Goal: Task Accomplishment & Management: Manage account settings

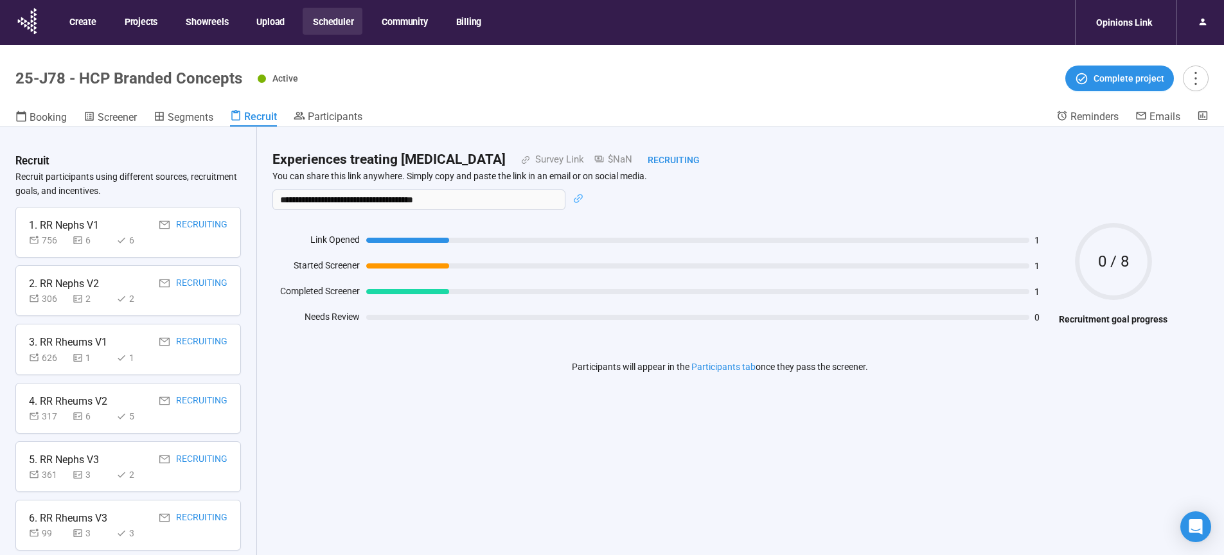
scroll to position [537, 0]
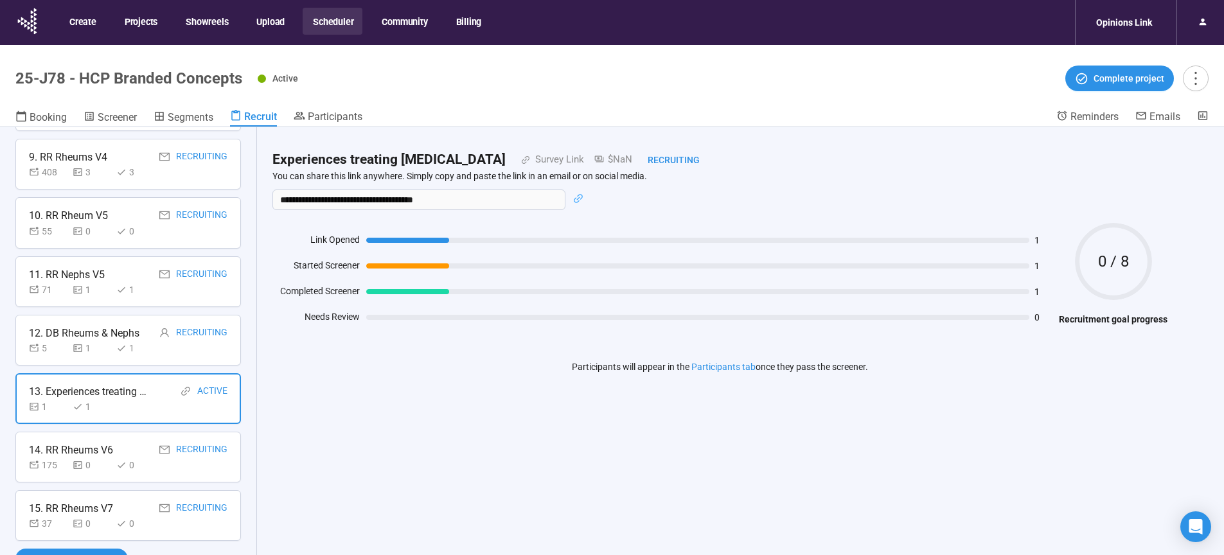
click at [317, 21] on button "Scheduler" at bounding box center [333, 21] width 60 height 27
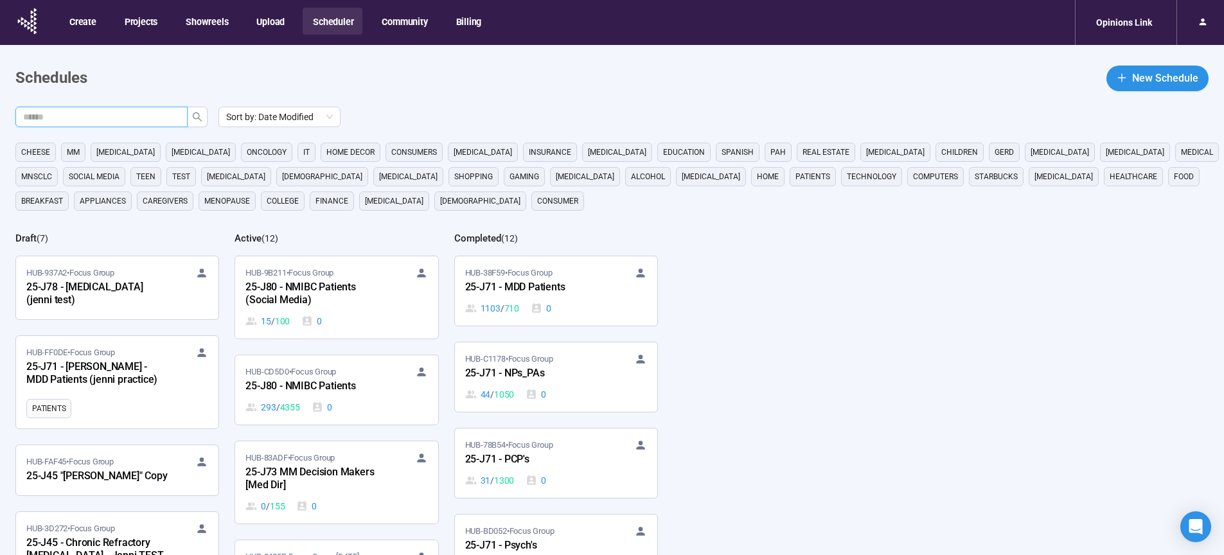
click at [69, 118] on input "text" at bounding box center [96, 117] width 147 height 14
type input "**"
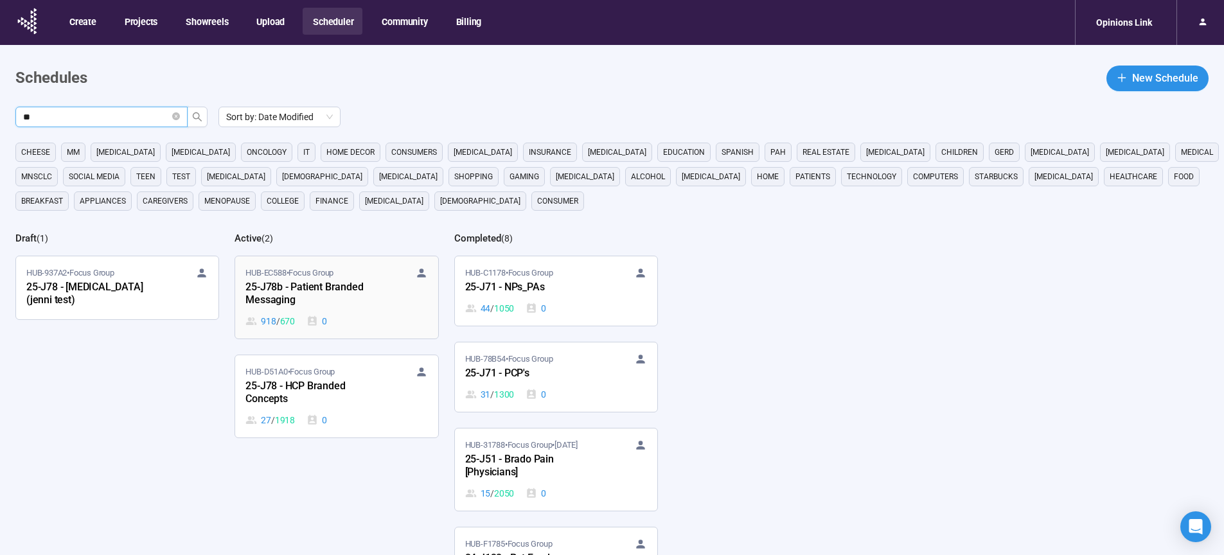
click at [299, 294] on div "25-J78b - Patient Branded Messaging" at bounding box center [316, 295] width 141 height 30
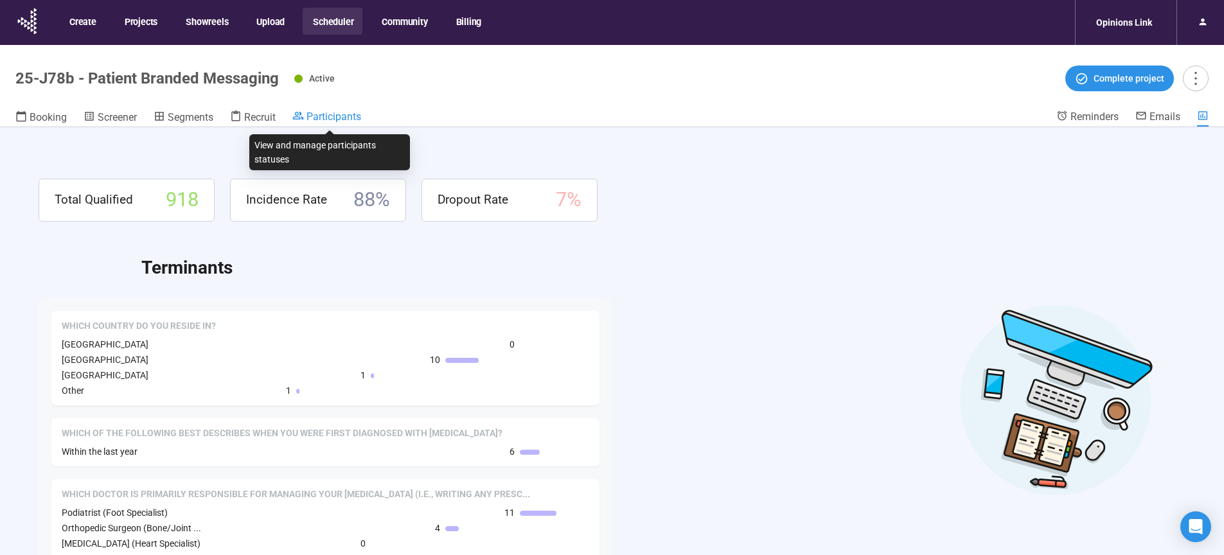
click at [344, 114] on span "Participants" at bounding box center [334, 117] width 55 height 12
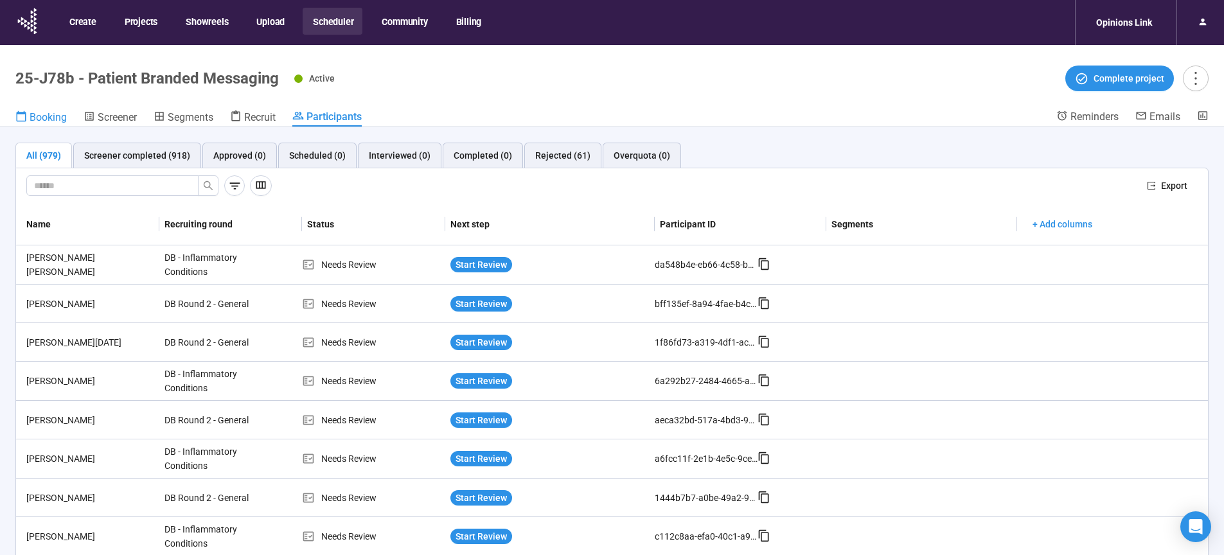
click at [51, 120] on span "Booking" at bounding box center [48, 117] width 37 height 12
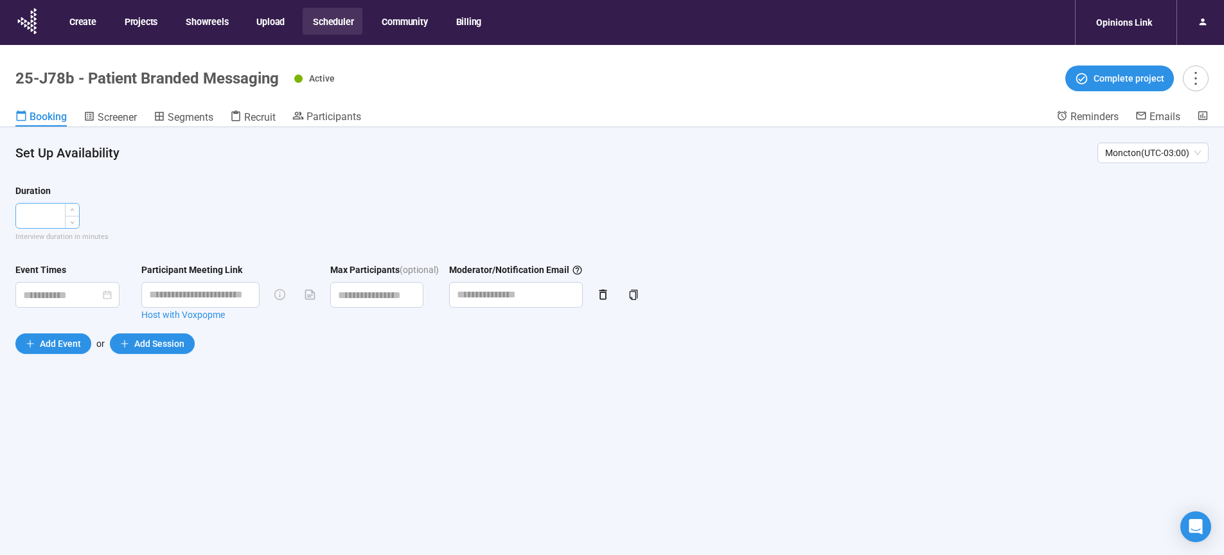
click at [57, 216] on input "number" at bounding box center [47, 216] width 63 height 24
type input "**"
click at [459, 437] on div "Set Up Availability Moncton ( UTC-03:00 ) Duration ** Interview duration in min…" at bounding box center [612, 363] width 1224 height 473
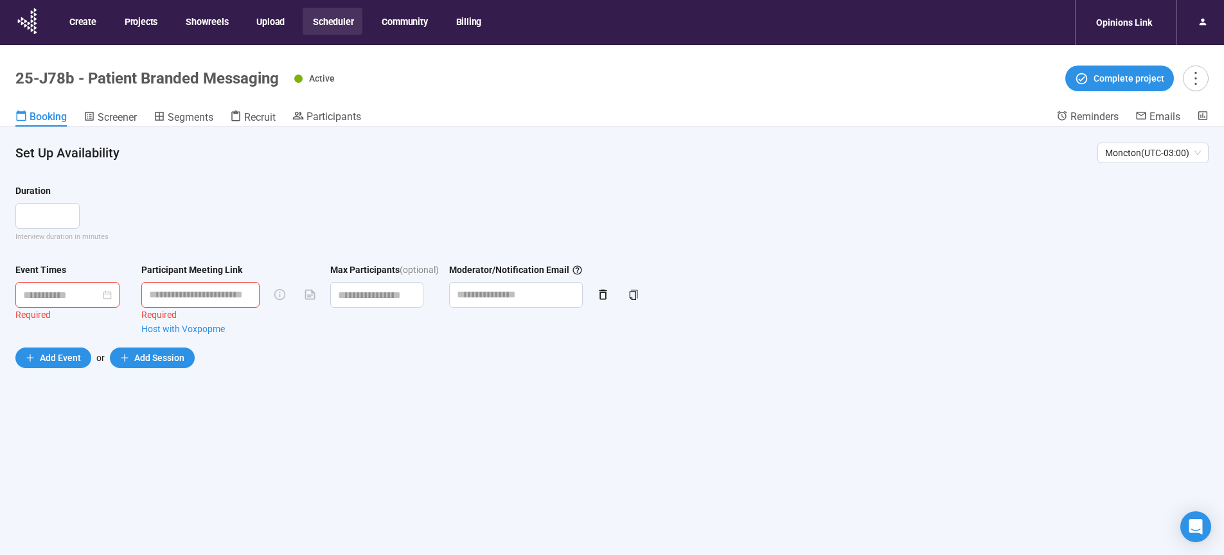
click at [66, 283] on div at bounding box center [67, 295] width 104 height 26
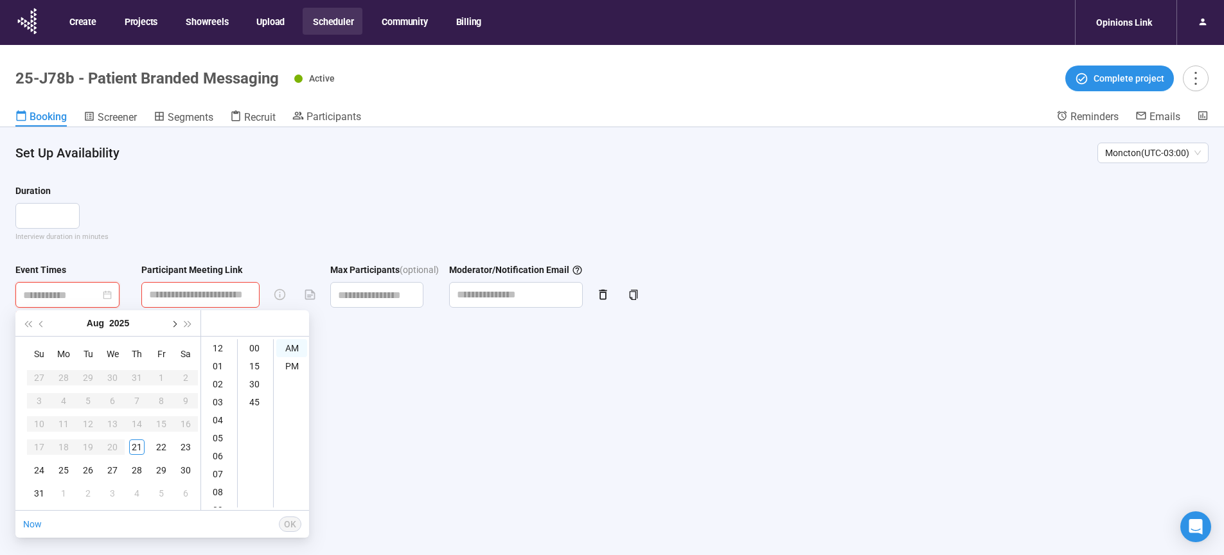
click at [176, 325] on button "button" at bounding box center [173, 323] width 14 height 26
click at [88, 404] on div "9" at bounding box center [87, 400] width 15 height 15
type input "**********"
click at [220, 294] on input "text" at bounding box center [200, 295] width 118 height 26
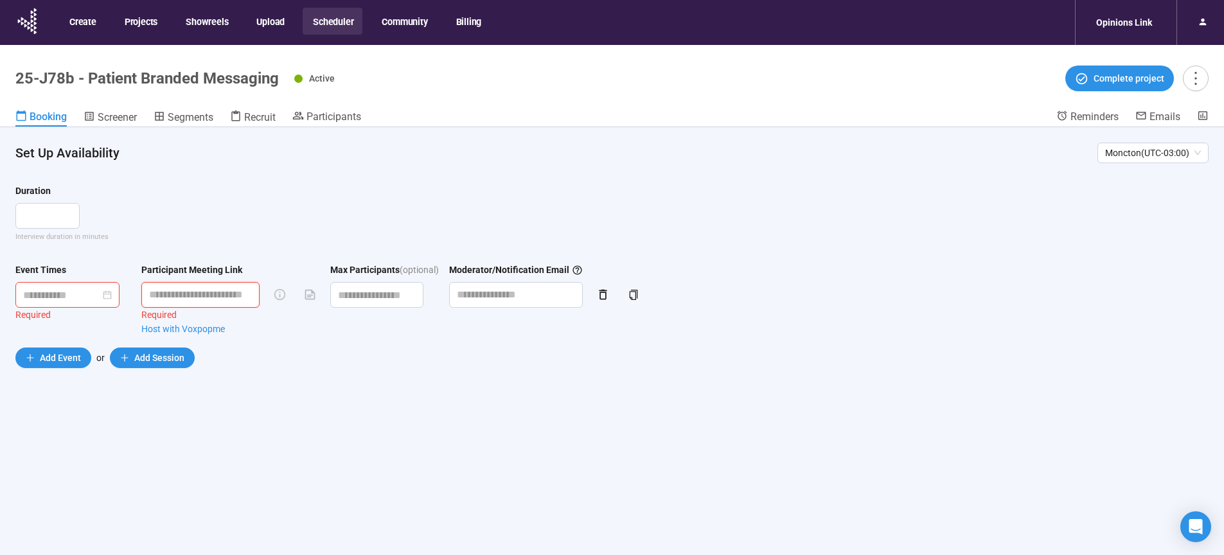
click at [220, 294] on input "text" at bounding box center [200, 295] width 118 height 26
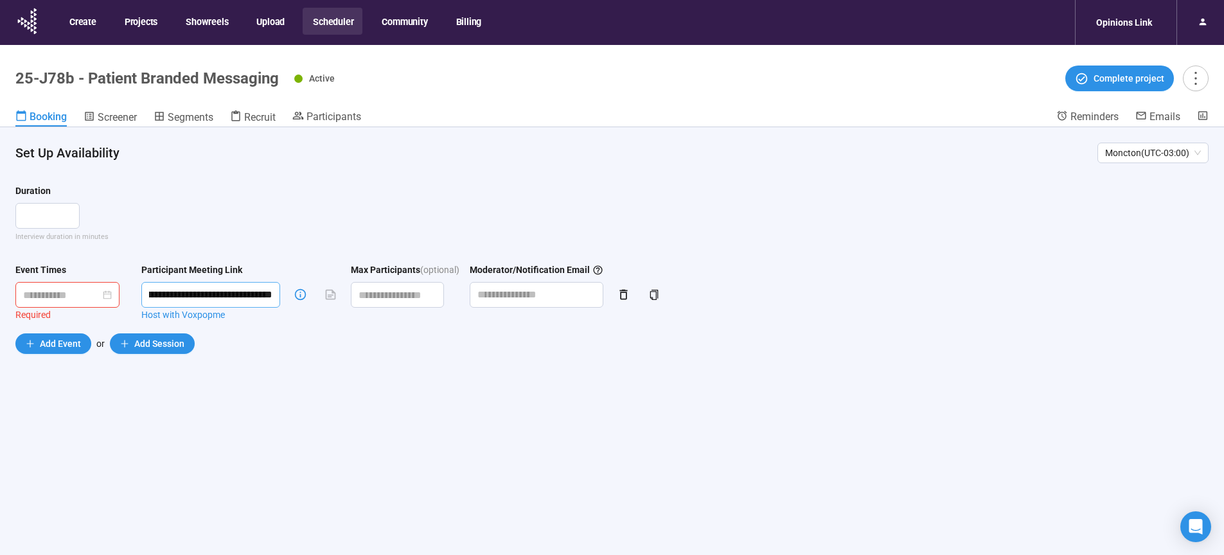
type input "**********"
click at [112, 297] on div at bounding box center [67, 295] width 89 height 16
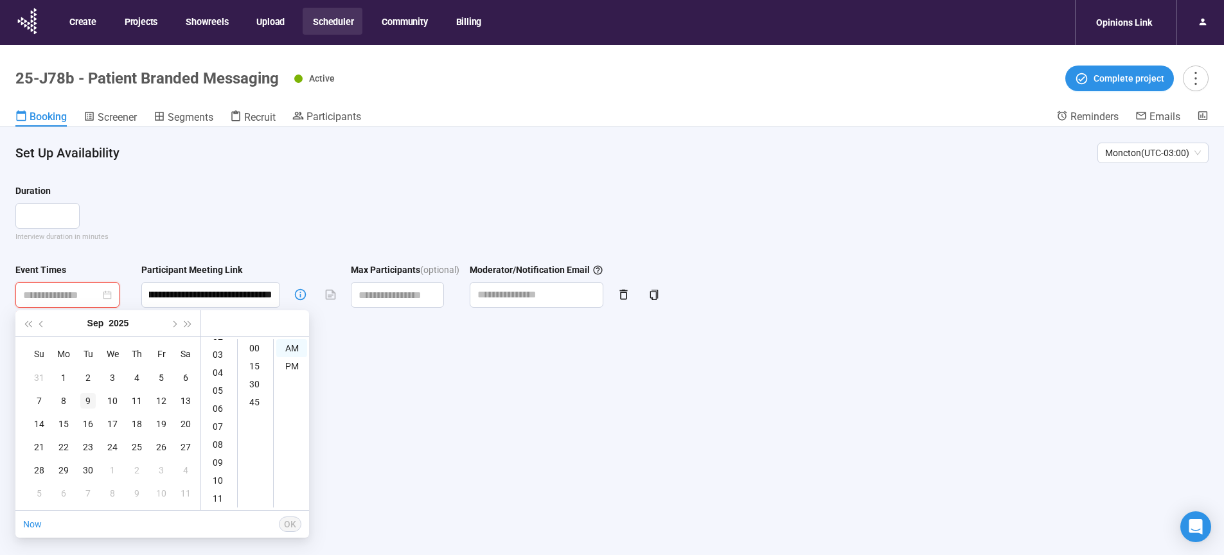
click at [87, 398] on div "9" at bounding box center [87, 400] width 15 height 15
type input "**********"
click at [1201, 154] on div "Moncton ( UTC-03:00 )" at bounding box center [1153, 153] width 111 height 21
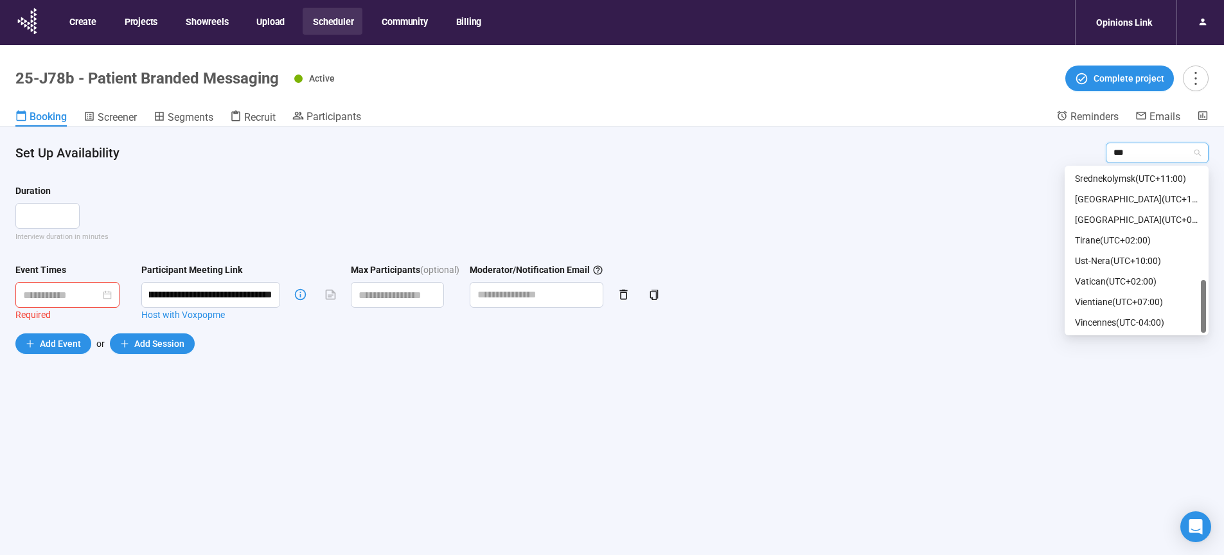
scroll to position [0, 0]
type input "*"
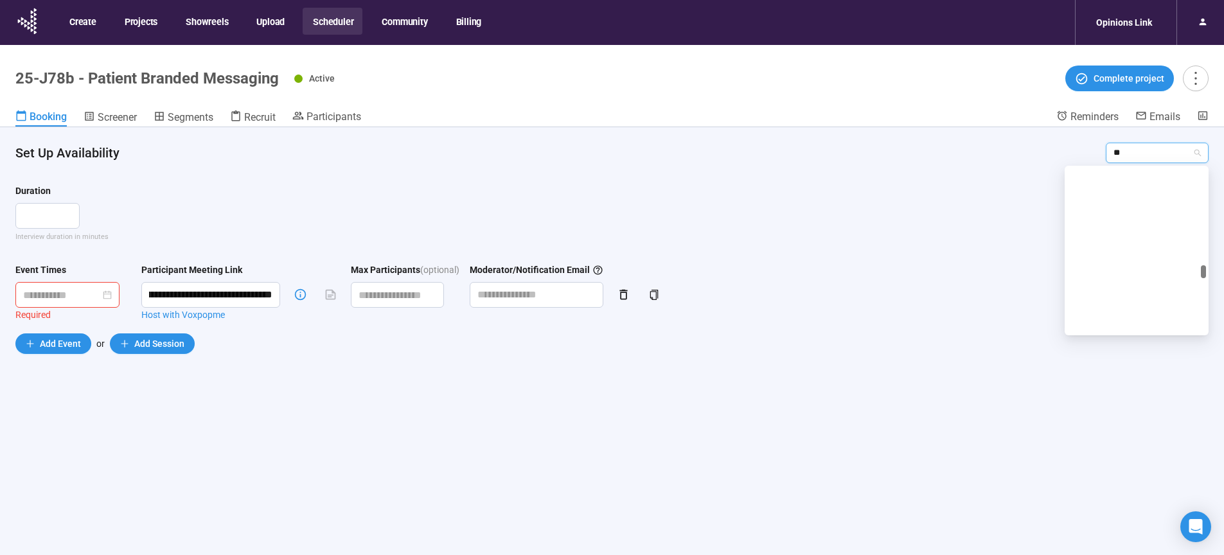
type input "***"
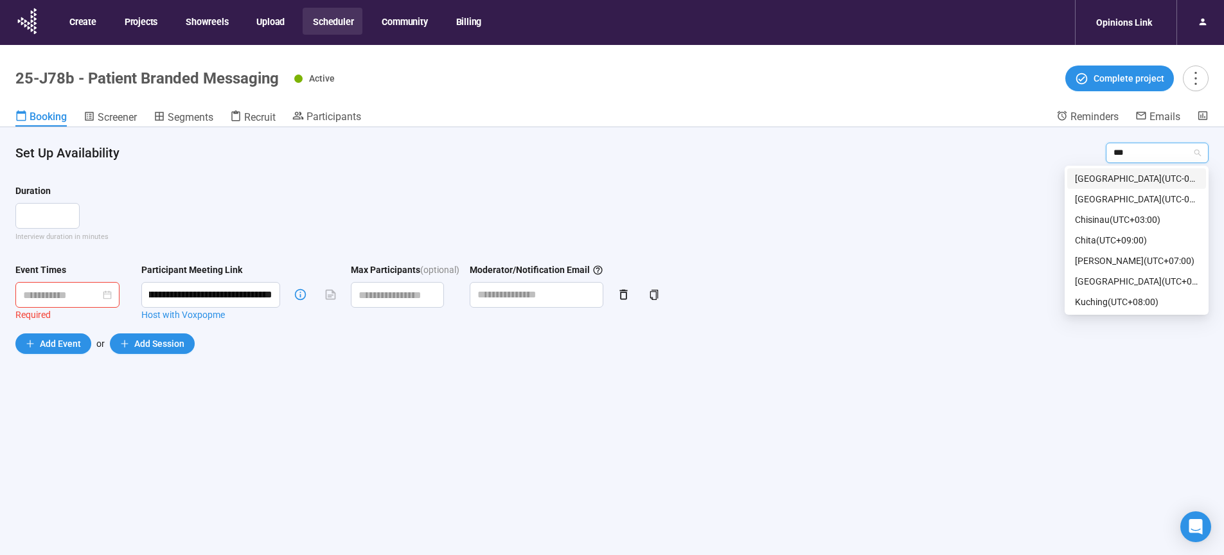
click at [1125, 177] on div "Chicago ( UTC-05:00 )" at bounding box center [1136, 179] width 123 height 14
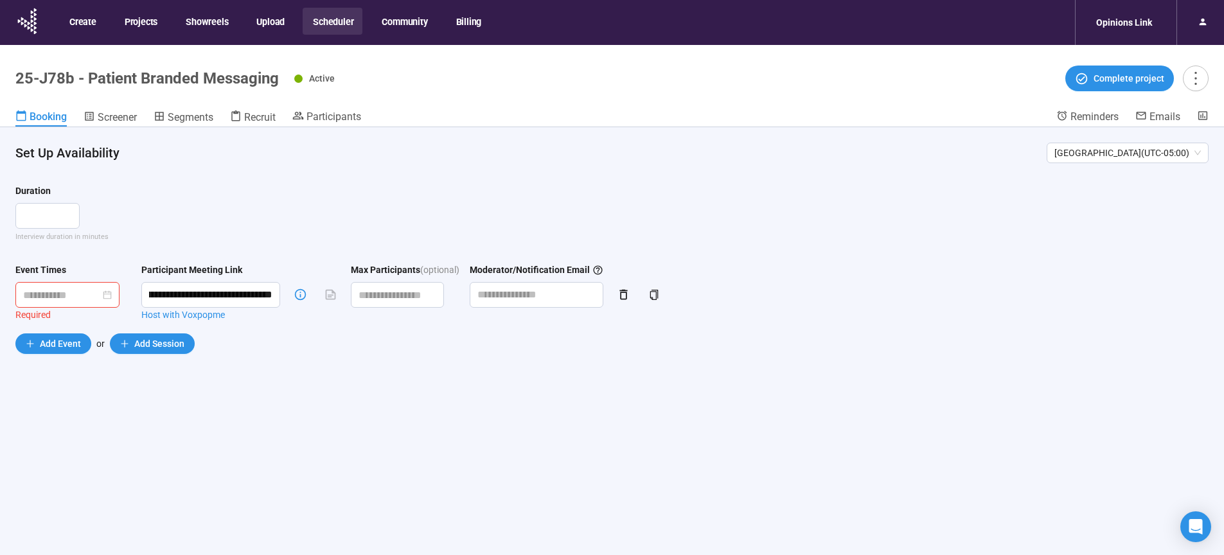
click at [1079, 249] on form "**********" at bounding box center [612, 269] width 1194 height 170
click at [85, 297] on input at bounding box center [61, 295] width 77 height 16
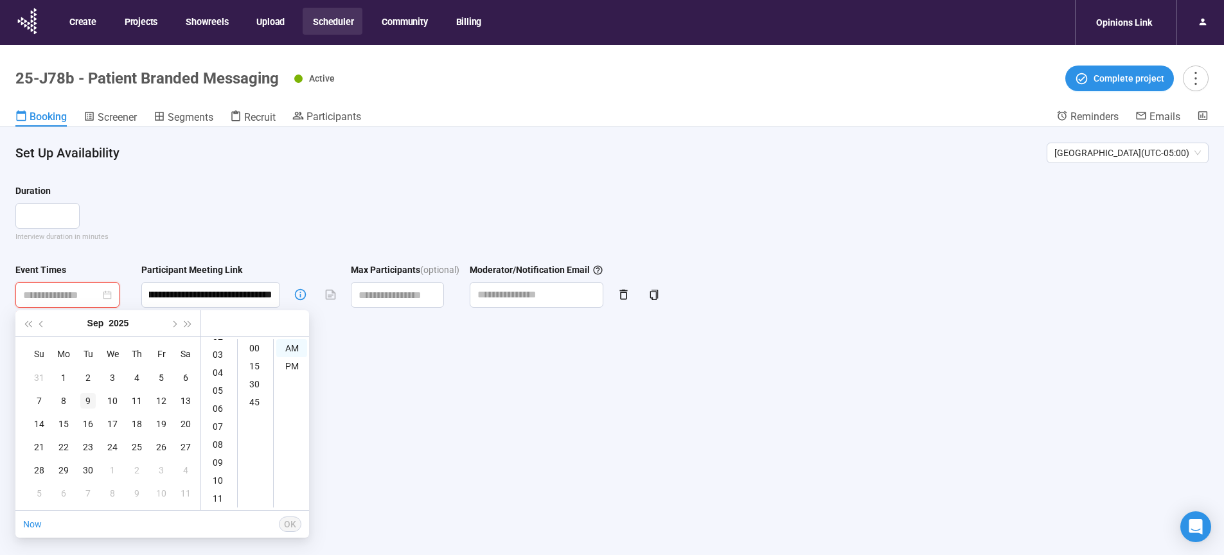
click at [87, 398] on div "9" at bounding box center [87, 400] width 15 height 15
click at [220, 463] on div "09" at bounding box center [219, 463] width 31 height 18
click at [258, 346] on div "00" at bounding box center [255, 348] width 31 height 18
click at [291, 346] on div "AM" at bounding box center [291, 348] width 31 height 18
type input "**********"
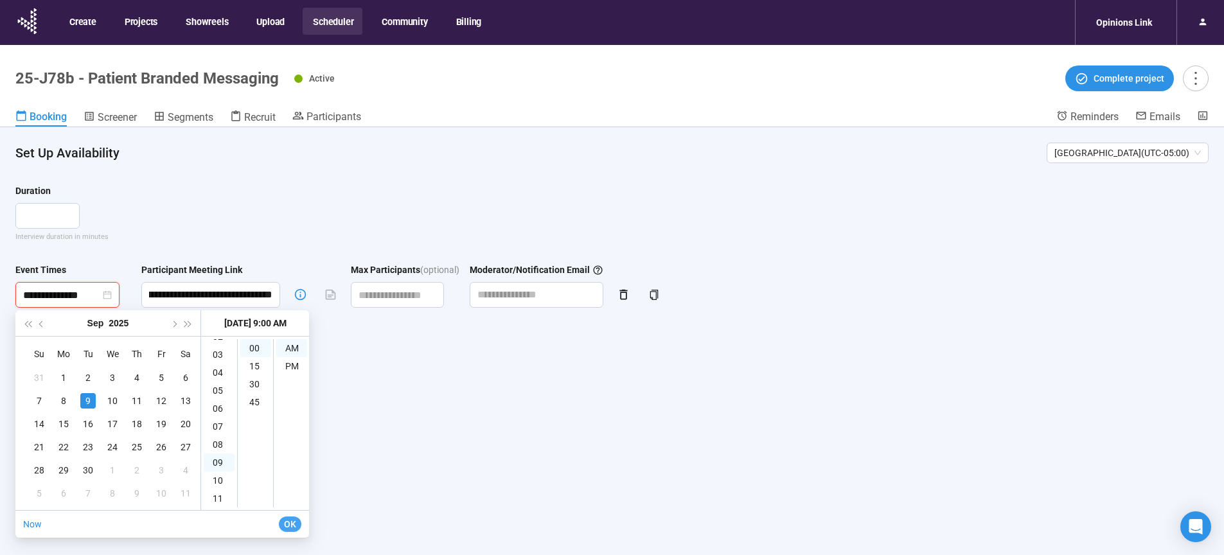
click at [289, 523] on span "OK" at bounding box center [290, 524] width 12 height 14
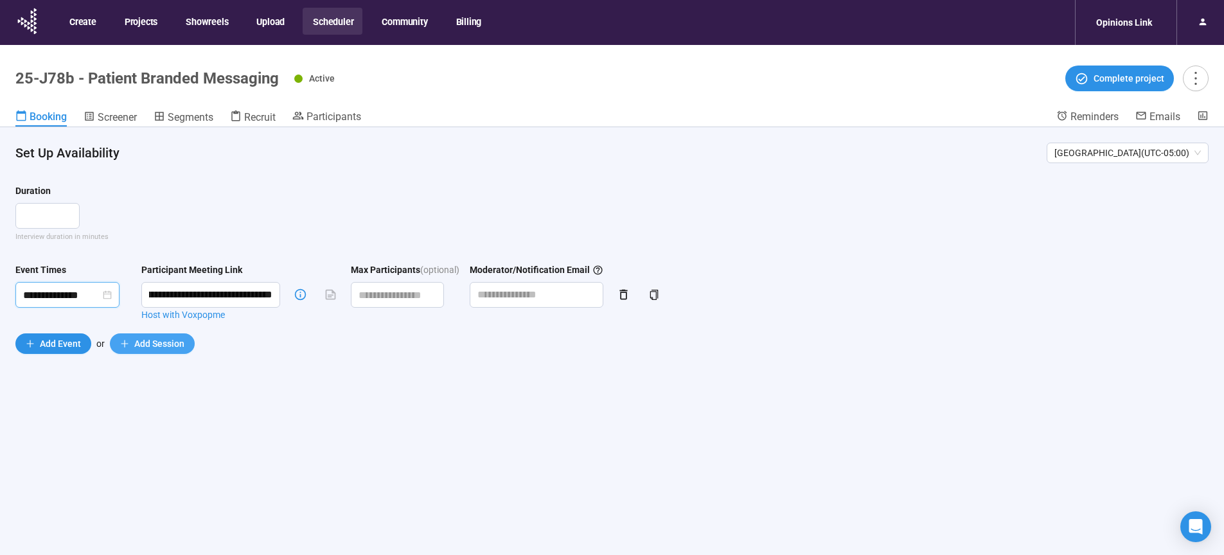
click at [159, 348] on span "Add Session" at bounding box center [159, 344] width 50 height 14
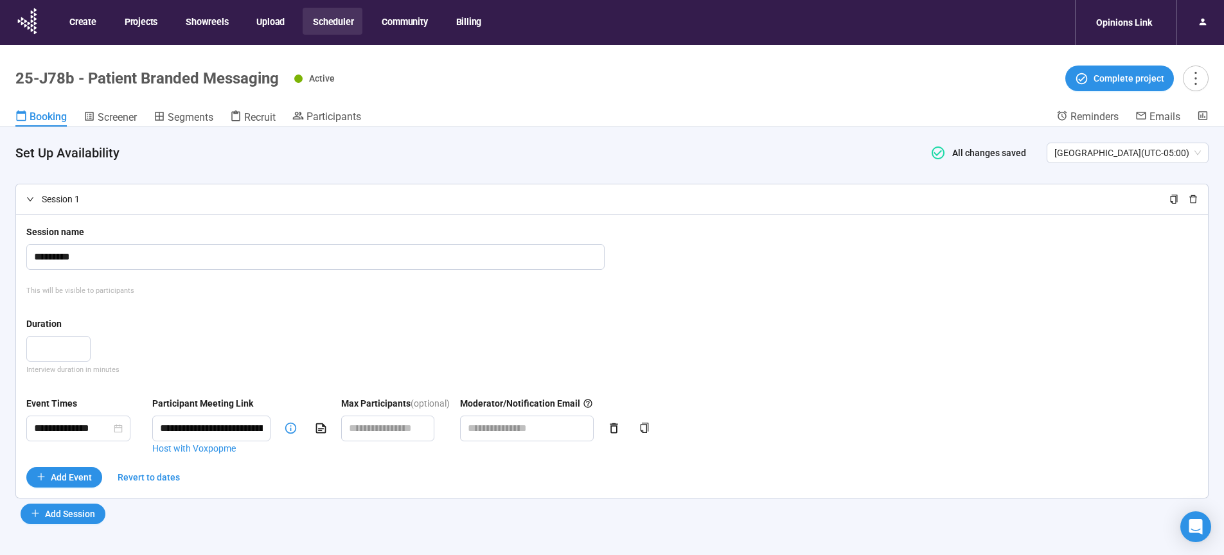
click at [1194, 199] on icon "delete" at bounding box center [1193, 199] width 9 height 9
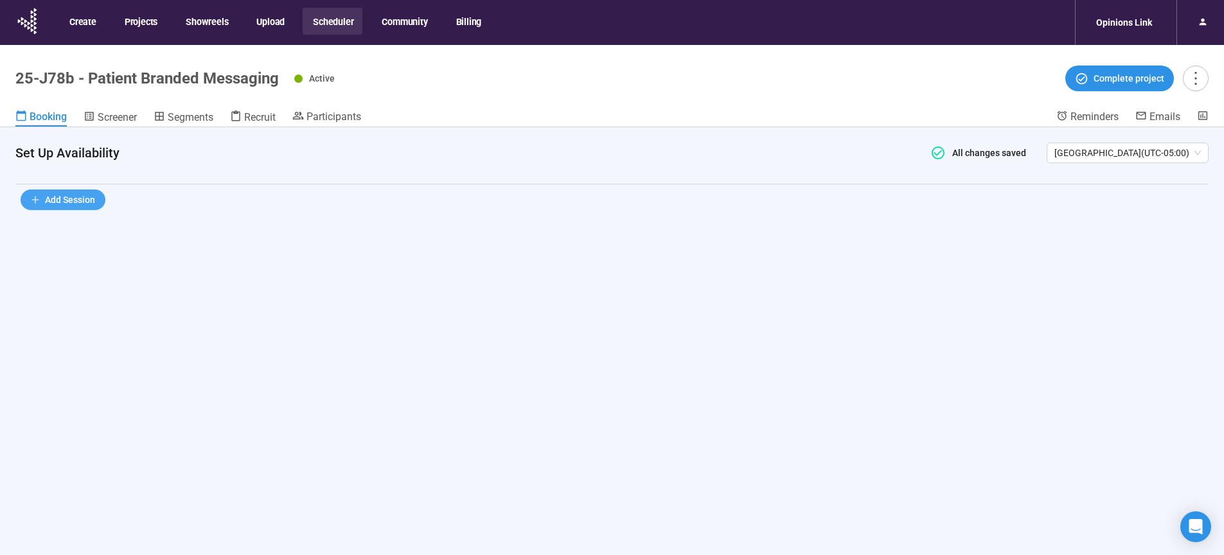
click at [66, 203] on span "Add Session" at bounding box center [70, 200] width 50 height 14
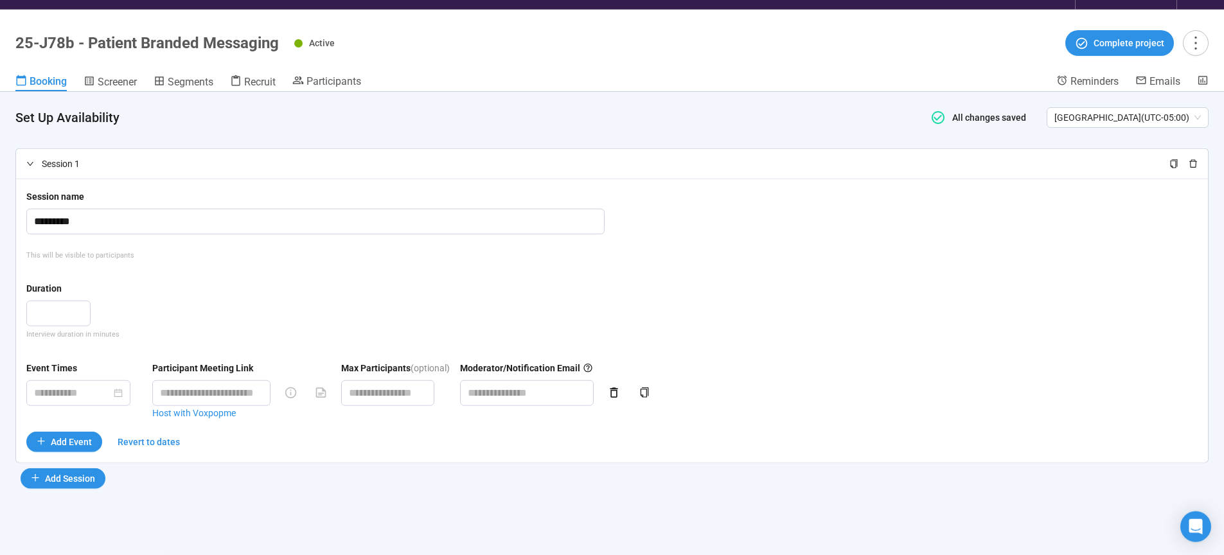
scroll to position [45, 0]
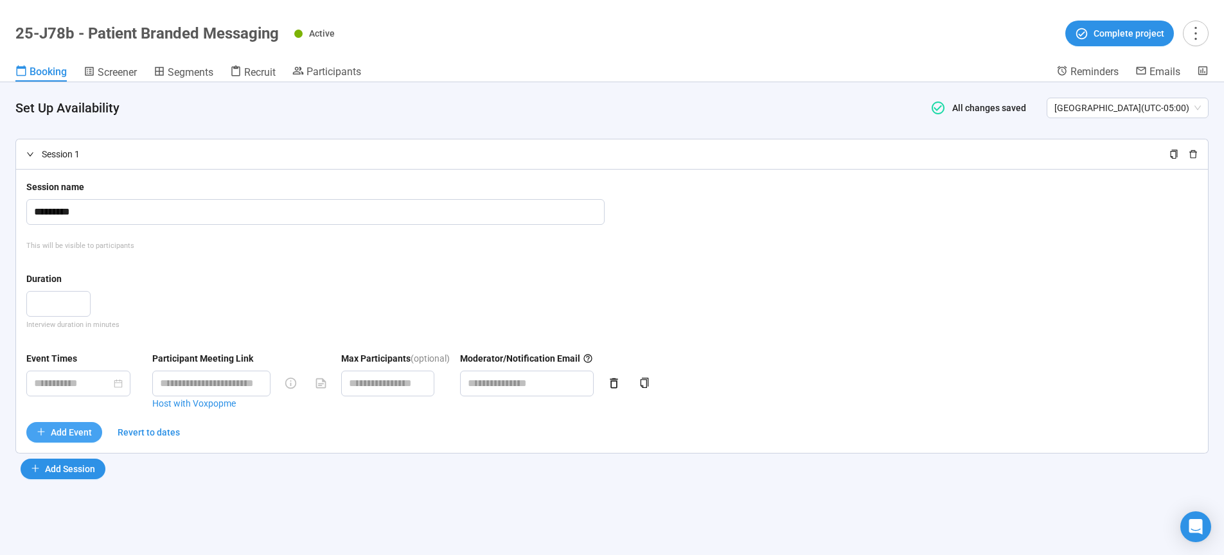
click at [63, 436] on span "Add Event" at bounding box center [71, 432] width 41 height 14
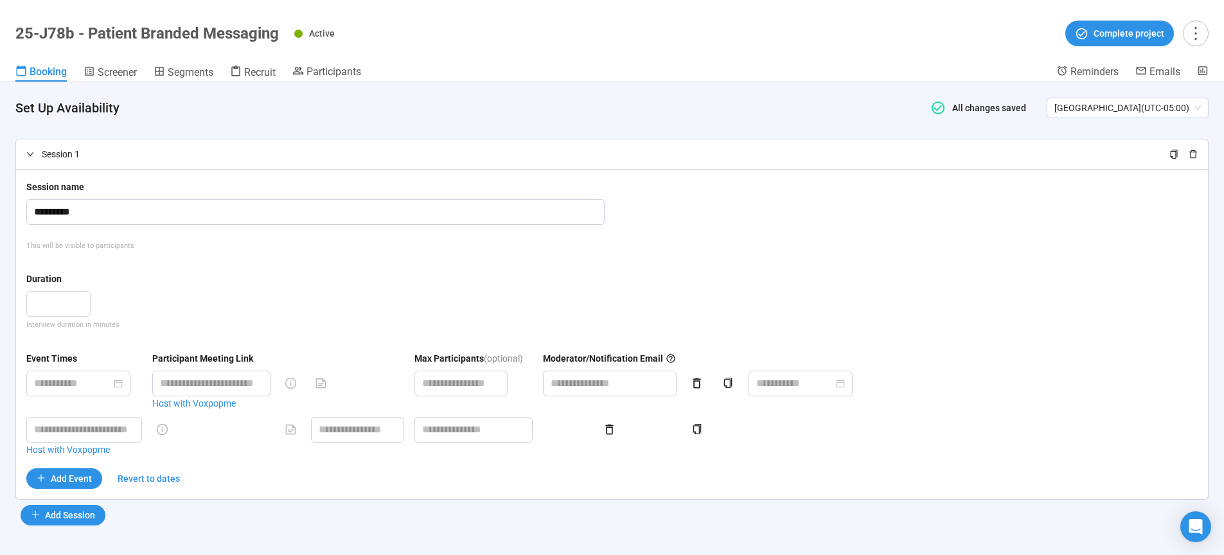
click at [1189, 153] on icon "delete" at bounding box center [1193, 154] width 9 height 9
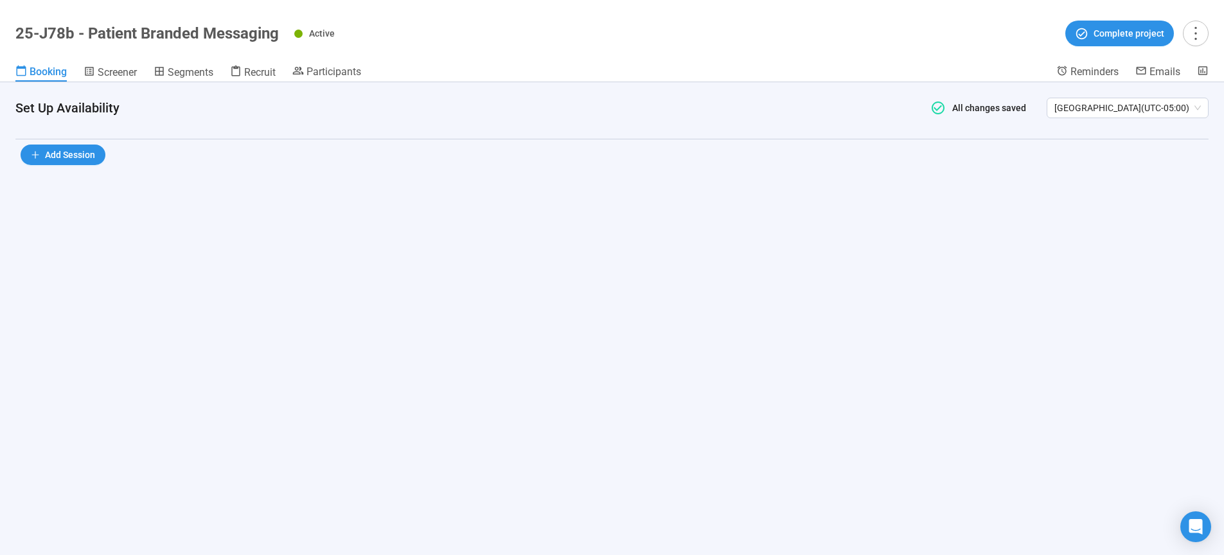
scroll to position [0, 0]
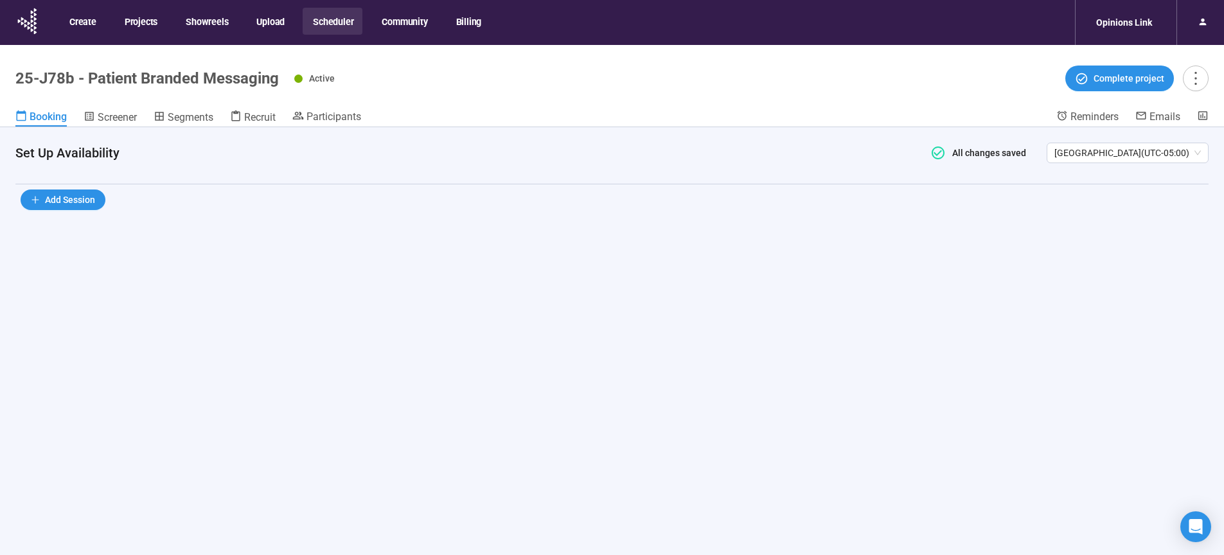
click at [309, 278] on div "Set Up Availability All changes saved Chicago ( UTC-05:00 ) Add Session" at bounding box center [612, 363] width 1224 height 473
click at [470, 158] on h4 "Set Up Availability" at bounding box center [463, 153] width 897 height 18
click at [78, 193] on span "Add Session" at bounding box center [70, 200] width 50 height 14
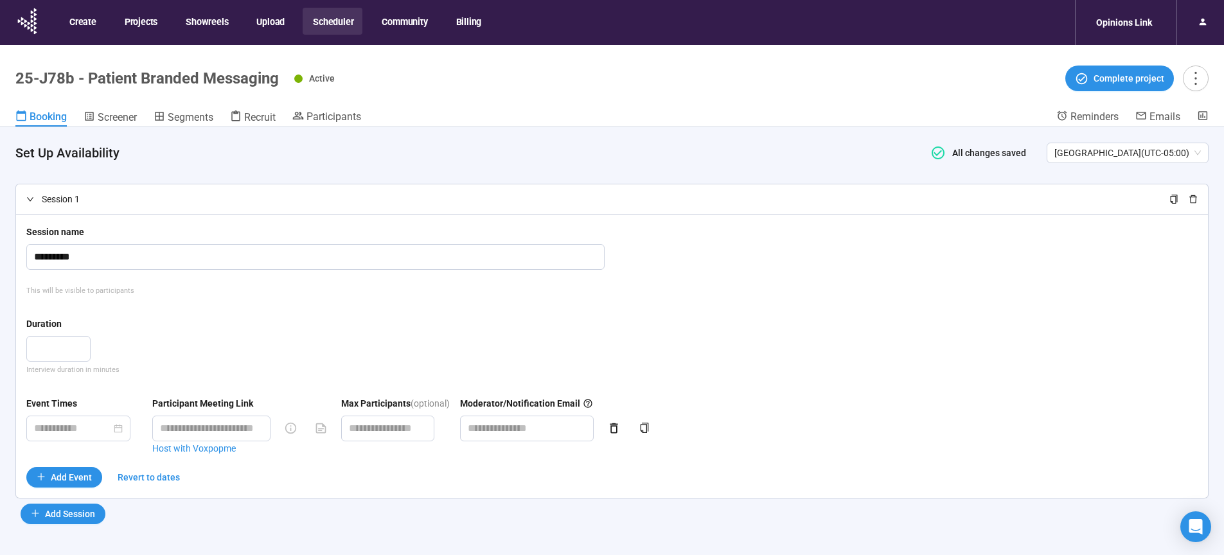
click at [32, 202] on icon "right" at bounding box center [30, 199] width 8 height 8
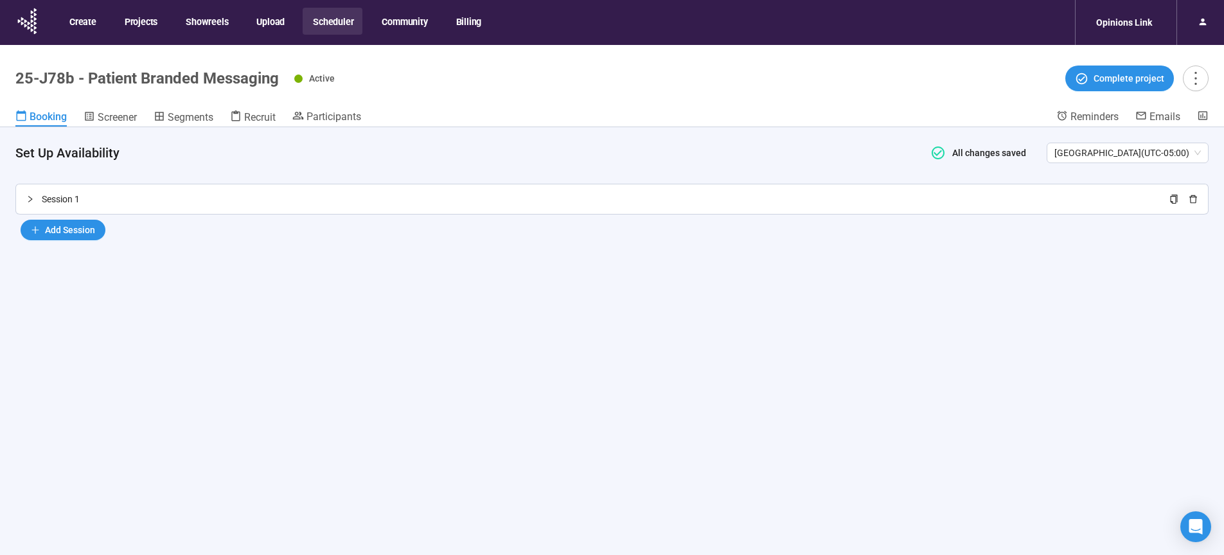
click at [30, 201] on icon "right" at bounding box center [30, 199] width 4 height 6
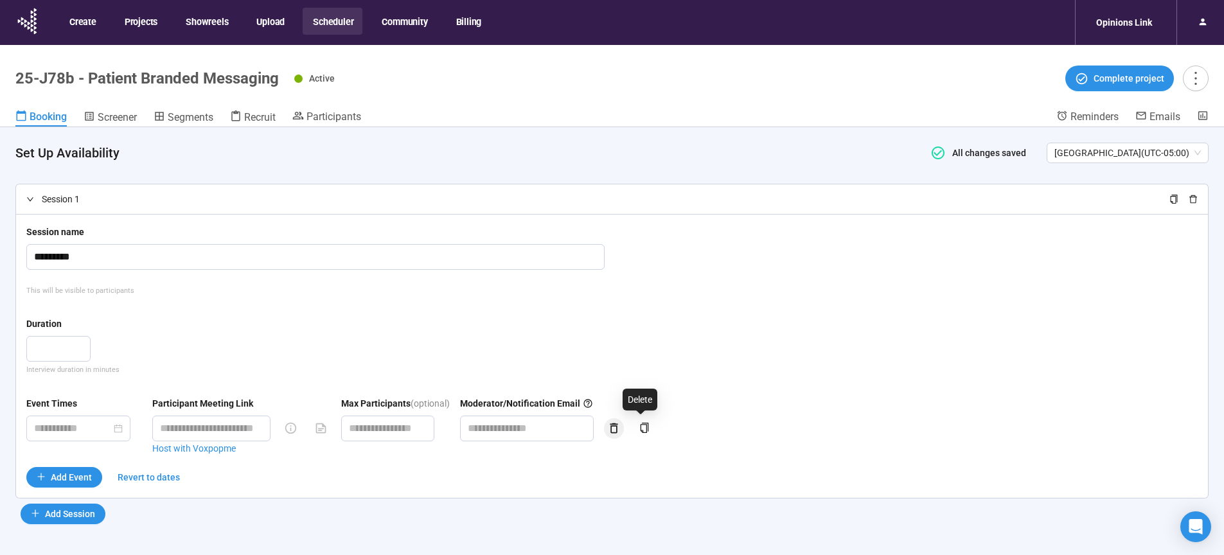
click at [621, 432] on icon "button" at bounding box center [613, 428] width 13 height 13
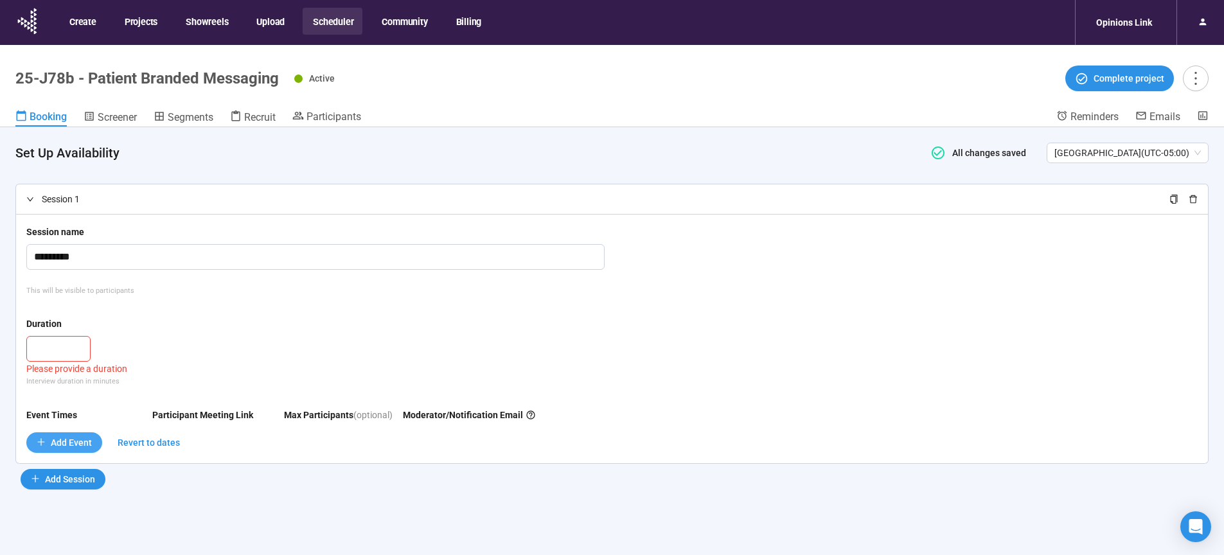
click at [67, 440] on span "Add Event" at bounding box center [71, 443] width 41 height 14
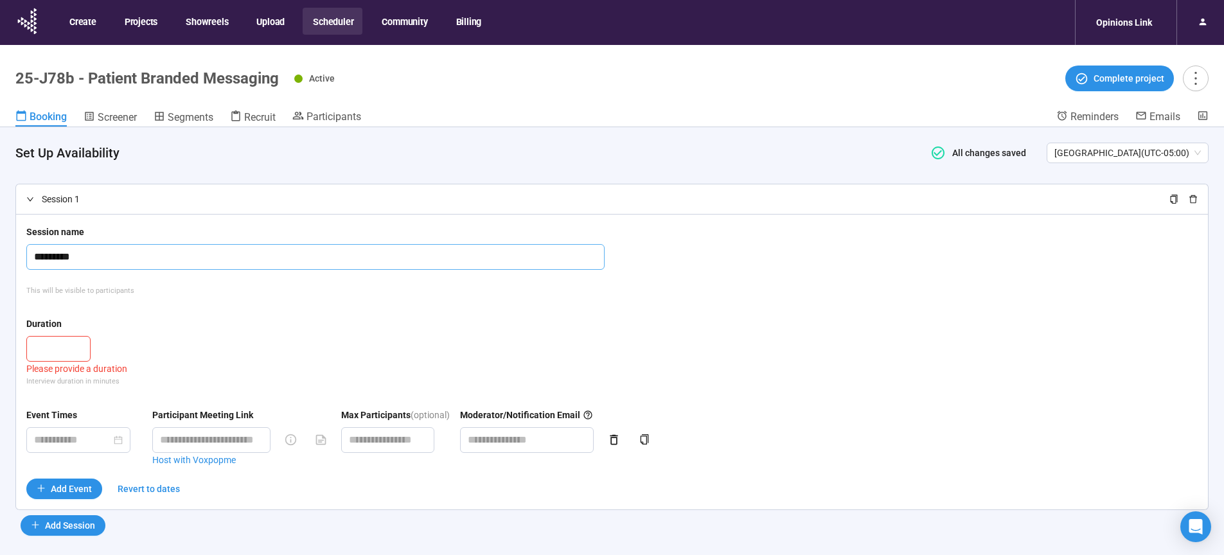
click at [82, 253] on input "*********" at bounding box center [315, 257] width 578 height 26
drag, startPoint x: 88, startPoint y: 256, endPoint x: -37, endPoint y: 258, distance: 125.4
click at [26, 258] on input "*********" at bounding box center [315, 257] width 578 height 26
click at [121, 118] on span "Screener" at bounding box center [117, 117] width 39 height 12
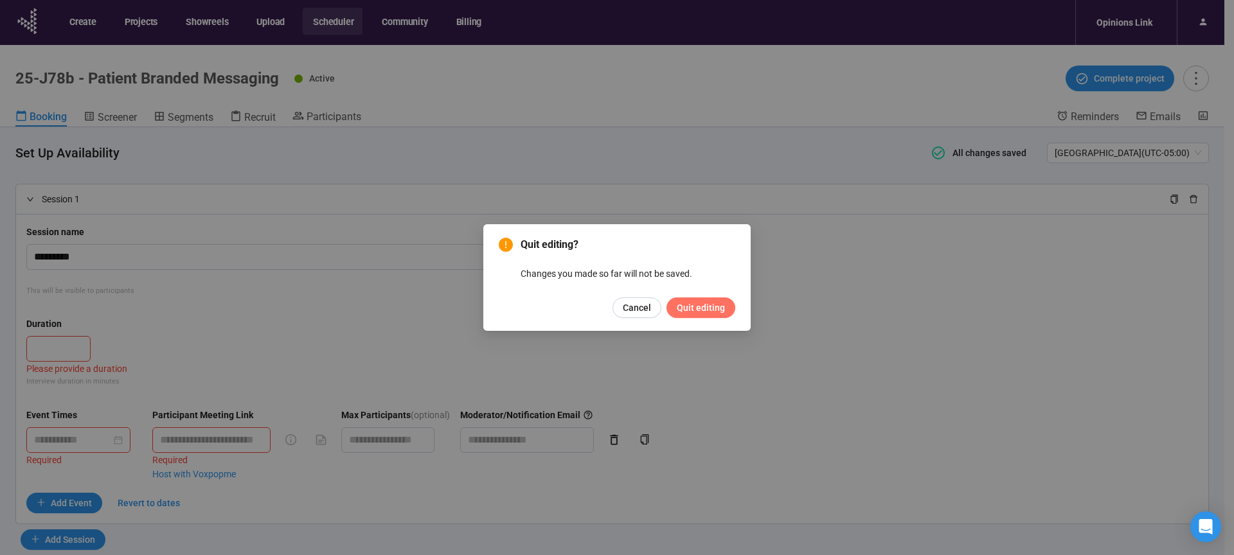
click at [700, 303] on span "Quit editing" at bounding box center [701, 308] width 48 height 14
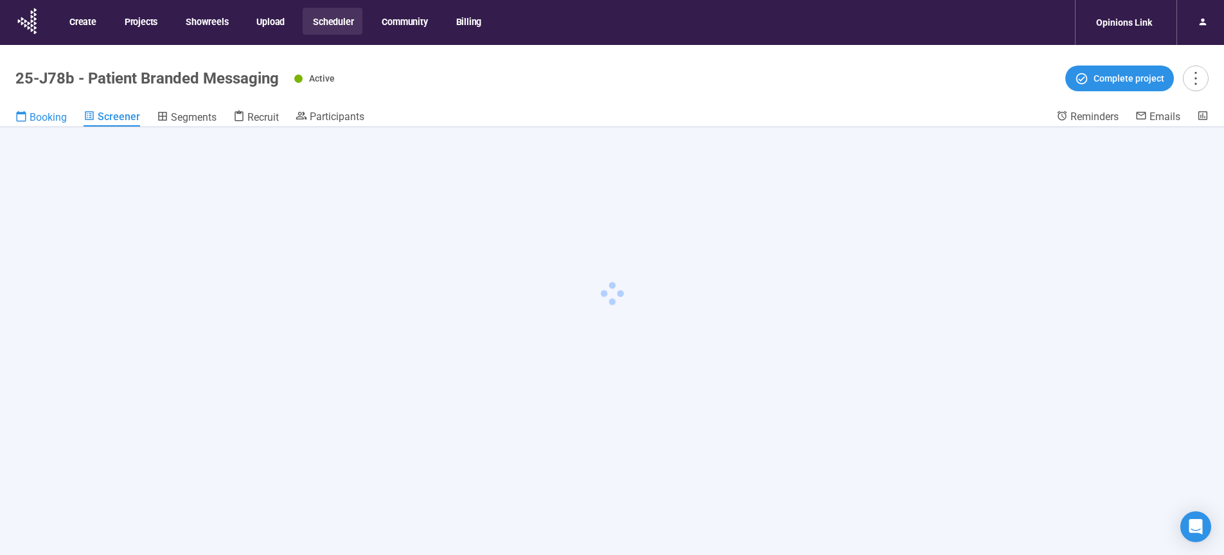
click at [18, 109] on header "25-J78b - Patient Branded Messaging Active Complete project Booking Screener Se…" at bounding box center [612, 86] width 1224 height 82
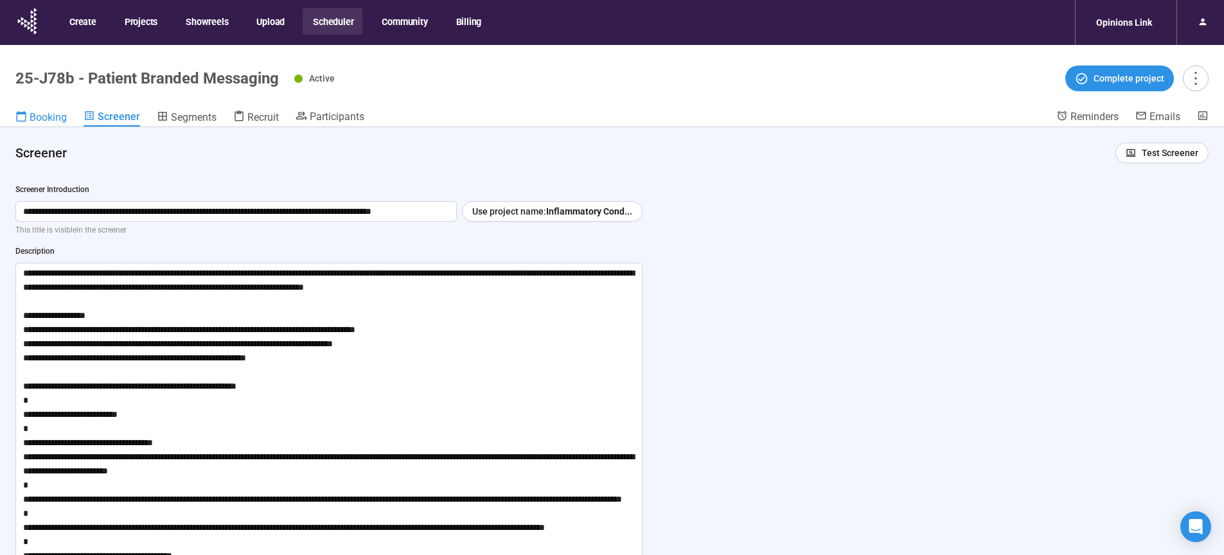
click at [42, 118] on span "Booking" at bounding box center [48, 117] width 37 height 12
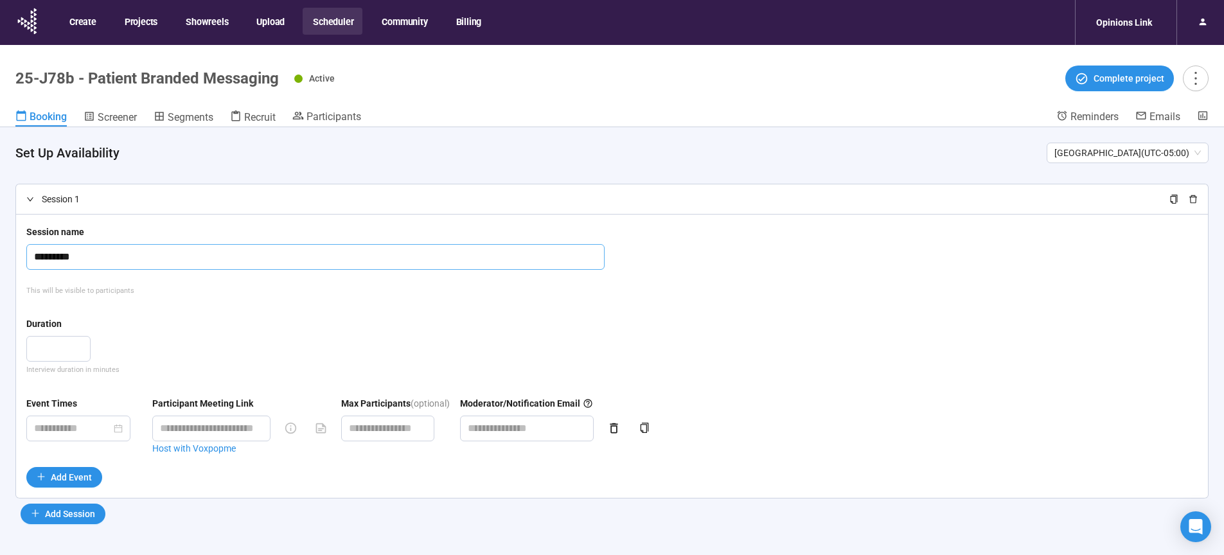
click at [96, 259] on input "*********" at bounding box center [315, 257] width 578 height 26
click at [72, 336] on div "Duration" at bounding box center [612, 326] width 1172 height 19
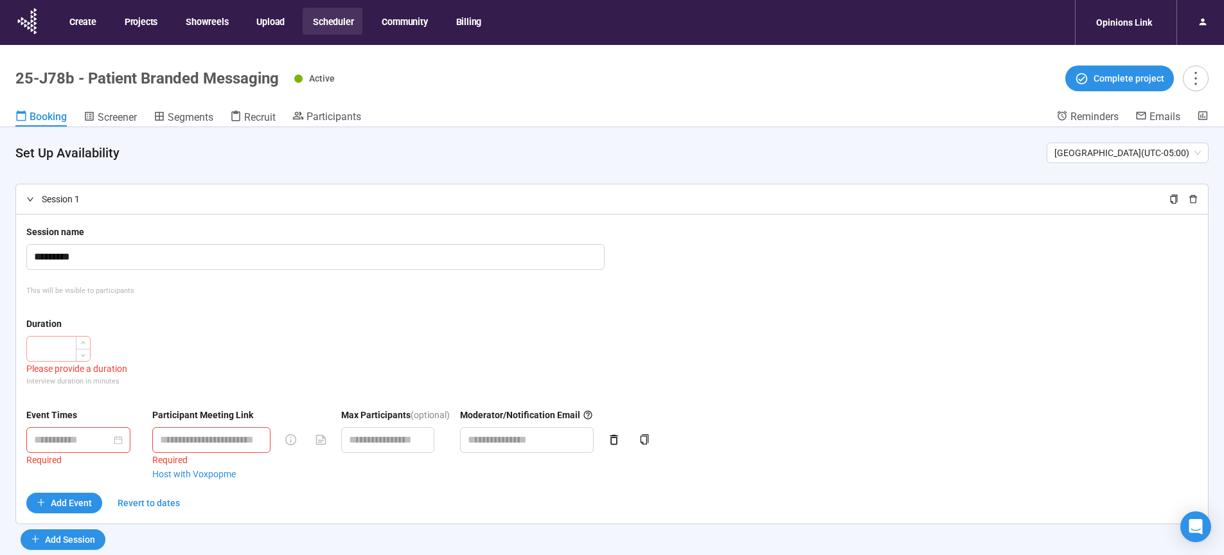
click at [73, 341] on input "number" at bounding box center [58, 349] width 63 height 24
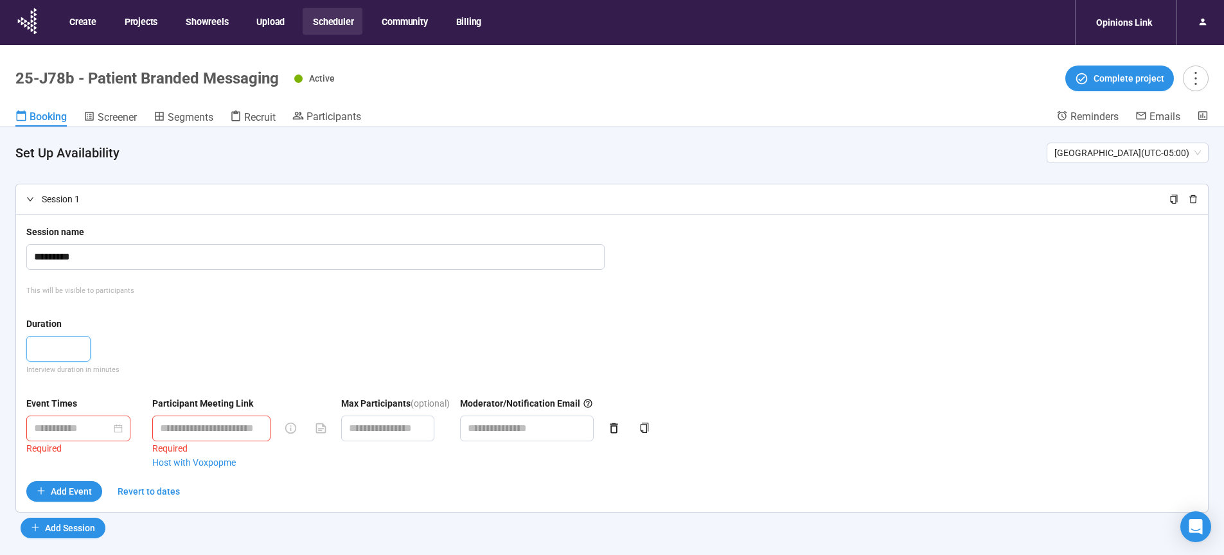
type input "**"
click at [103, 433] on input at bounding box center [72, 428] width 77 height 16
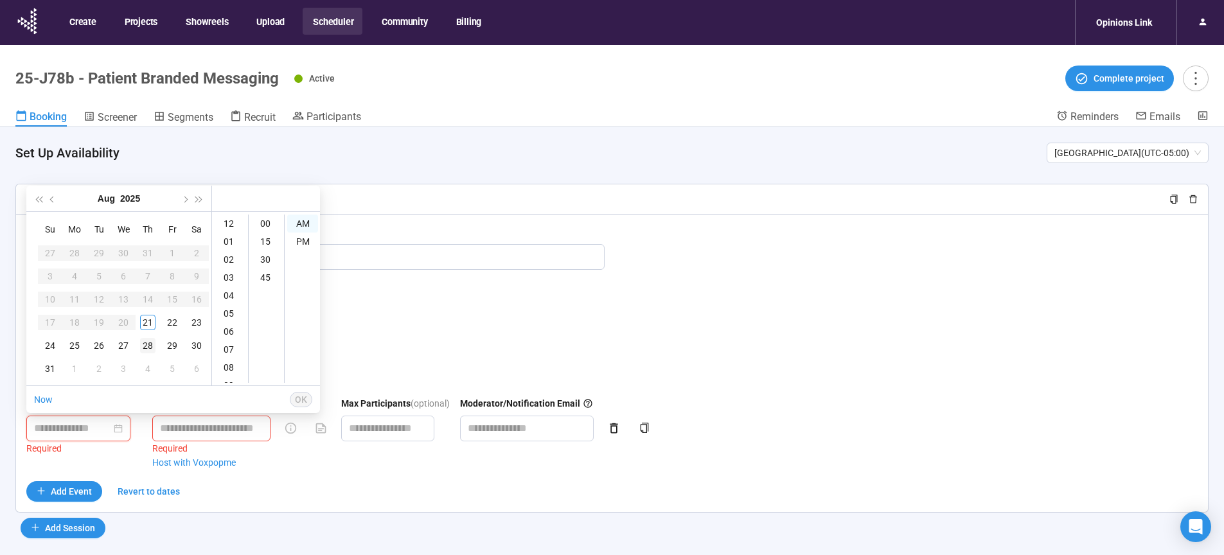
type input "**********"
click at [179, 202] on button "button" at bounding box center [184, 199] width 14 height 26
click at [100, 274] on div "9" at bounding box center [98, 276] width 15 height 15
click at [232, 340] on div "09" at bounding box center [230, 338] width 31 height 18
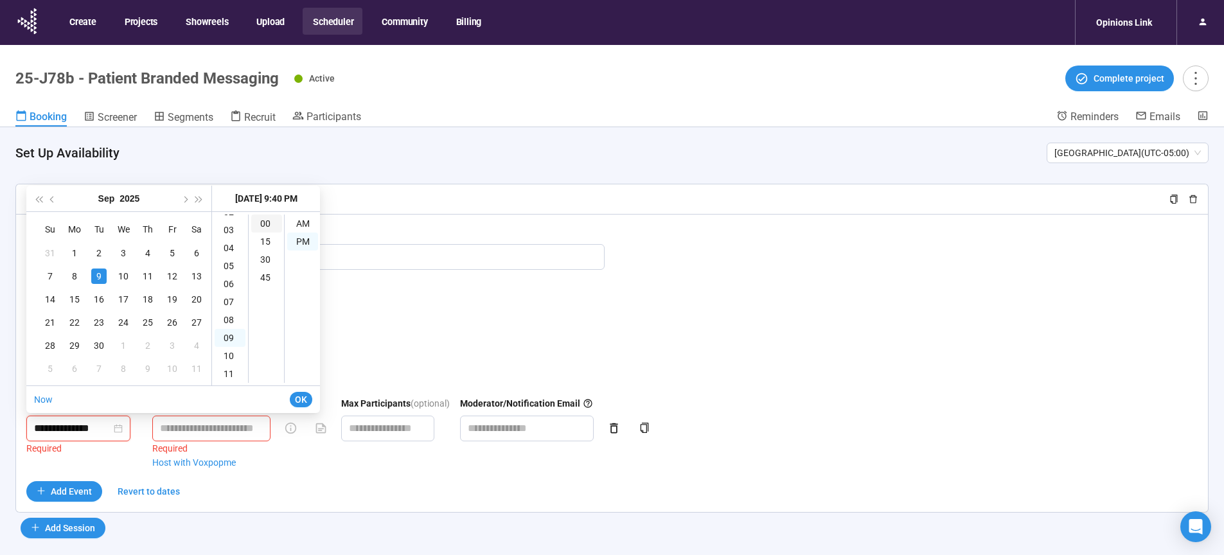
click at [269, 222] on div "00" at bounding box center [266, 224] width 31 height 18
click at [310, 224] on div "AM" at bounding box center [302, 224] width 31 height 18
type input "**********"
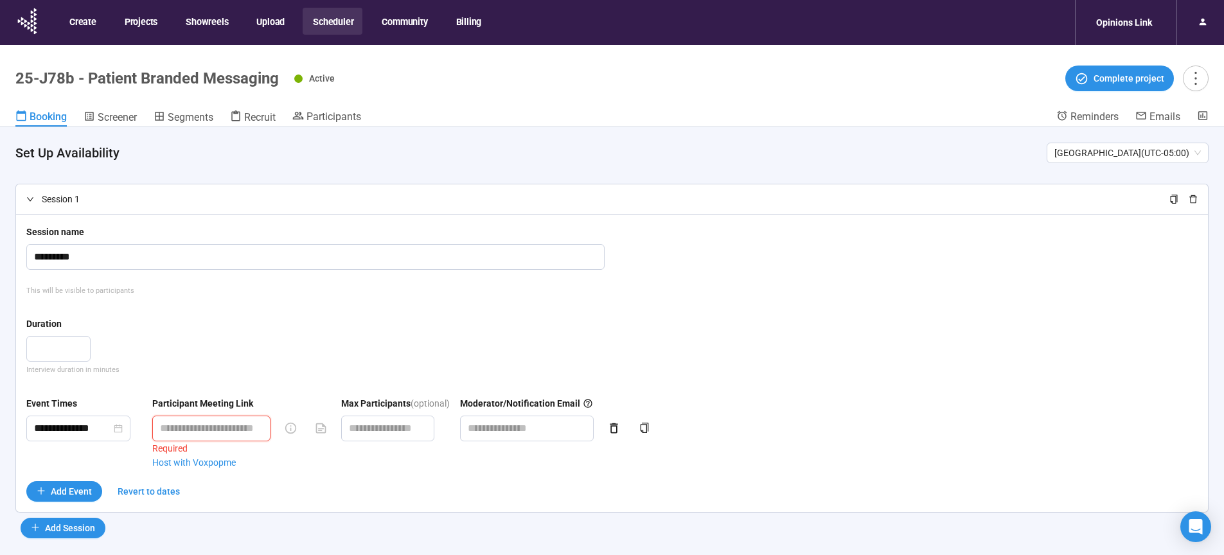
click at [269, 431] on input "text" at bounding box center [211, 429] width 118 height 26
type input "**********"
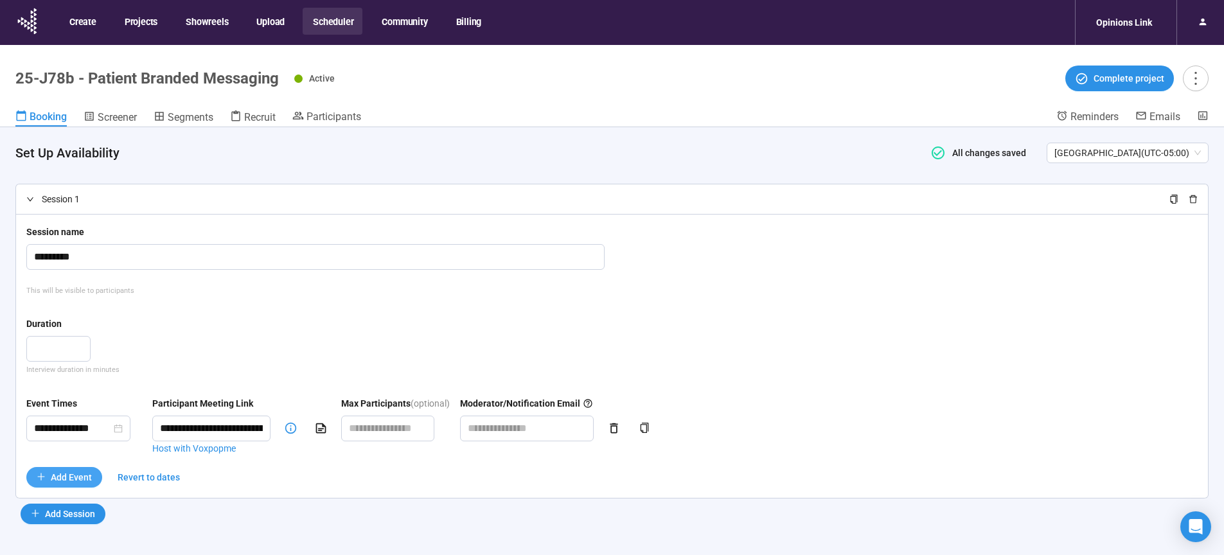
click at [67, 474] on span "Add Event" at bounding box center [71, 477] width 41 height 14
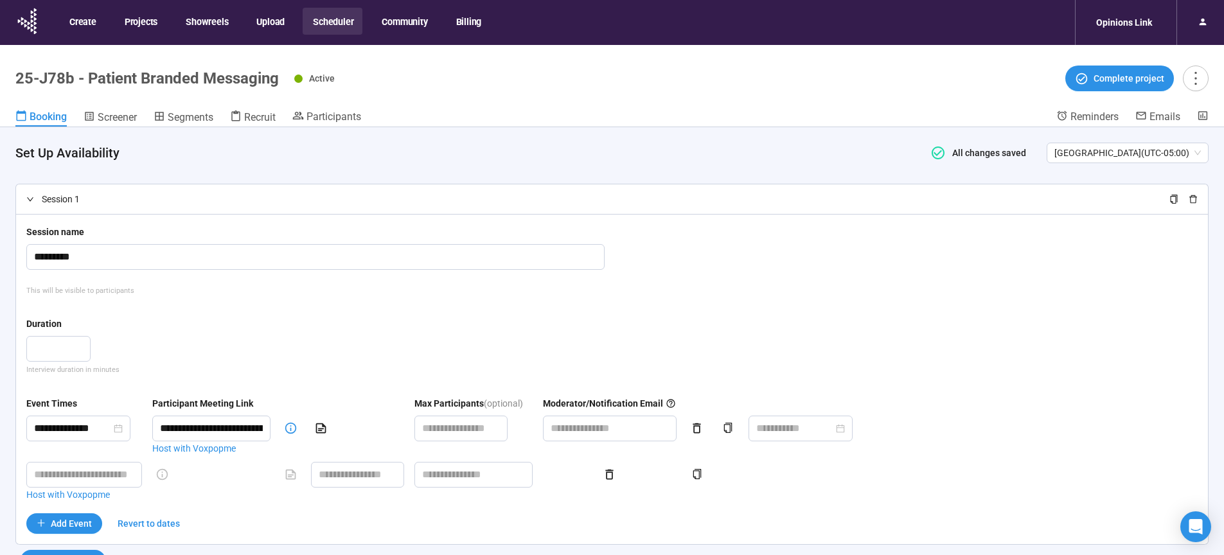
scroll to position [1, 0]
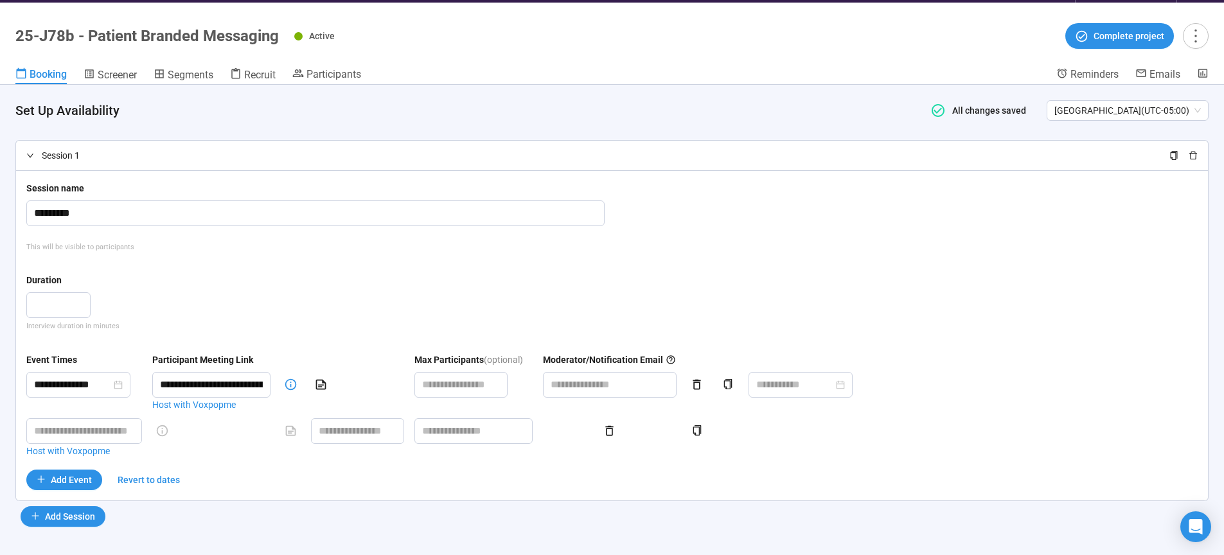
click at [383, 281] on div "Duration" at bounding box center [612, 282] width 1172 height 19
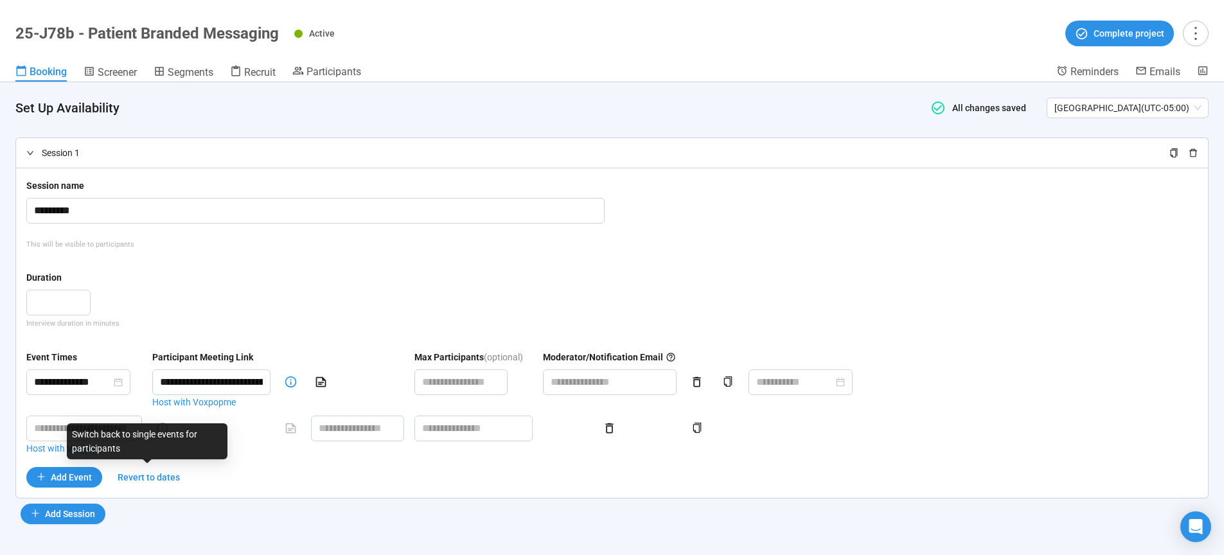
click at [125, 446] on div "Switch back to single events for participants" at bounding box center [147, 442] width 161 height 36
click at [66, 434] on input "text" at bounding box center [84, 429] width 116 height 26
click at [56, 433] on input "text" at bounding box center [84, 429] width 116 height 26
click at [304, 282] on div "Duration" at bounding box center [612, 280] width 1172 height 19
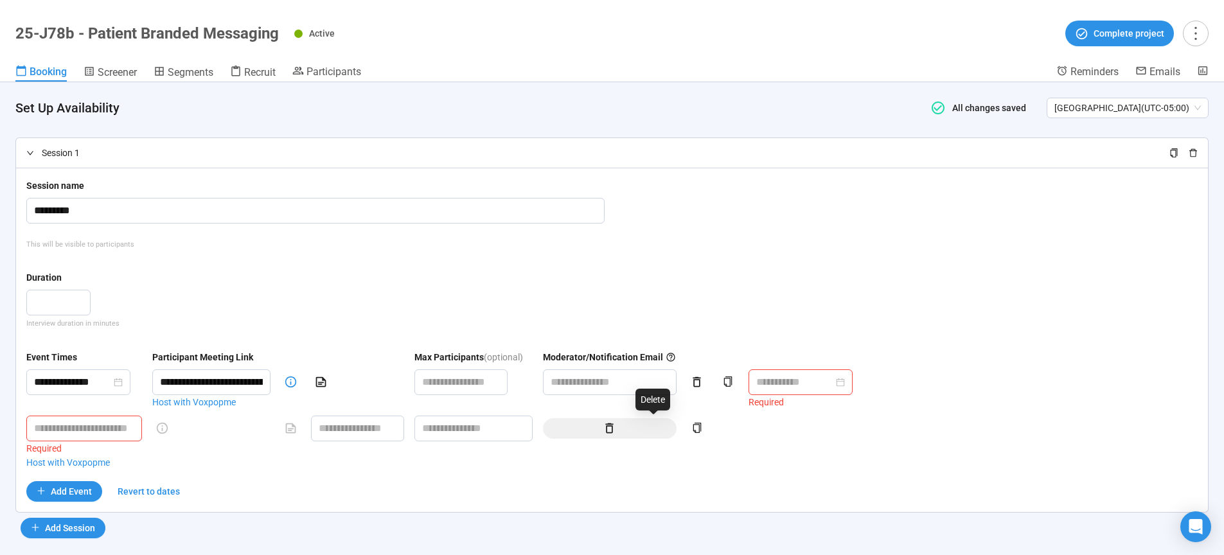
click at [616, 429] on icon "button" at bounding box center [609, 428] width 13 height 13
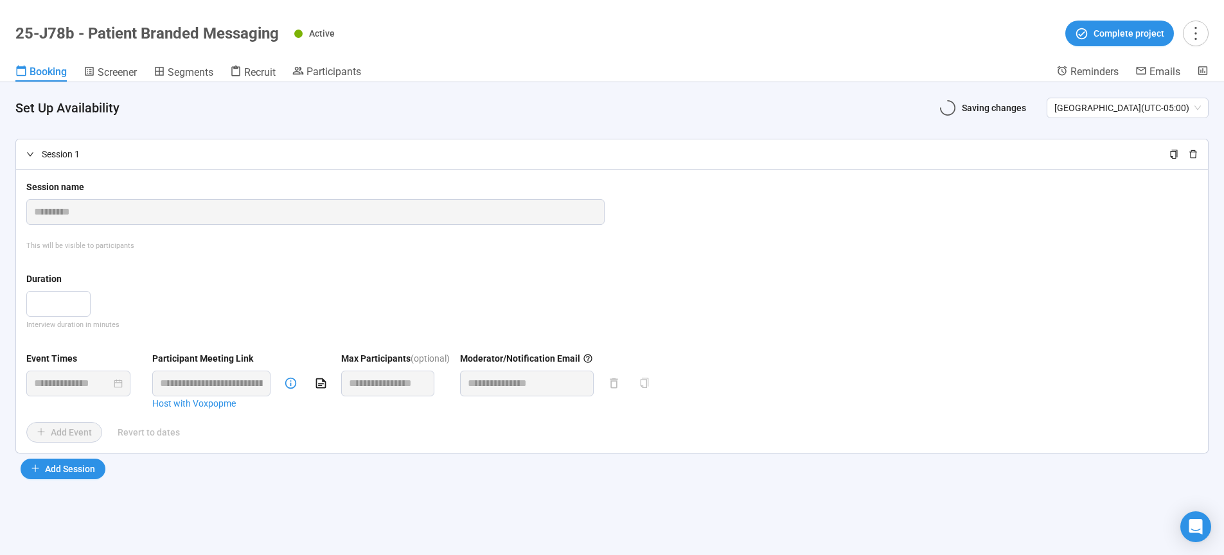
scroll to position [0, 0]
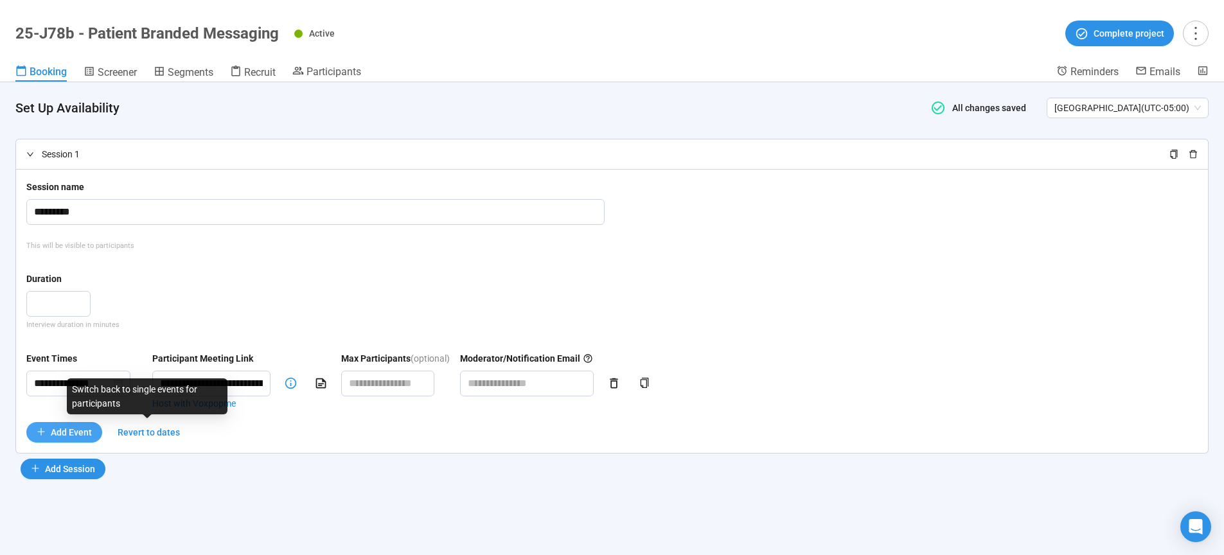
click at [76, 433] on span "Add Event" at bounding box center [71, 432] width 41 height 14
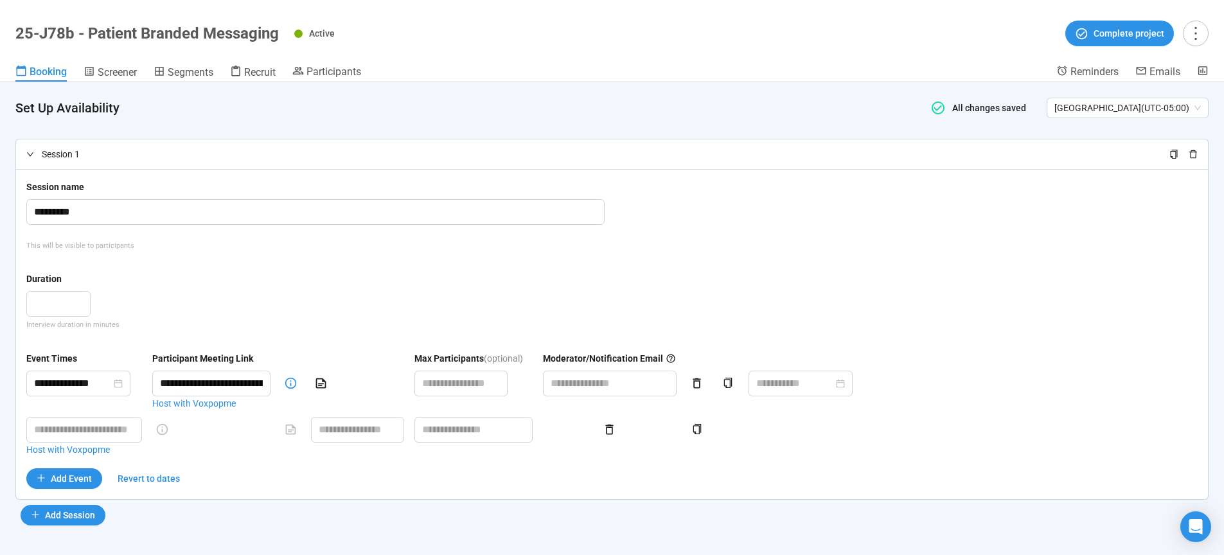
scroll to position [1, 0]
click at [66, 477] on span "Add Event" at bounding box center [71, 477] width 41 height 14
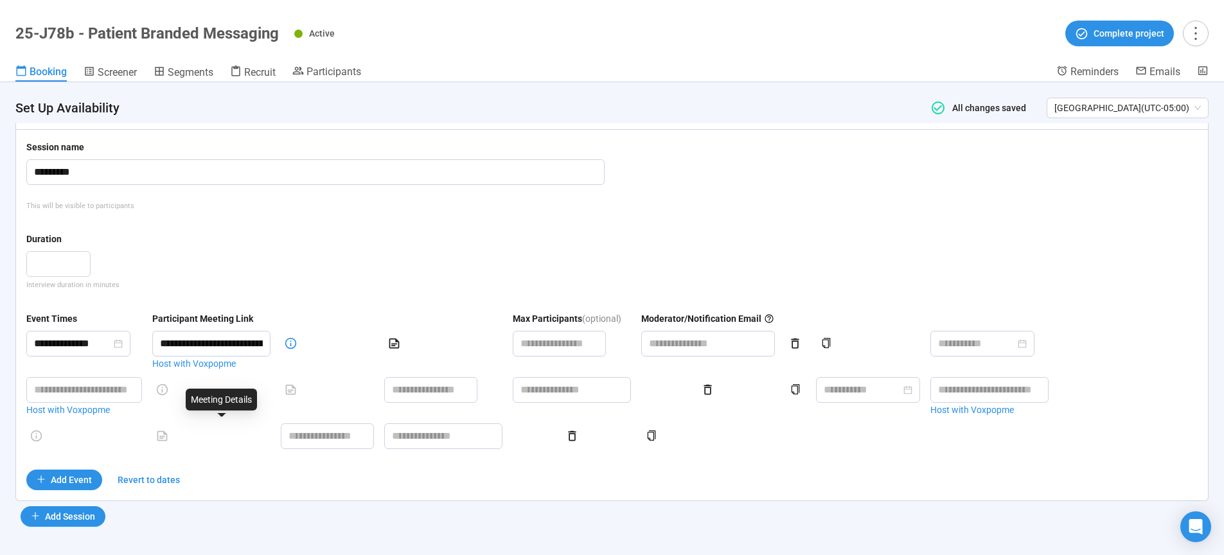
scroll to position [42, 0]
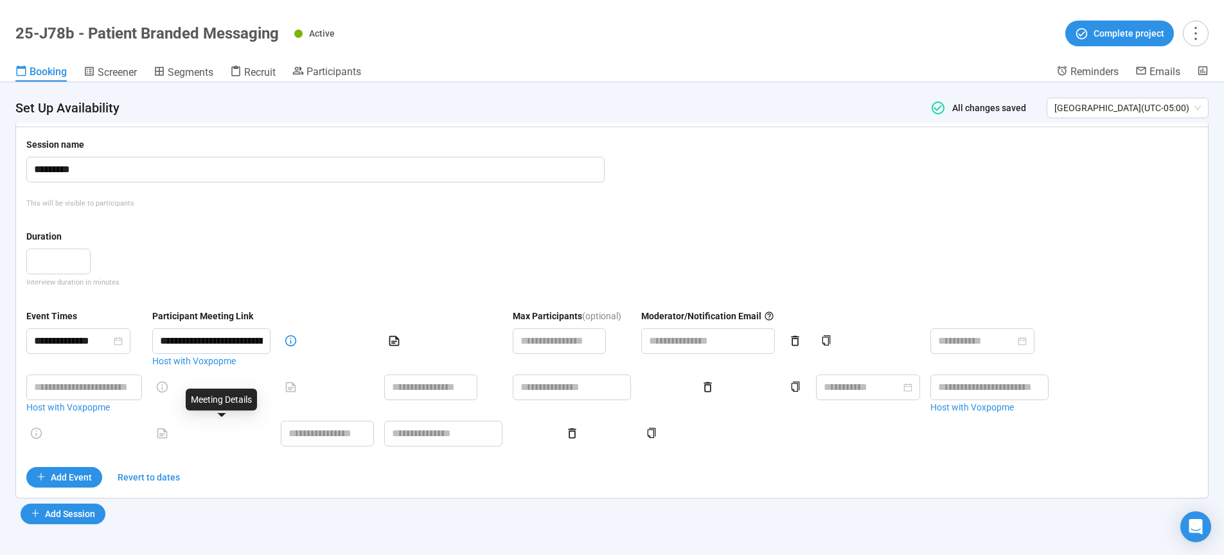
click at [231, 435] on div at bounding box center [211, 441] width 118 height 41
click at [227, 429] on div at bounding box center [211, 441] width 118 height 41
click at [112, 429] on div "**********" at bounding box center [612, 385] width 1172 height 153
click at [62, 484] on span "Add Event" at bounding box center [71, 477] width 41 height 14
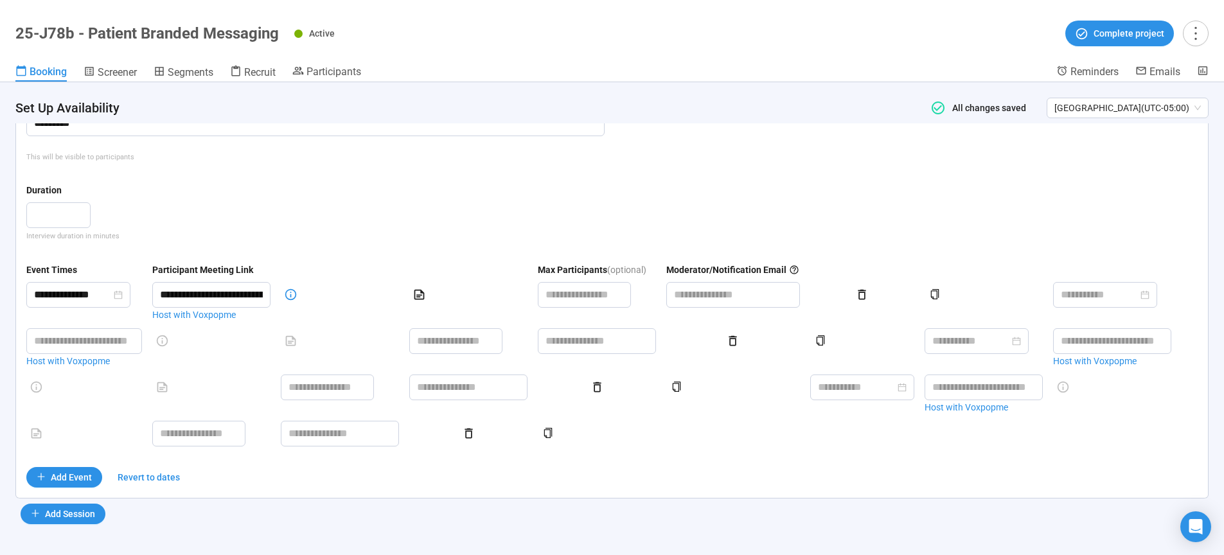
scroll to position [103, 0]
click at [78, 433] on div at bounding box center [84, 441] width 116 height 41
click at [195, 436] on input at bounding box center [199, 434] width 92 height 24
click at [393, 435] on input "text" at bounding box center [340, 434] width 118 height 26
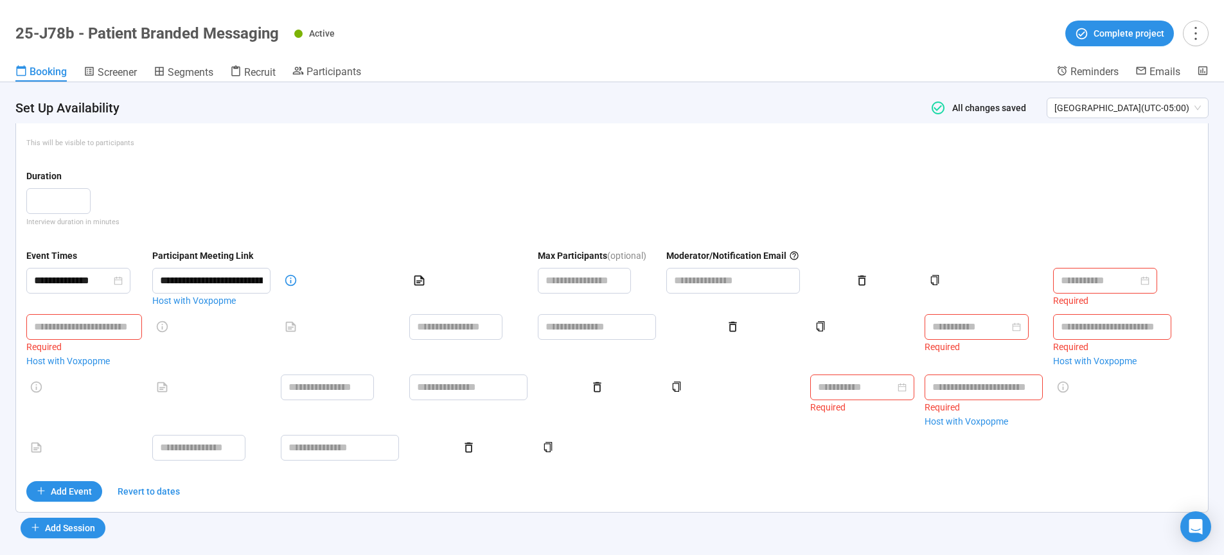
click at [886, 502] on div "Add Event Revert to dates" at bounding box center [612, 491] width 1172 height 21
click at [895, 395] on input at bounding box center [856, 387] width 77 height 16
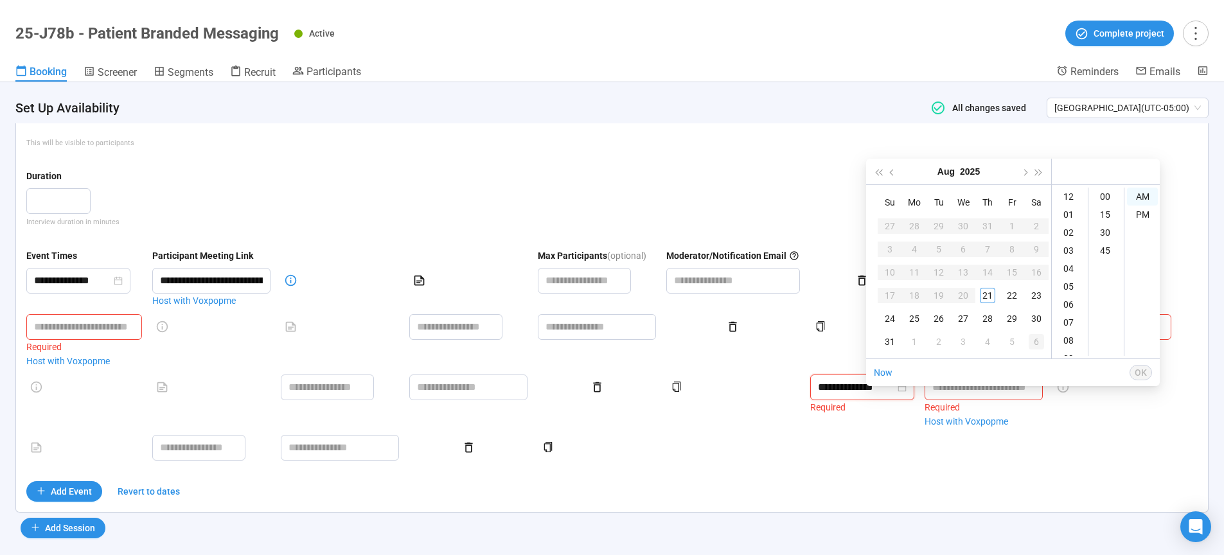
type input "**********"
click at [1083, 463] on div "**********" at bounding box center [612, 363] width 1172 height 228
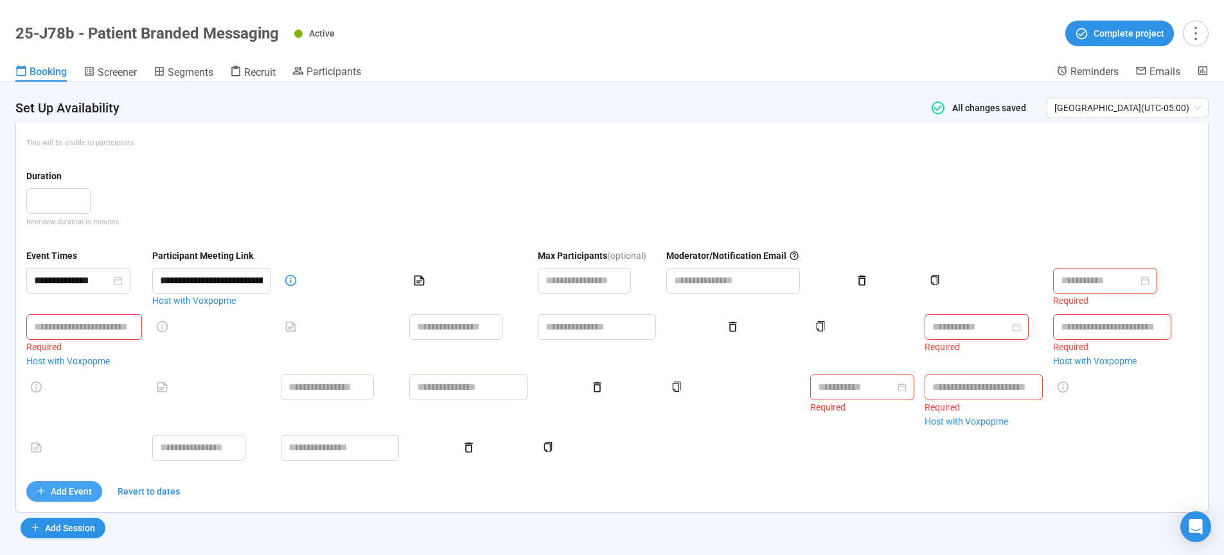
click at [59, 499] on span "Add Event" at bounding box center [71, 492] width 41 height 14
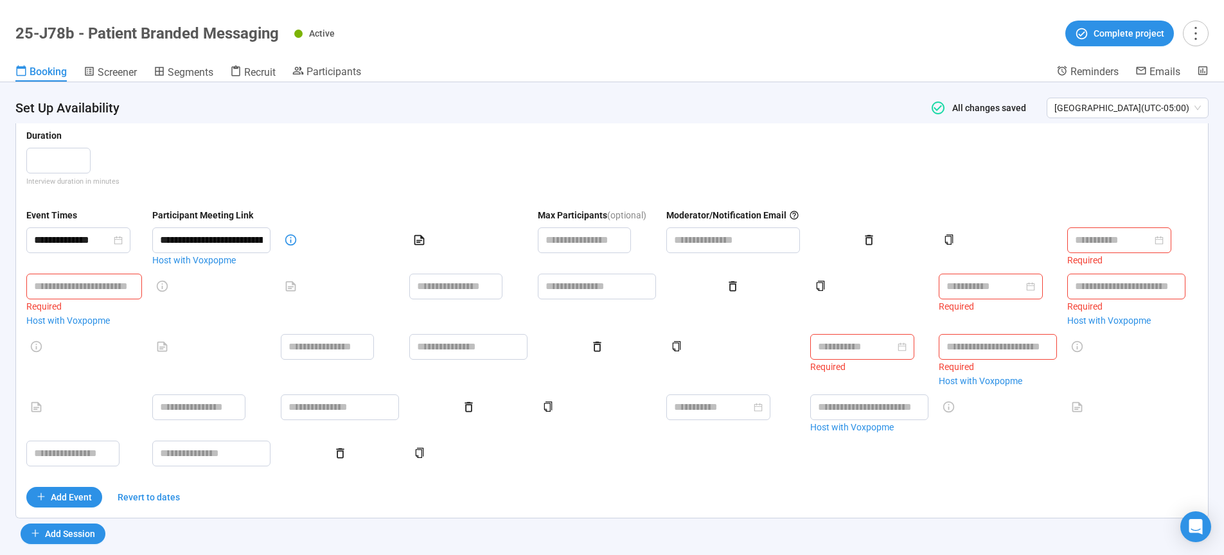
scroll to position [177, 0]
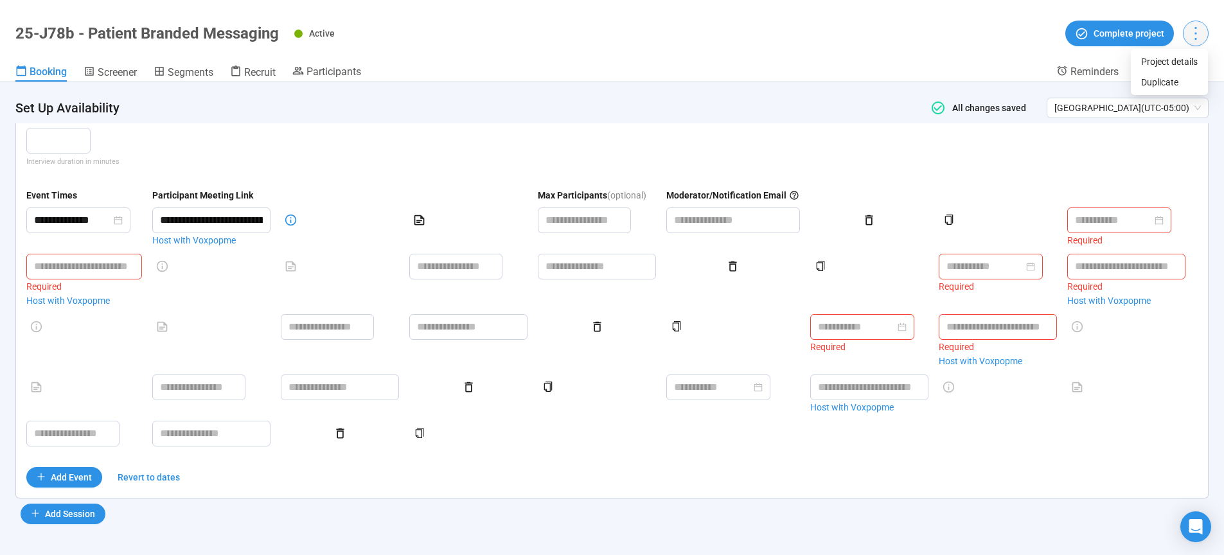
click at [1195, 35] on icon "more" at bounding box center [1195, 32] width 17 height 17
click at [964, 64] on header "25-J78b - Patient Branded Messaging Active Complete project Booking Screener Se…" at bounding box center [612, 41] width 1224 height 82
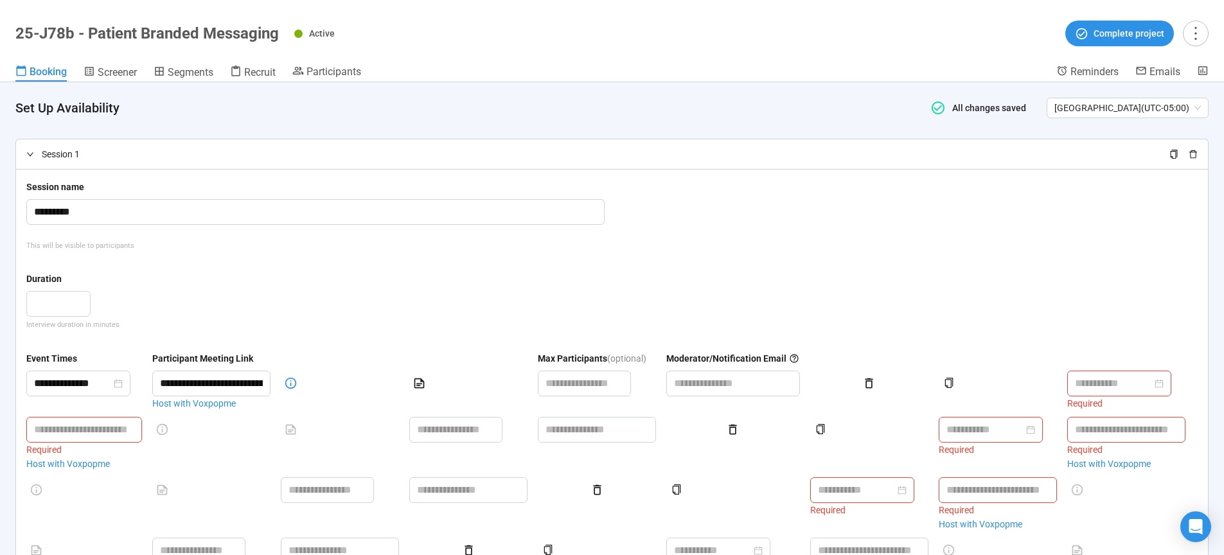
scroll to position [0, 0]
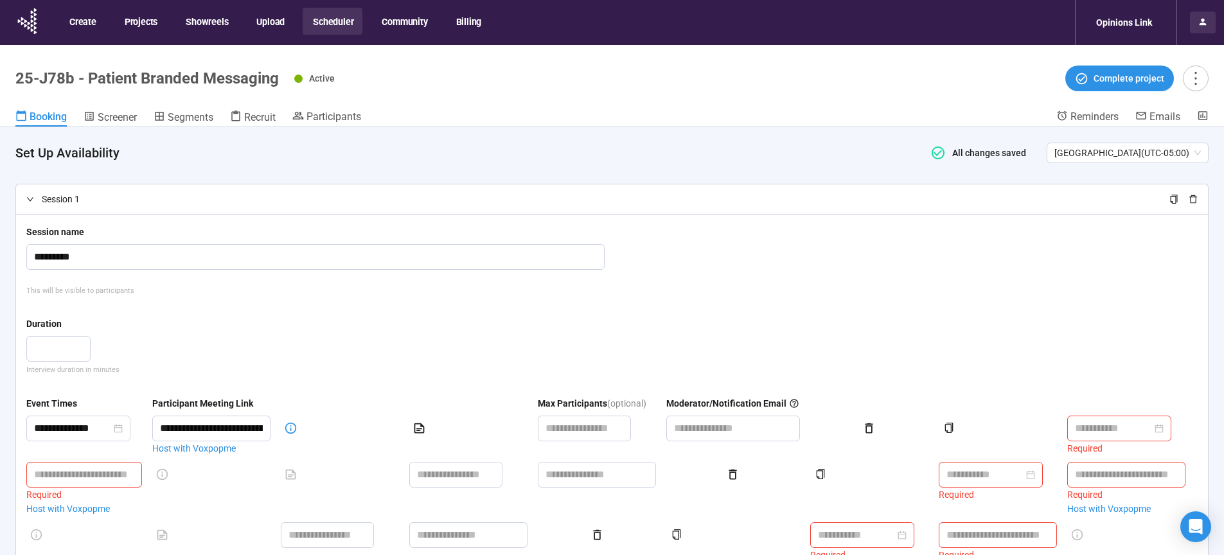
click at [1208, 21] on icon at bounding box center [1203, 22] width 10 height 10
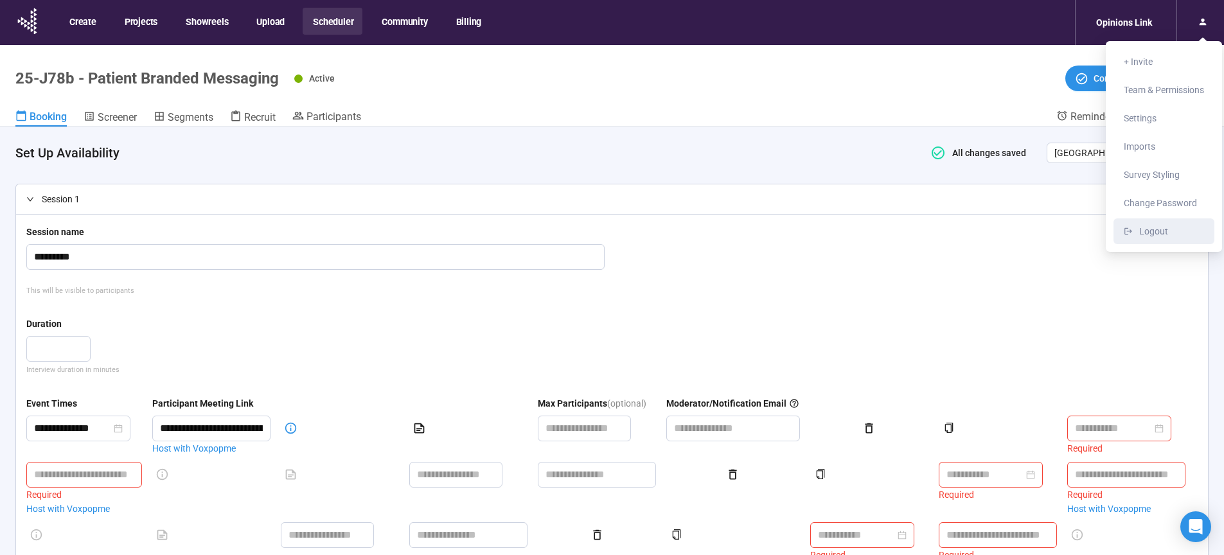
click at [1150, 235] on span "Logout" at bounding box center [1154, 231] width 29 height 10
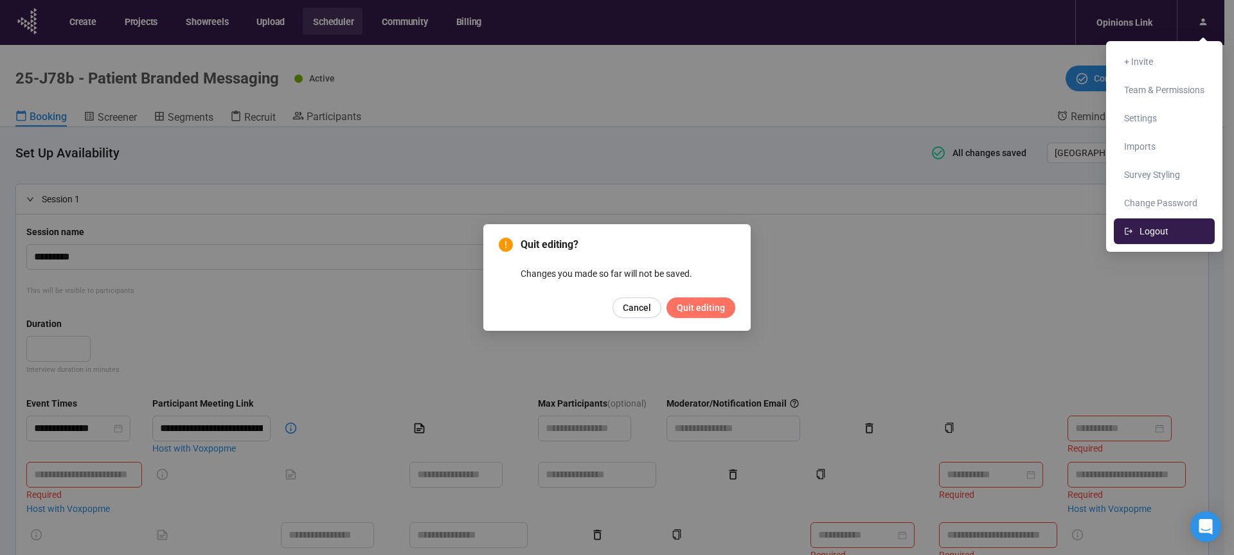
click at [689, 308] on span "Quit editing" at bounding box center [701, 308] width 48 height 14
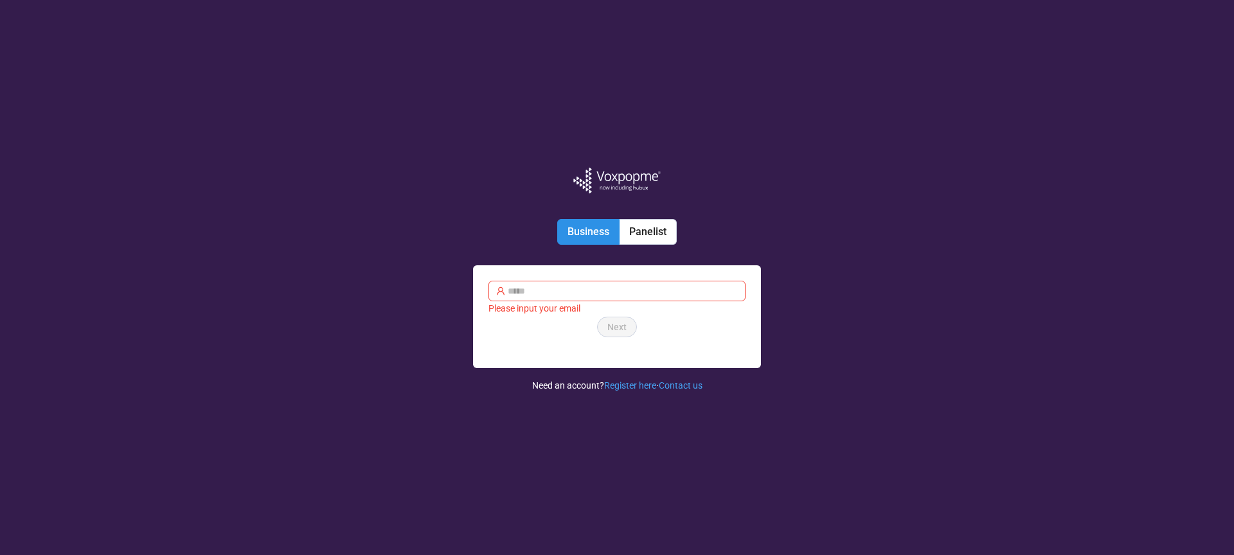
click at [1025, 290] on div "Business Panelist Please input your email Next Forgot password Log in Need an a…" at bounding box center [617, 277] width 1234 height 555
click at [625, 294] on input "text" at bounding box center [623, 291] width 230 height 14
type input "**********"
click at [629, 326] on button "Next" at bounding box center [617, 327] width 40 height 21
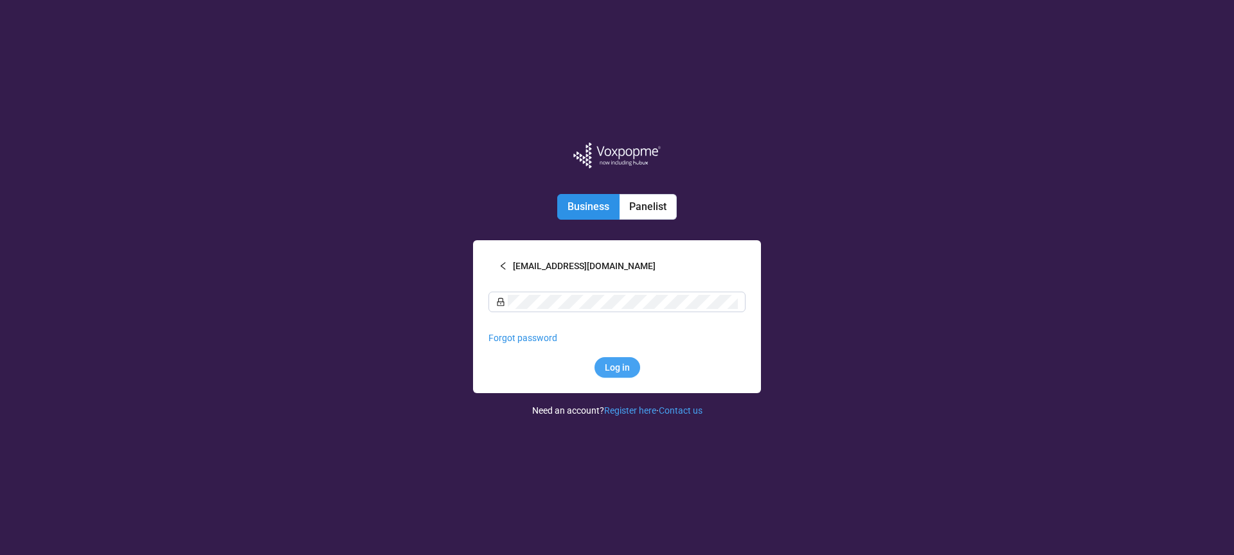
click at [618, 355] on form "**********" at bounding box center [616, 317] width 257 height 122
click at [618, 362] on span "Log in" at bounding box center [617, 368] width 25 height 14
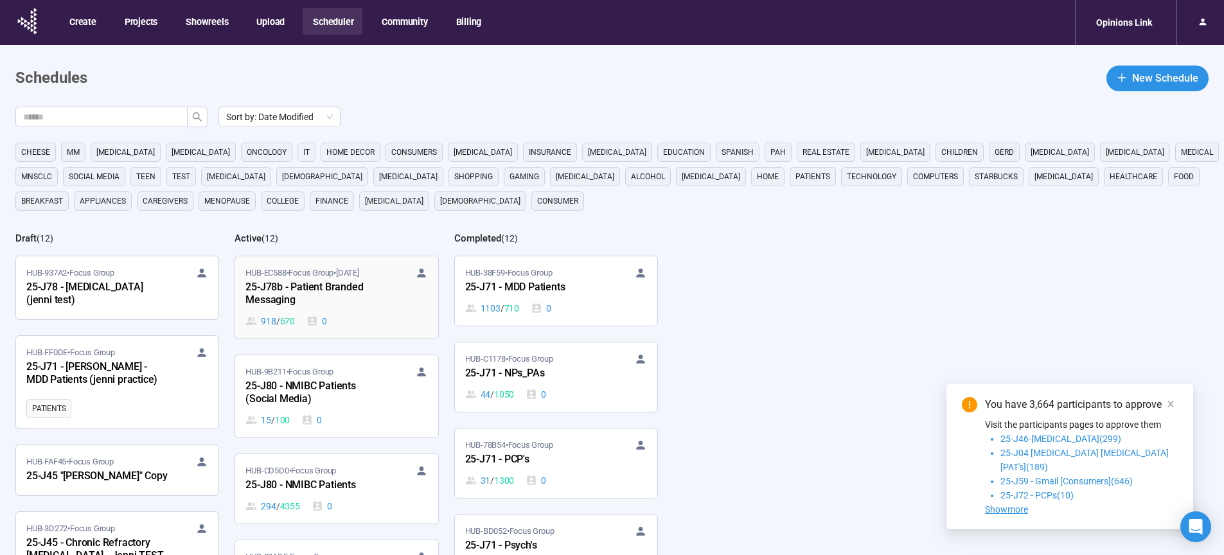
click at [267, 294] on div "25-J78b - Patient Branded Messaging" at bounding box center [316, 295] width 141 height 30
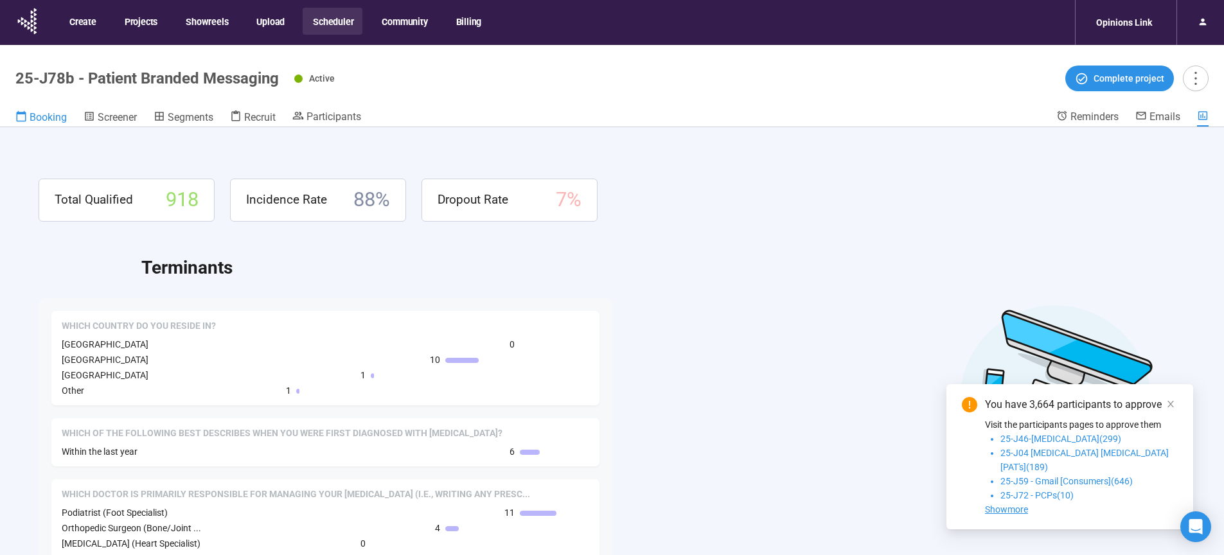
click at [39, 118] on span "Booking" at bounding box center [48, 117] width 37 height 12
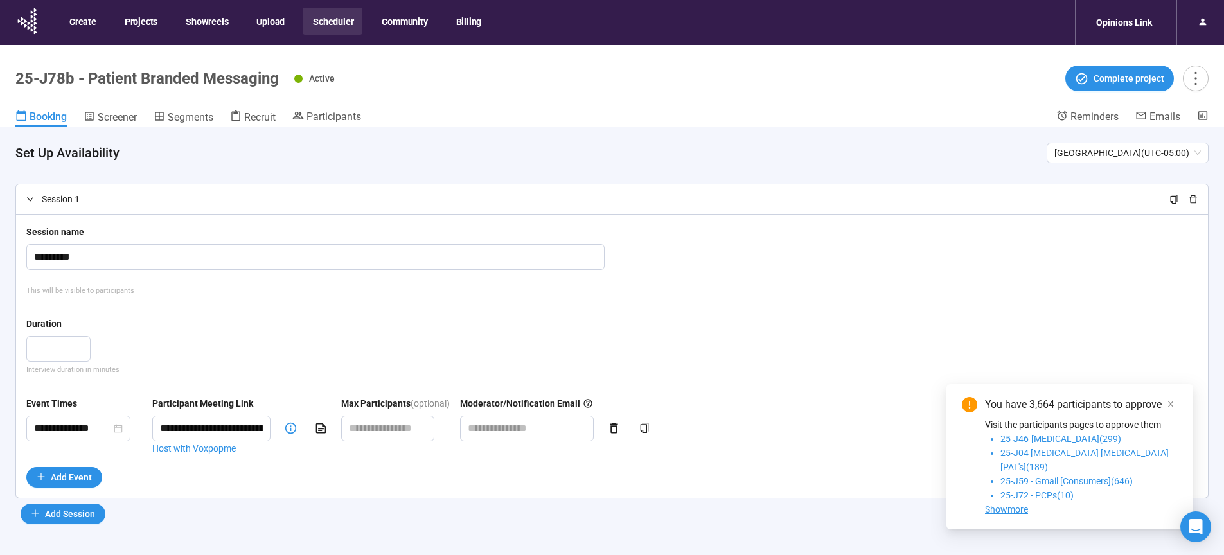
scroll to position [45, 0]
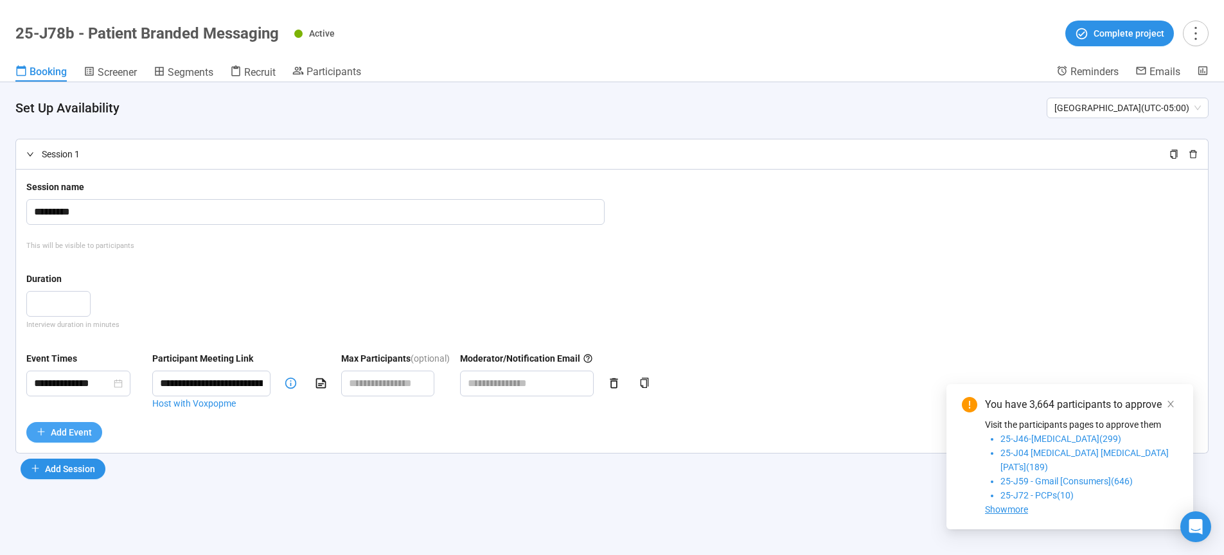
click at [73, 434] on span "Add Event" at bounding box center [71, 432] width 41 height 14
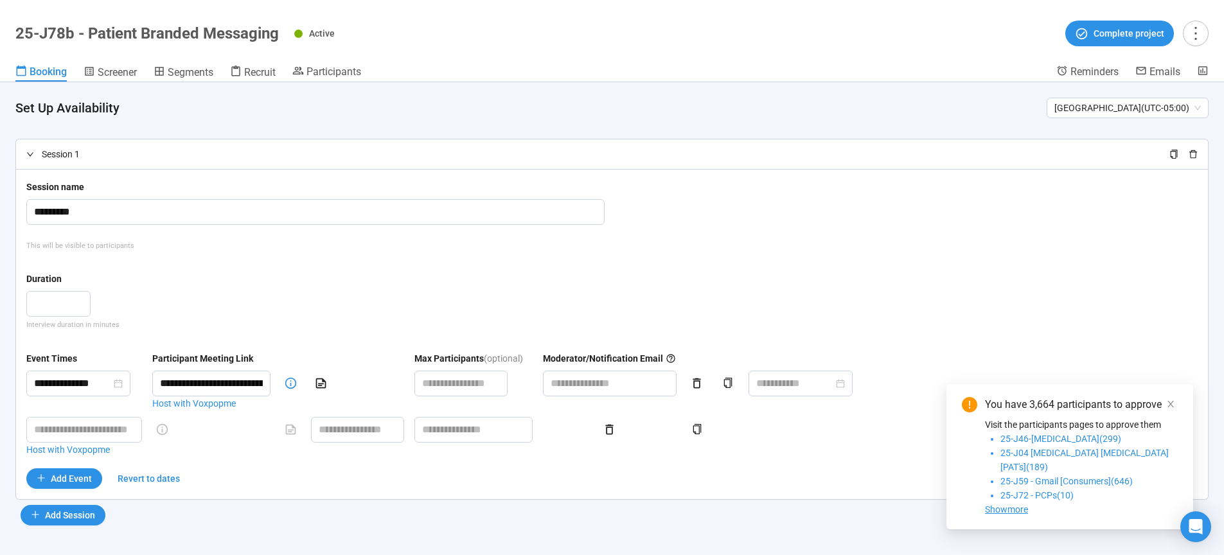
scroll to position [1, 0]
click at [68, 482] on span "Add Event" at bounding box center [71, 477] width 41 height 14
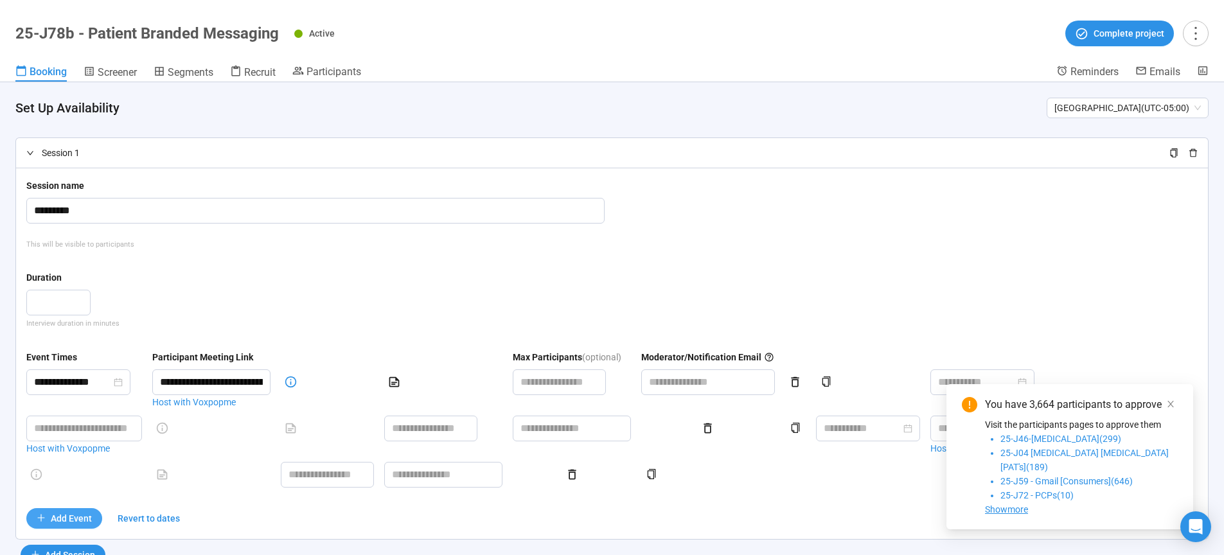
click at [65, 511] on button "Add Event" at bounding box center [64, 518] width 76 height 21
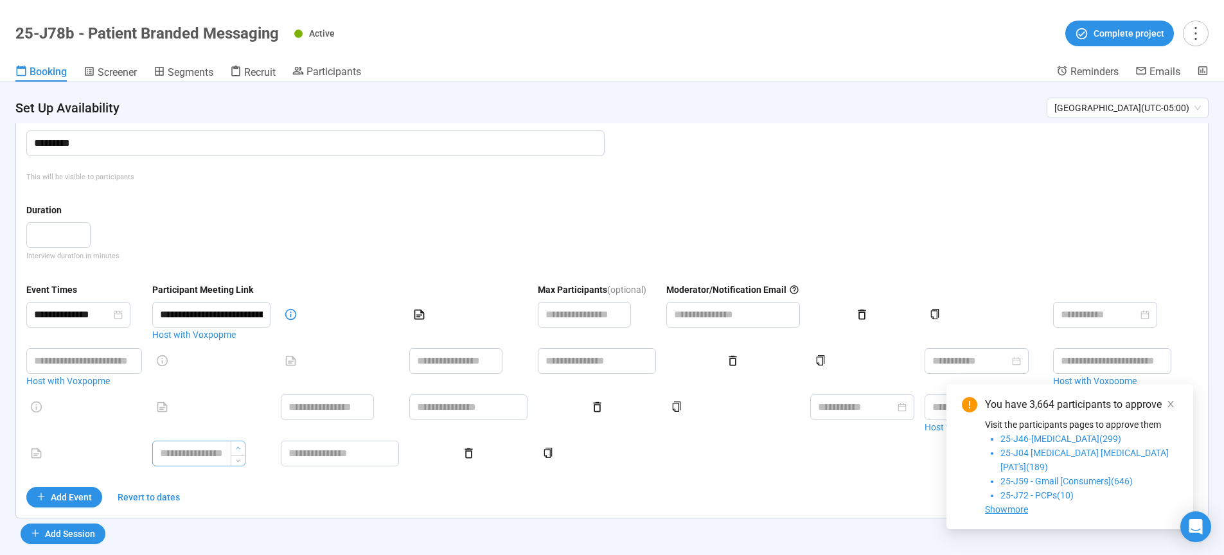
scroll to position [103, 0]
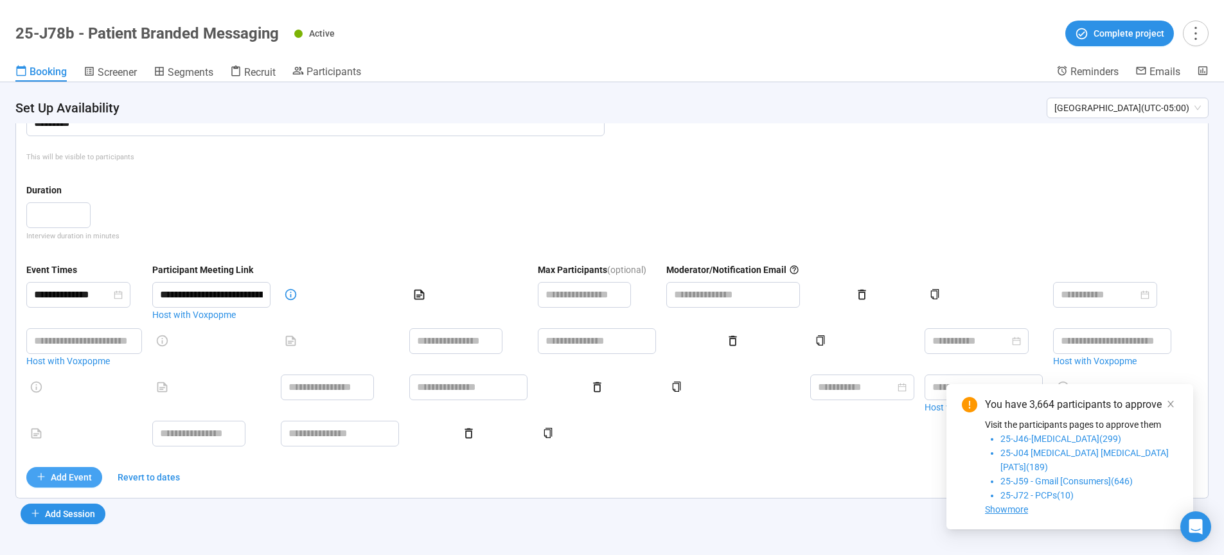
click at [73, 472] on span "Add Event" at bounding box center [71, 477] width 41 height 14
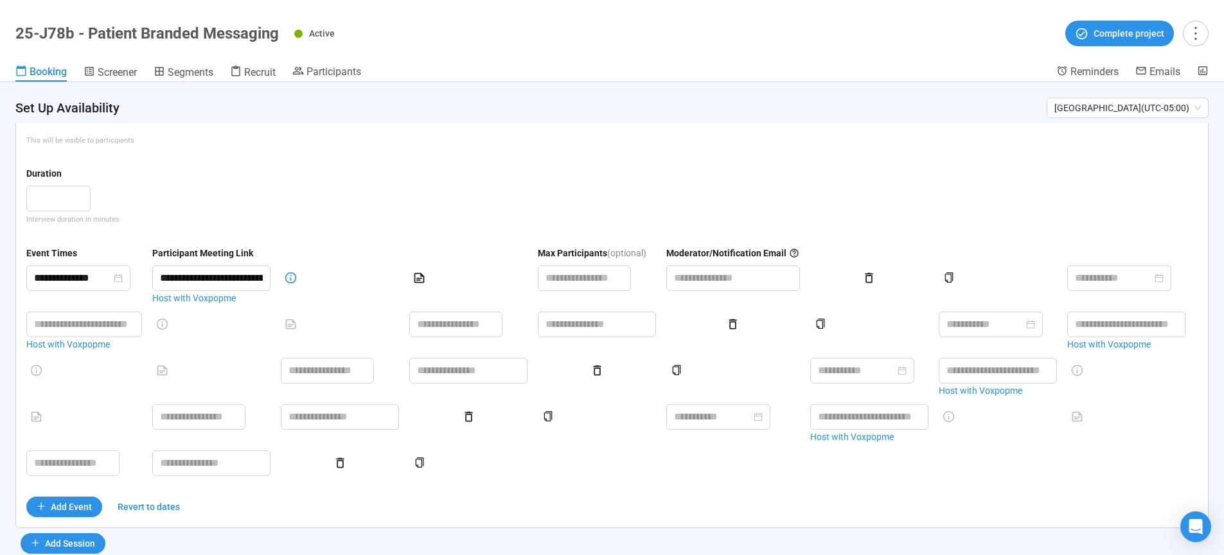
scroll to position [0, 0]
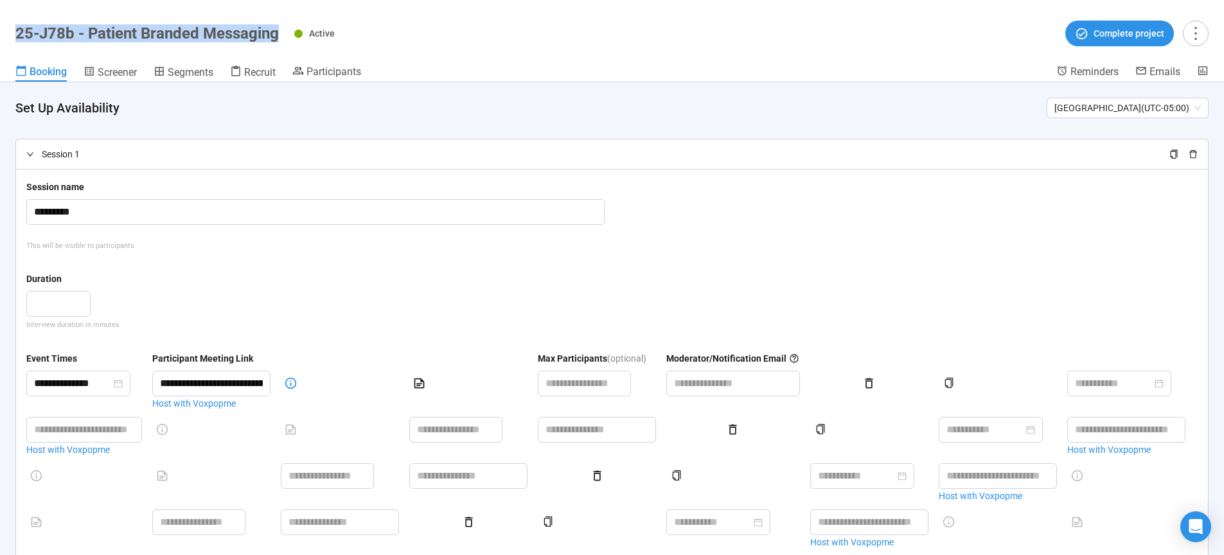
drag, startPoint x: 269, startPoint y: 36, endPoint x: 15, endPoint y: 31, distance: 253.3
click at [15, 31] on div "25-J78b - Patient Branded Messaging Active Complete project" at bounding box center [612, 34] width 1194 height 26
copy h1 "25-J78b - Patient Branded Messaging"
type input "**********"
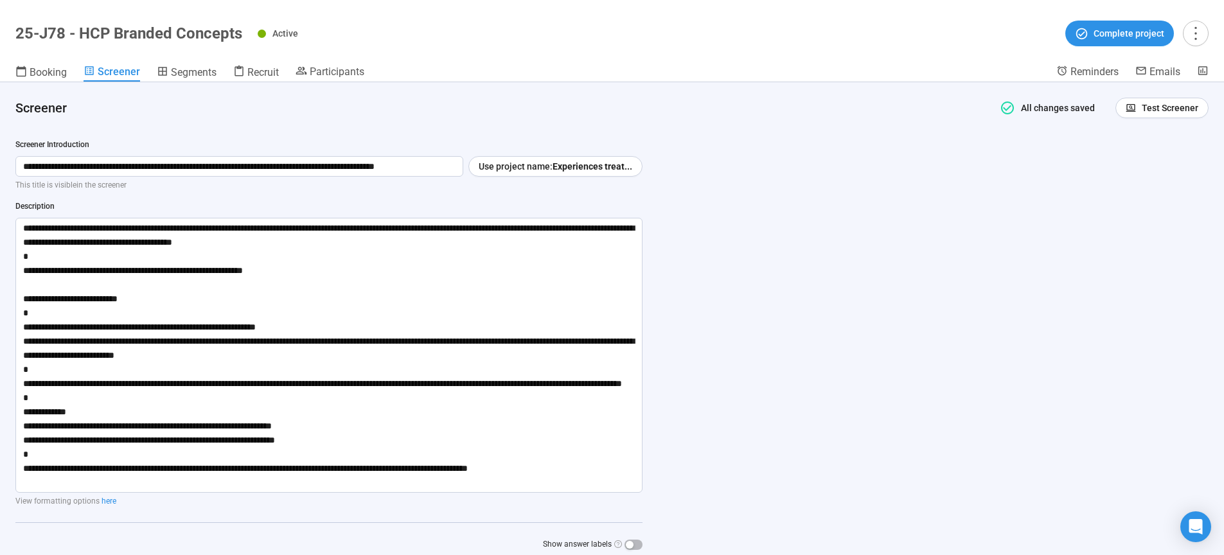
scroll to position [45, 0]
click at [43, 69] on span "Booking" at bounding box center [48, 72] width 37 height 12
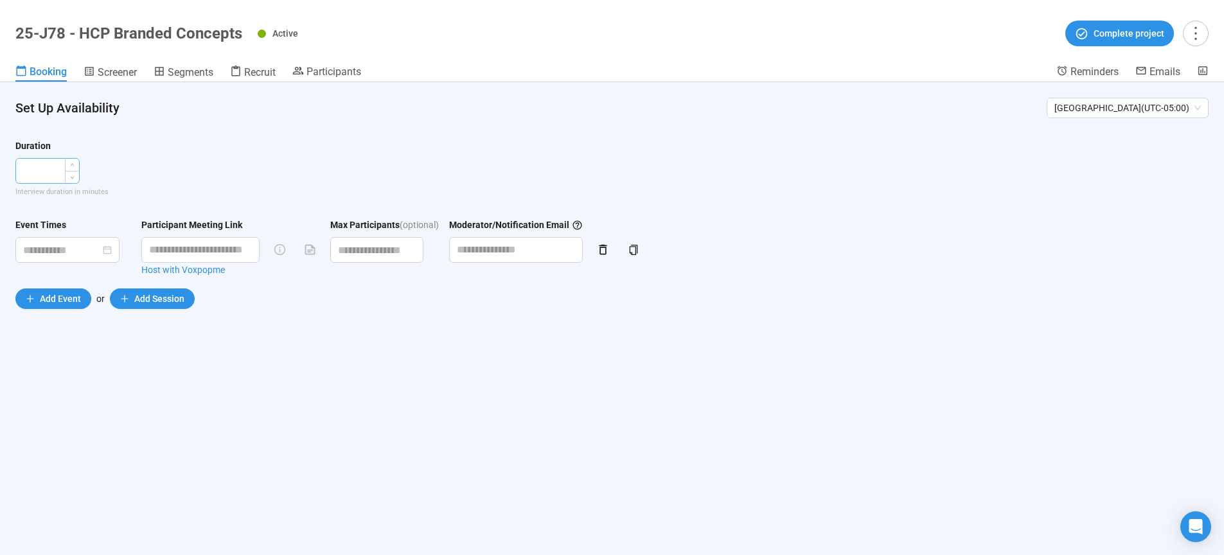
click at [53, 172] on input "number" at bounding box center [47, 171] width 63 height 24
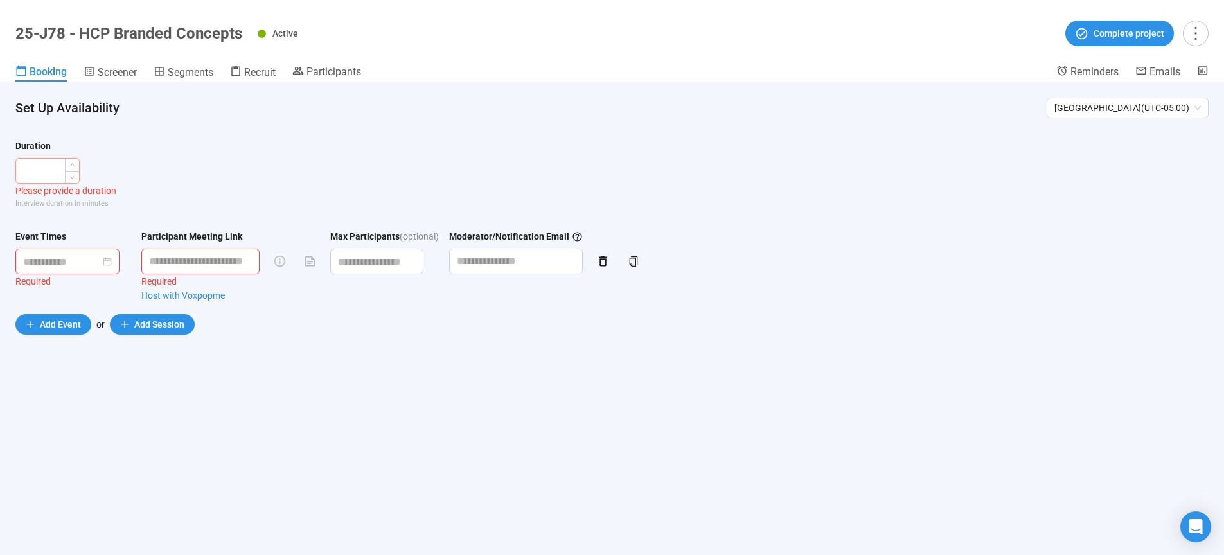
click at [53, 170] on input "number" at bounding box center [47, 171] width 63 height 24
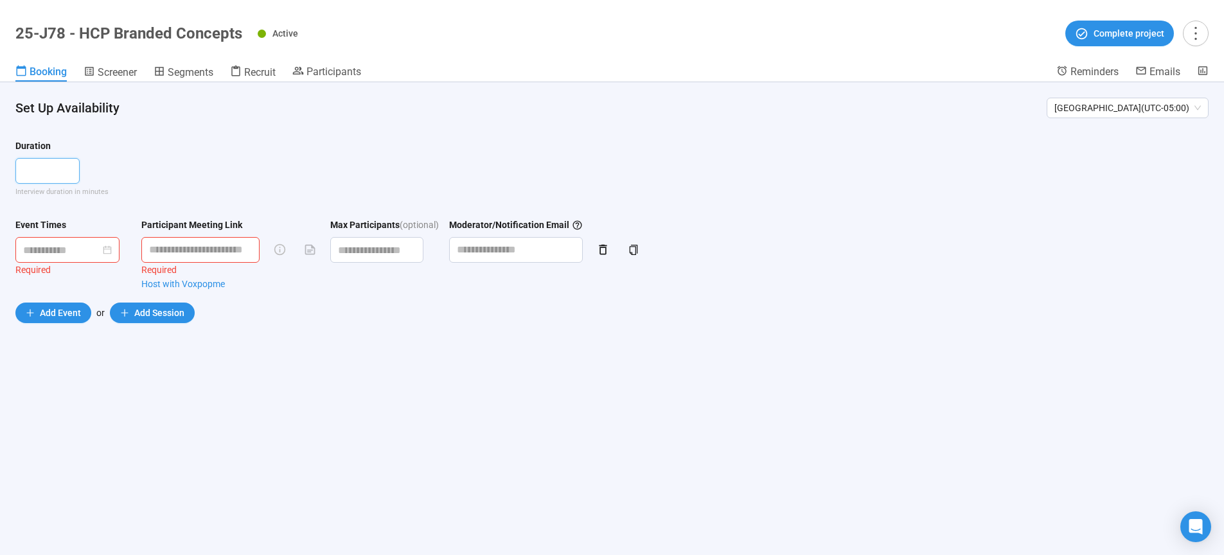
type input "**"
click at [86, 244] on input at bounding box center [61, 250] width 77 height 16
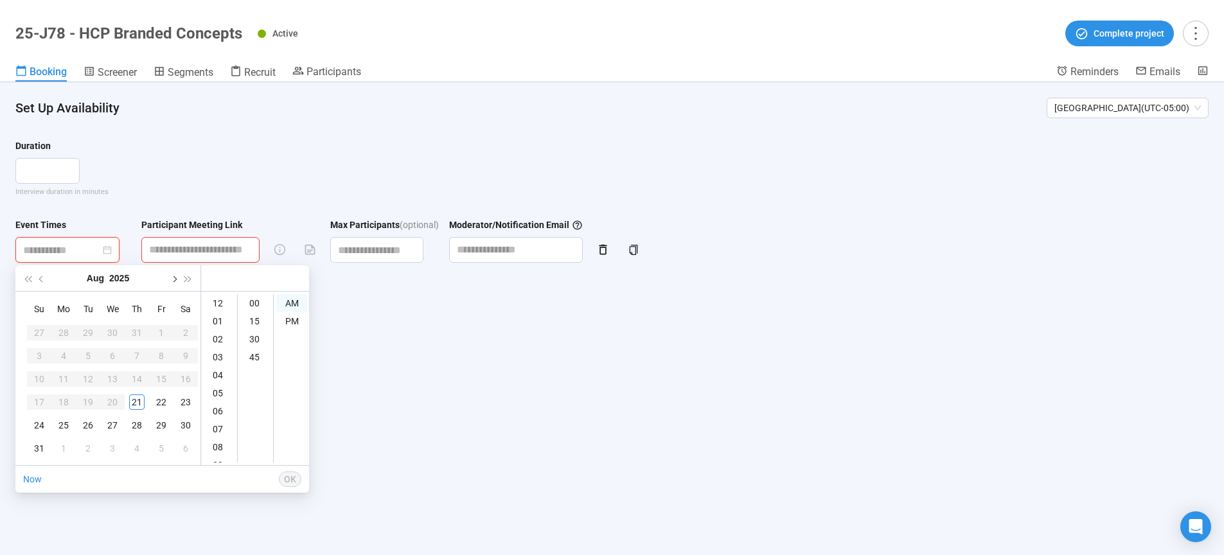
click at [177, 280] on button "button" at bounding box center [173, 278] width 14 height 26
click at [87, 334] on div "2" at bounding box center [87, 332] width 15 height 15
click at [217, 416] on div "09" at bounding box center [219, 418] width 31 height 18
click at [257, 305] on div "00" at bounding box center [255, 303] width 31 height 18
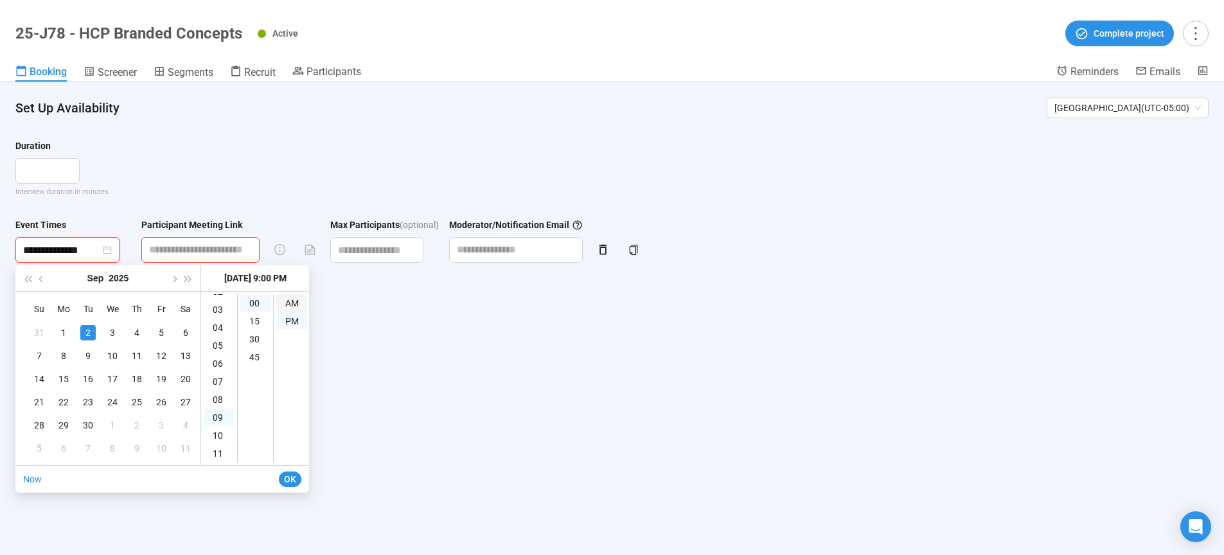
click at [289, 305] on div "AM" at bounding box center [291, 303] width 31 height 18
type input "**********"
click at [291, 476] on span "OK" at bounding box center [290, 479] width 12 height 14
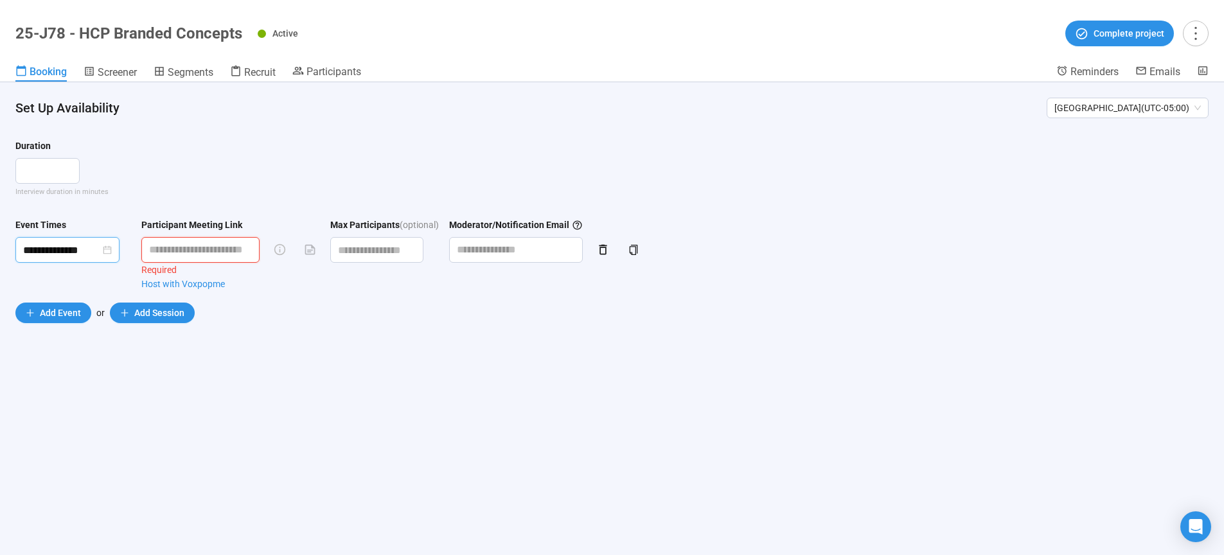
click at [216, 255] on input "text" at bounding box center [200, 250] width 118 height 26
type input "**********"
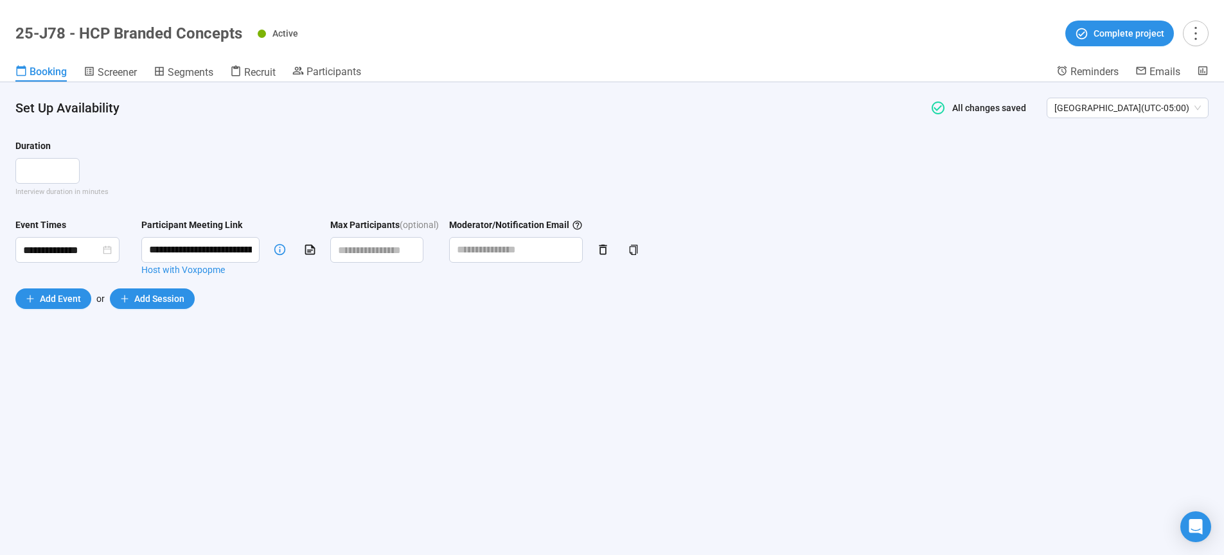
click at [384, 377] on div "**********" at bounding box center [612, 318] width 1224 height 473
click at [60, 298] on span "Add Event" at bounding box center [60, 299] width 41 height 14
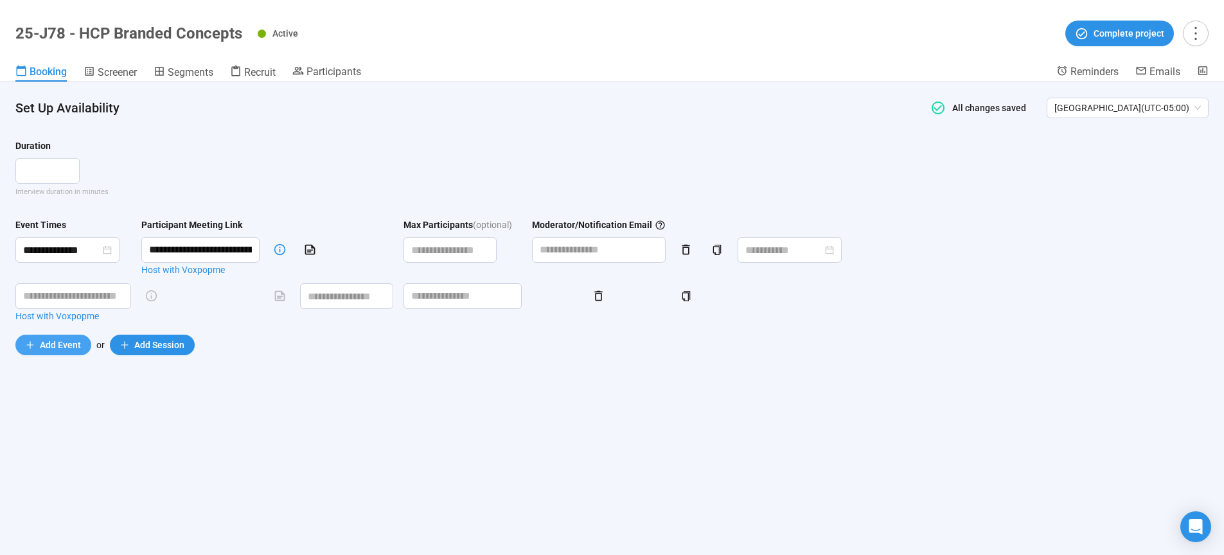
click at [58, 342] on span "Add Event" at bounding box center [60, 345] width 41 height 14
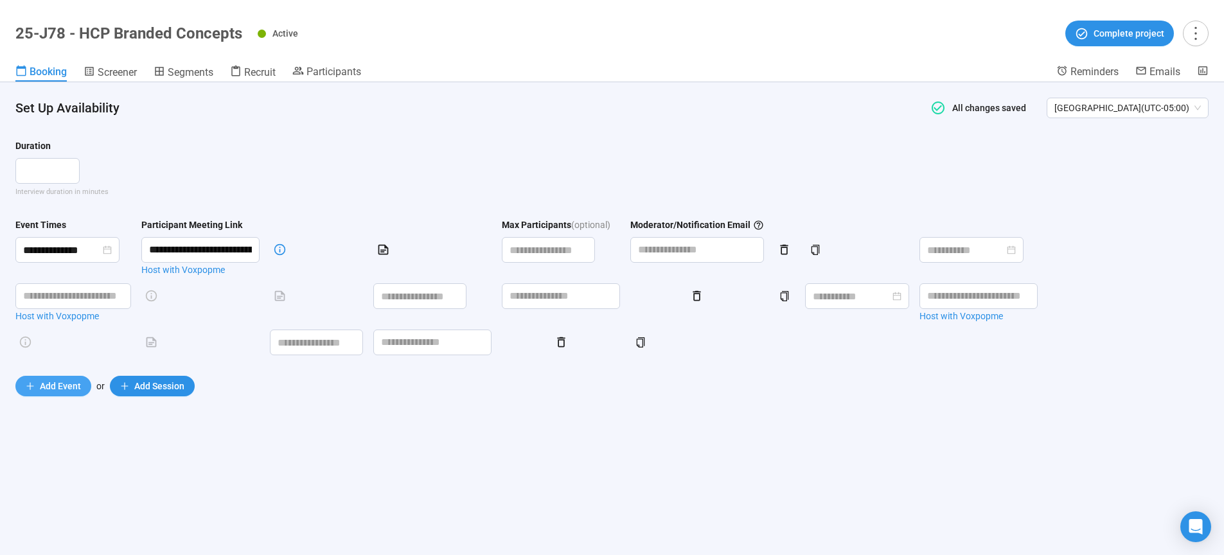
click at [58, 381] on span "Add Event" at bounding box center [60, 386] width 41 height 14
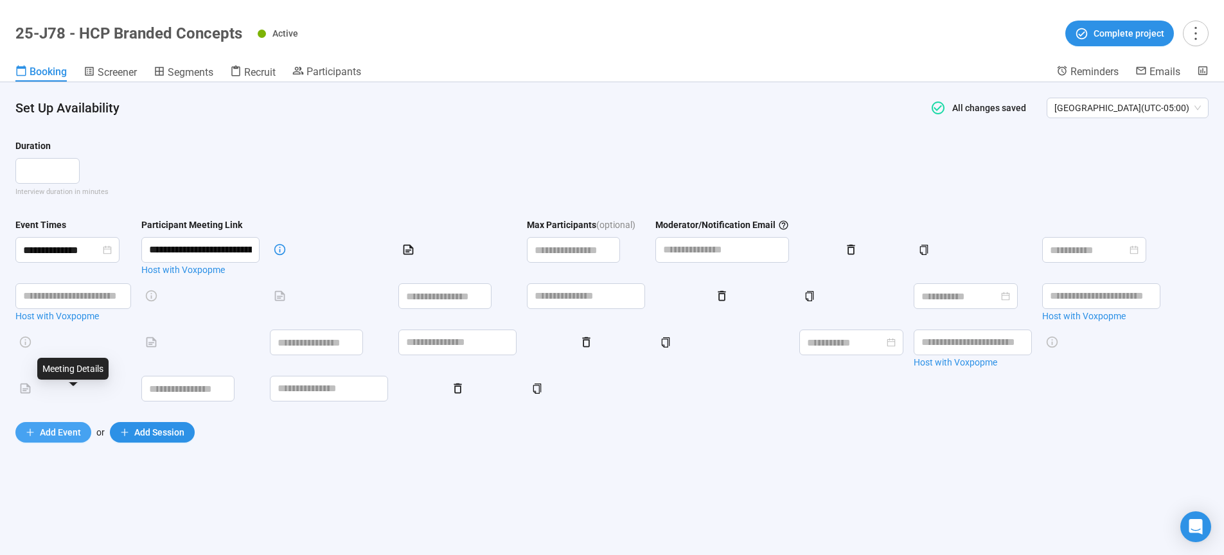
click at [57, 440] on span "Add Event" at bounding box center [60, 432] width 41 height 14
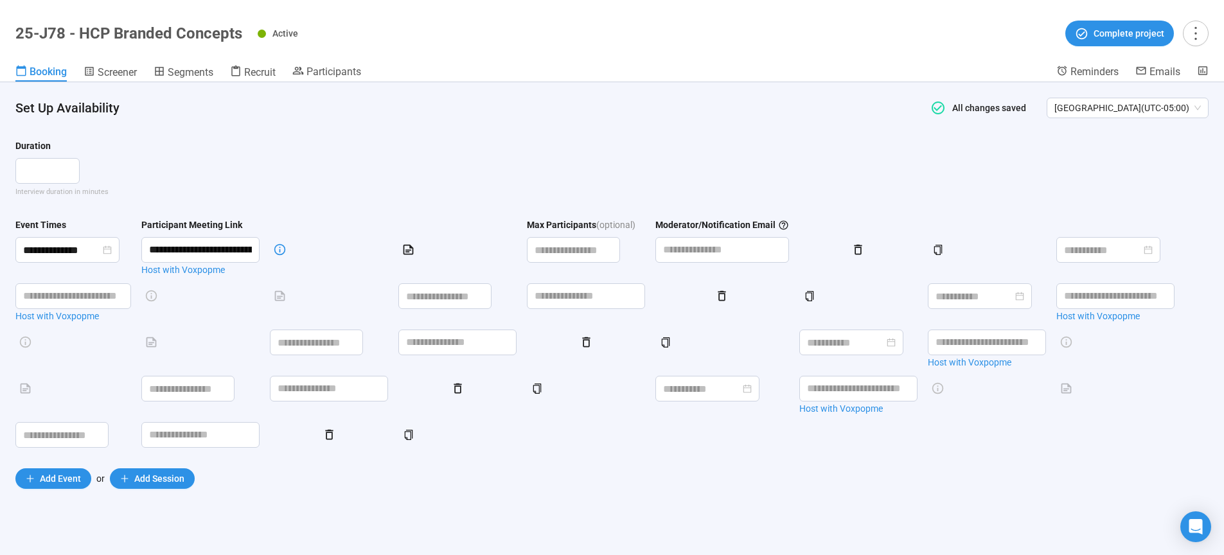
click at [241, 37] on h1 "25-J78 - HCP Branded Concepts" at bounding box center [128, 33] width 227 height 18
drag, startPoint x: 176, startPoint y: 36, endPoint x: 17, endPoint y: 35, distance: 158.8
click at [17, 35] on div "25-J78 - HCP Branded Concepts Active Complete project" at bounding box center [612, 34] width 1194 height 26
copy h1 "25-J78 - HCP Branded Concepts"
type input "**********"
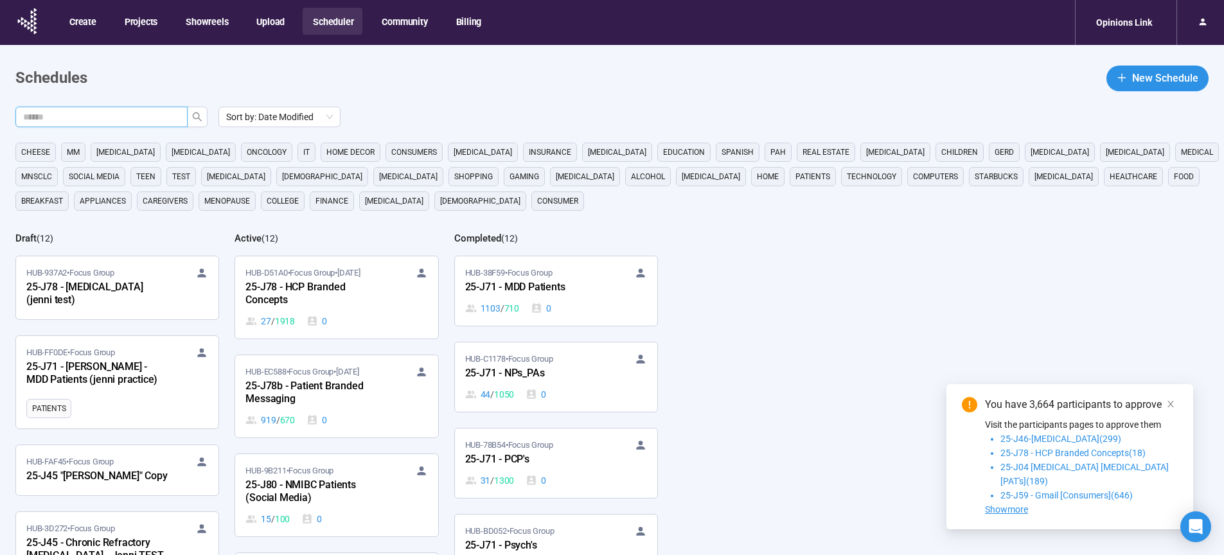
click at [127, 116] on input "text" at bounding box center [96, 117] width 147 height 14
type input "**"
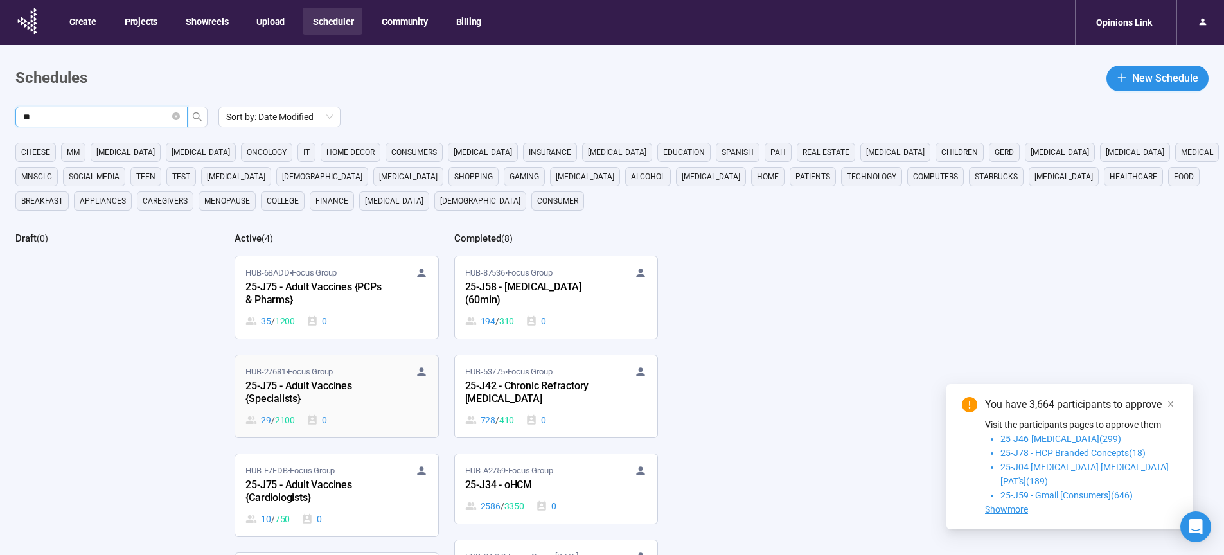
click at [274, 397] on div "25-J75 - Adult Vaccines {Specialists}" at bounding box center [316, 394] width 141 height 30
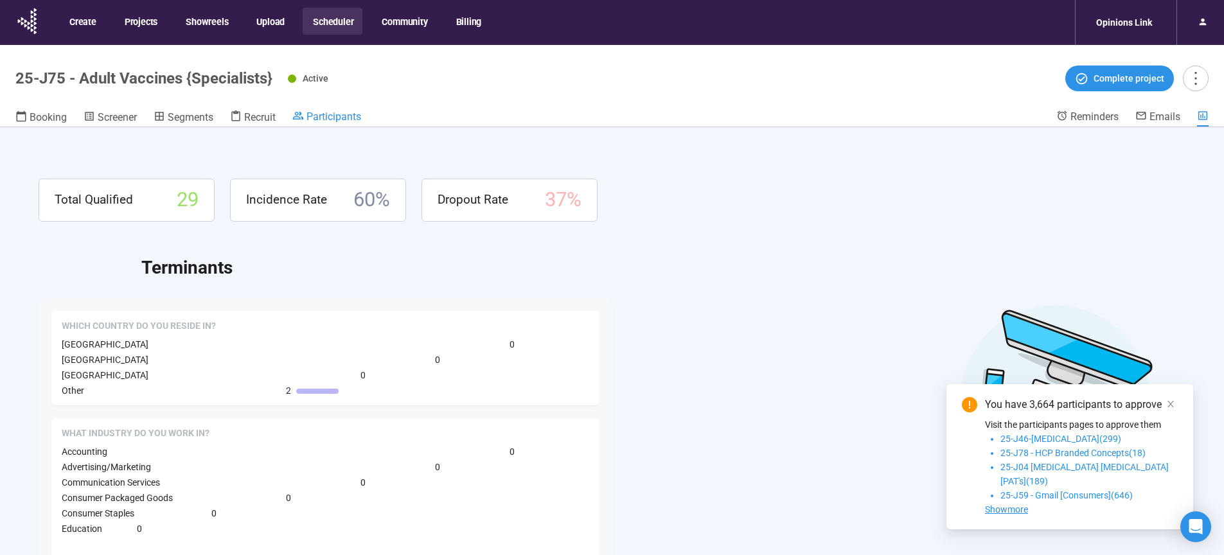
click at [331, 122] on link "Participants" at bounding box center [326, 117] width 69 height 15
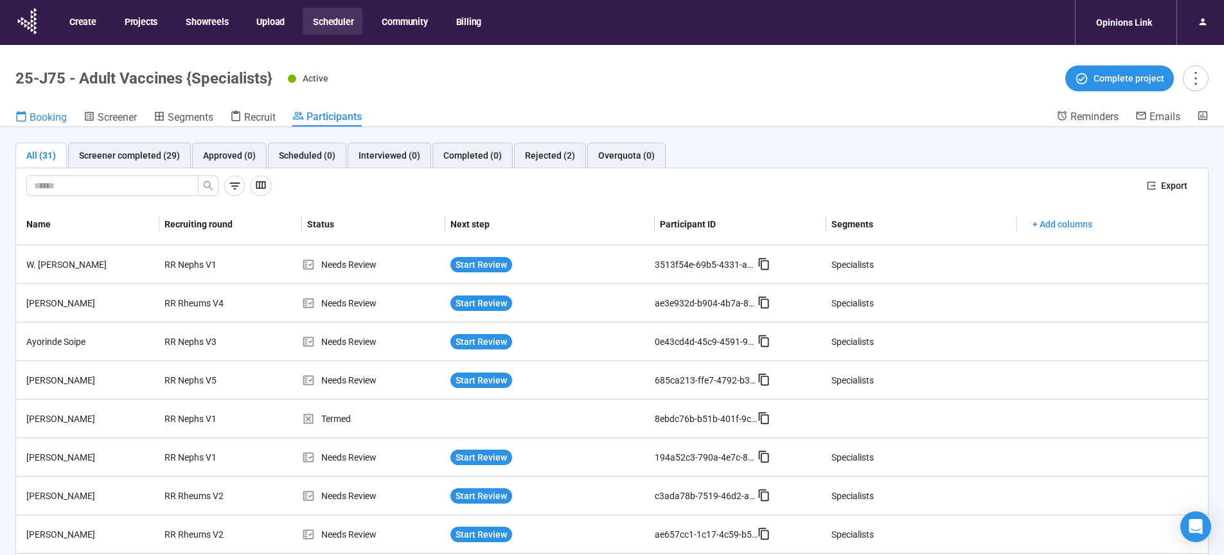
click at [36, 117] on span "Booking" at bounding box center [48, 117] width 37 height 12
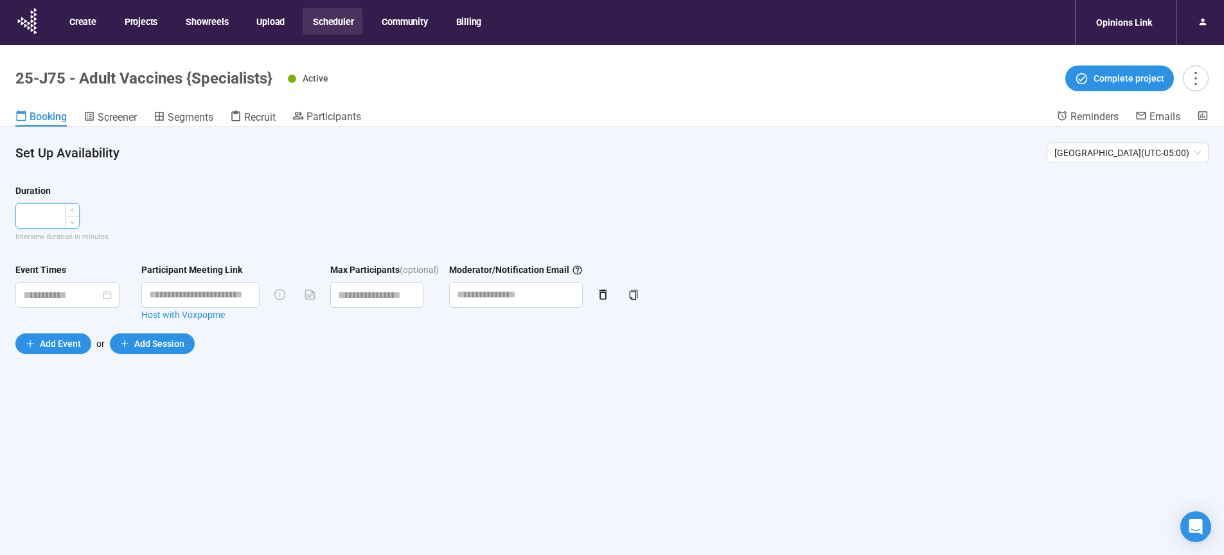
click at [44, 214] on input "number" at bounding box center [47, 216] width 63 height 24
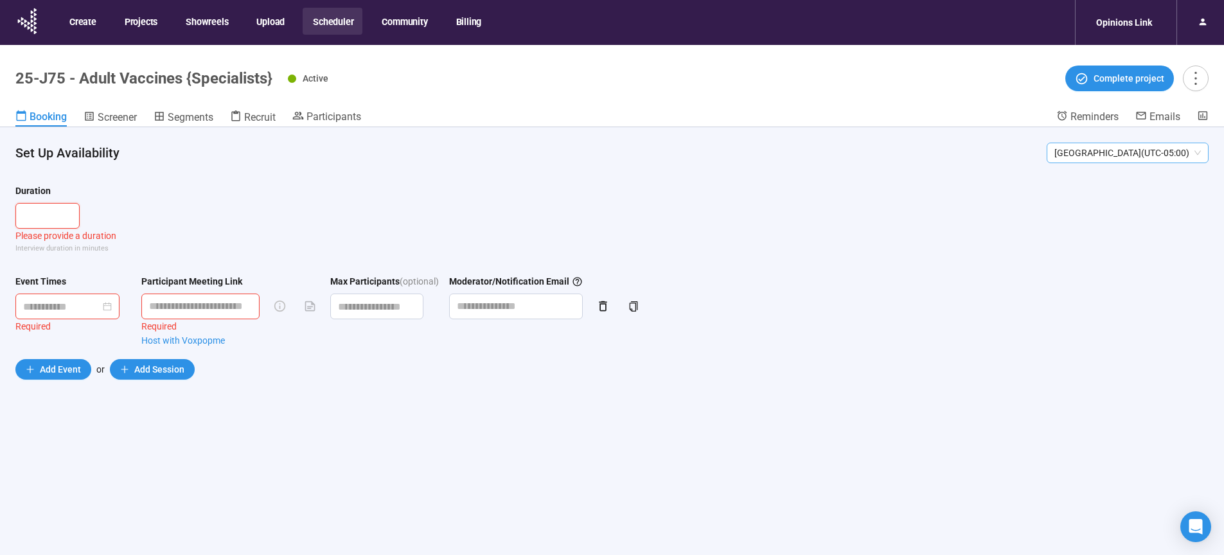
click at [1166, 150] on span "Chicago ( UTC-05:00 )" at bounding box center [1128, 152] width 147 height 19
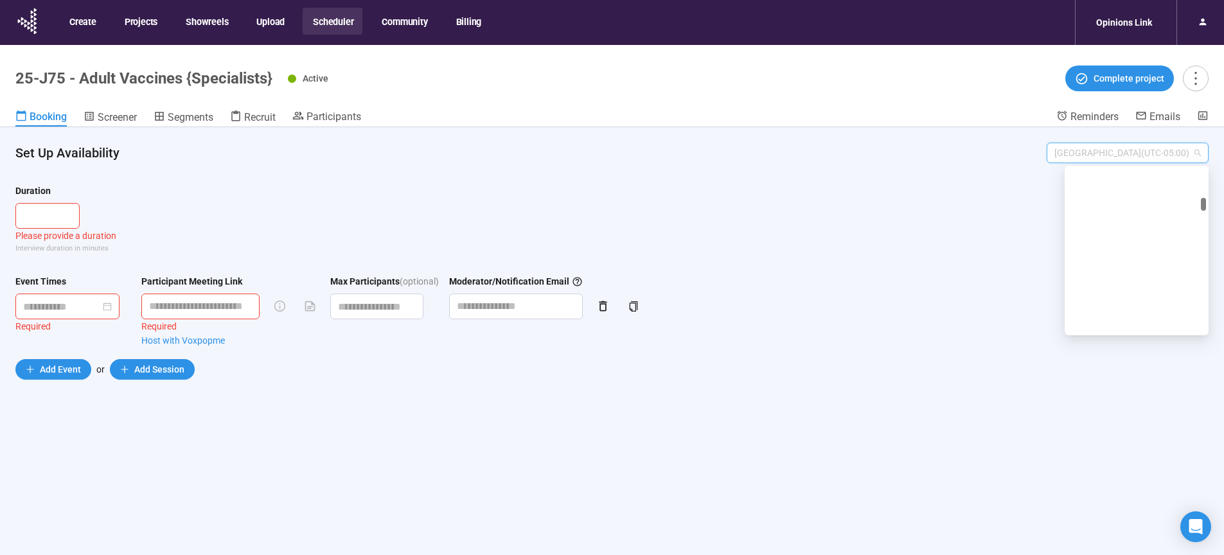
scroll to position [1249, 0]
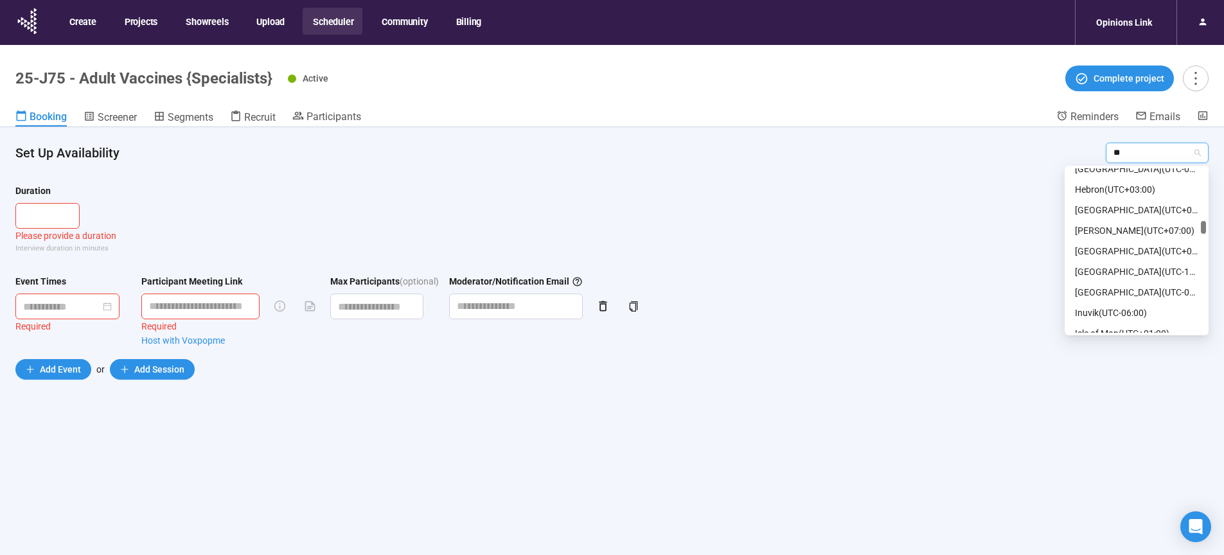
type input "***"
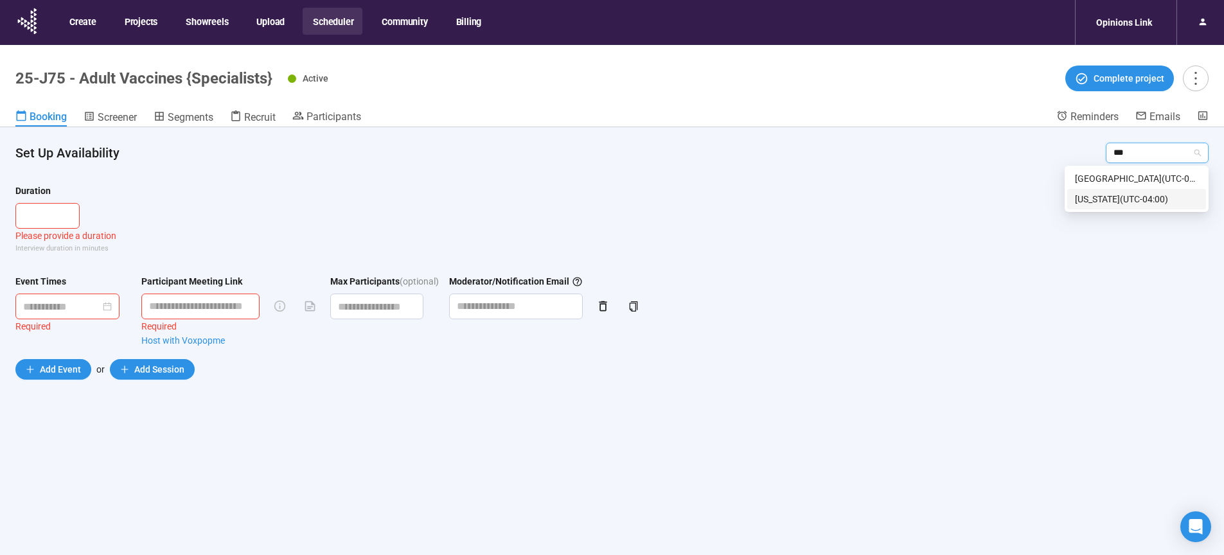
click at [1132, 199] on div "New York ( UTC-04:00 )" at bounding box center [1136, 199] width 123 height 14
click at [938, 173] on section "Duration Please provide a duration Interview duration in minutes Event Times Pa…" at bounding box center [612, 289] width 1224 height 242
click at [67, 219] on span "Decrease Value" at bounding box center [72, 220] width 14 height 15
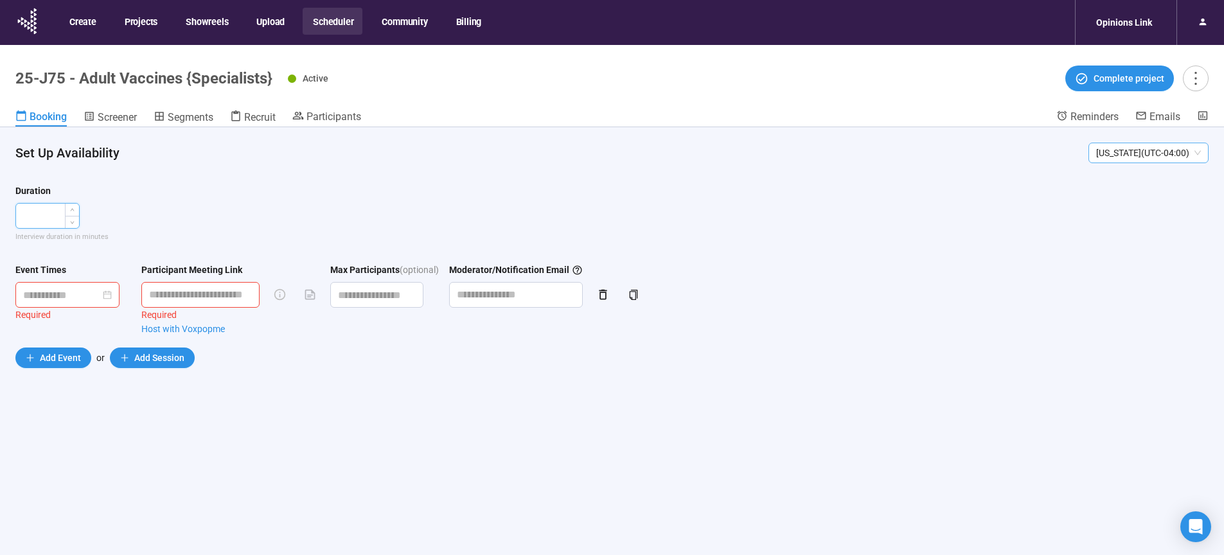
click at [60, 219] on input "*" at bounding box center [47, 216] width 63 height 24
type input "**"
click at [85, 291] on input at bounding box center [61, 295] width 77 height 16
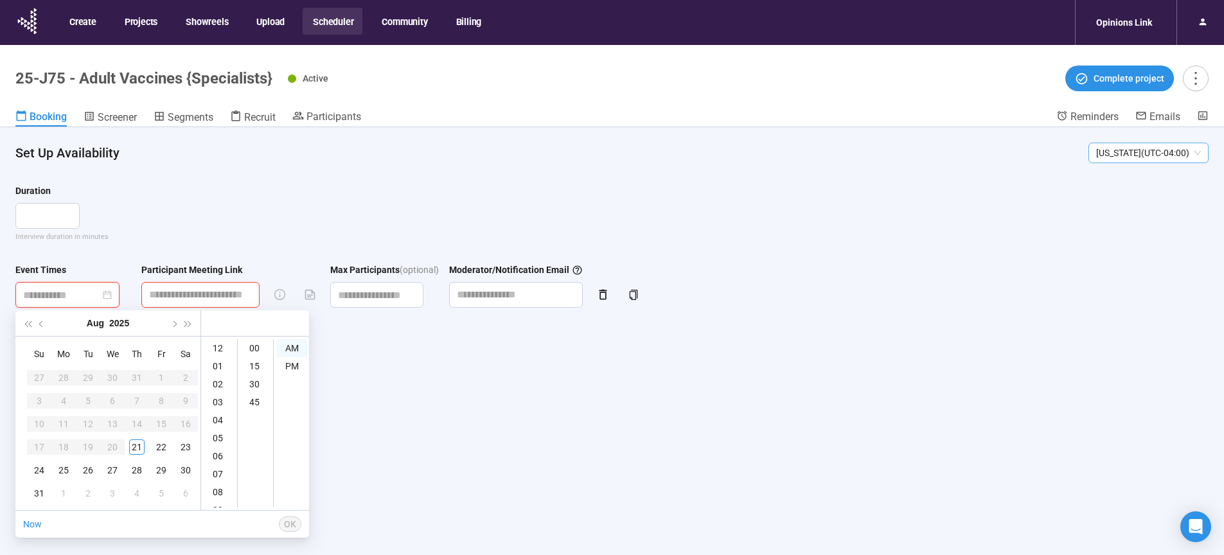
type input "**********"
click at [87, 471] on div "26" at bounding box center [87, 470] width 15 height 15
click at [220, 483] on div "10" at bounding box center [219, 481] width 31 height 18
click at [256, 352] on div "00" at bounding box center [255, 348] width 31 height 18
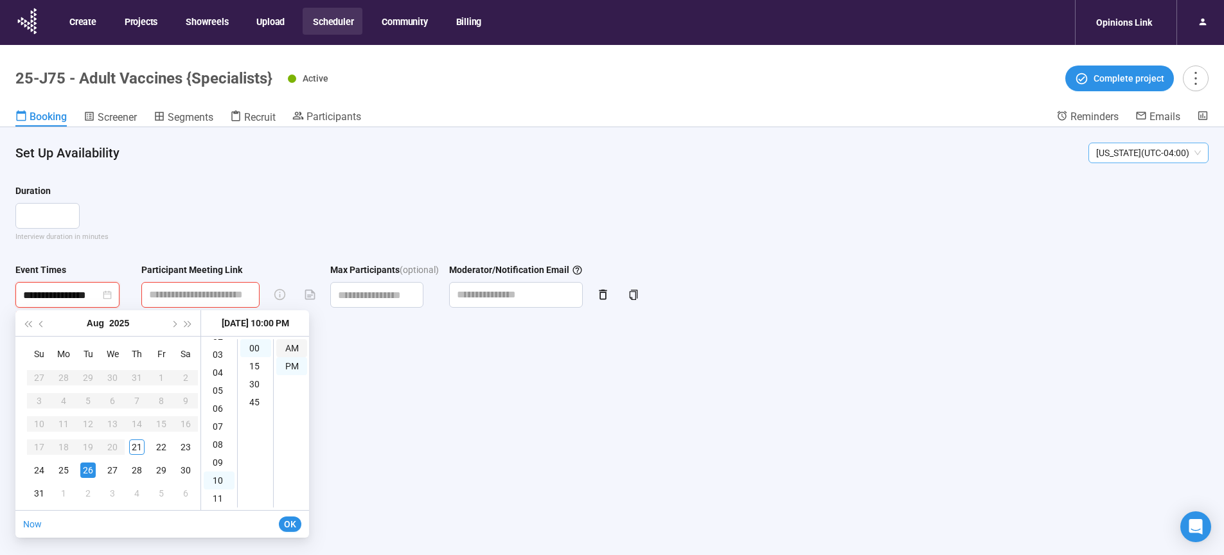
click at [291, 348] on div "AM" at bounding box center [291, 348] width 31 height 18
type input "**********"
click at [219, 296] on input "text" at bounding box center [200, 295] width 118 height 26
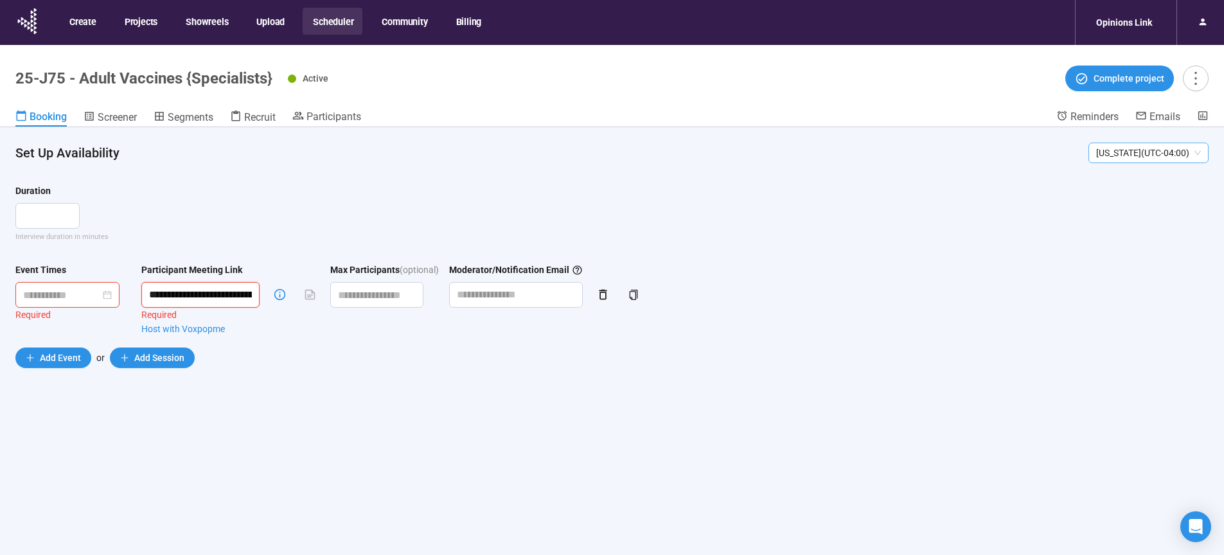
scroll to position [0, 82]
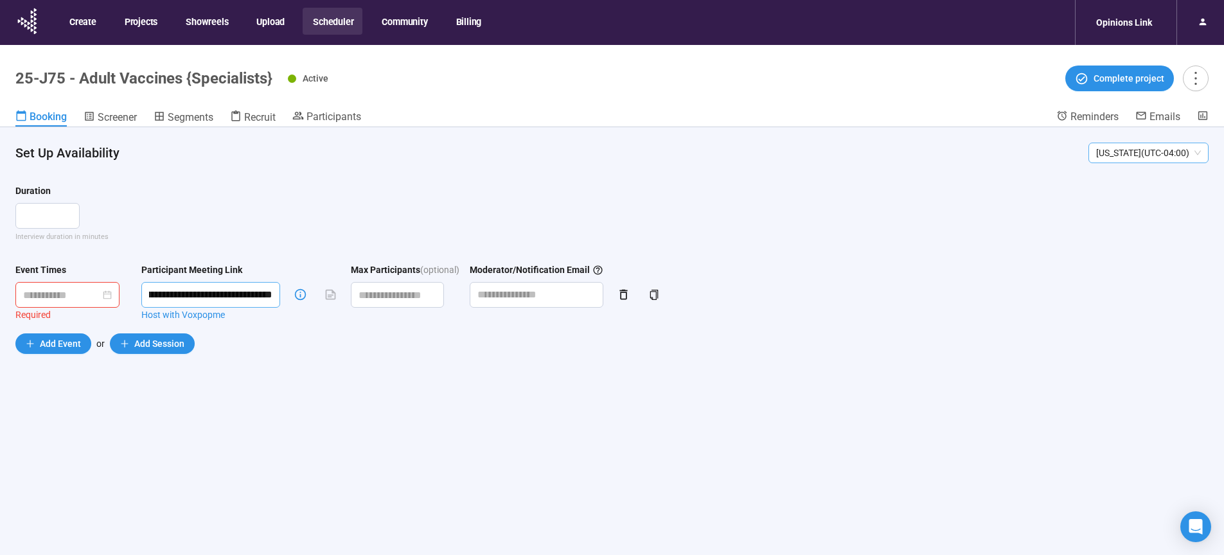
type input "**********"
click at [100, 292] on input at bounding box center [61, 295] width 77 height 16
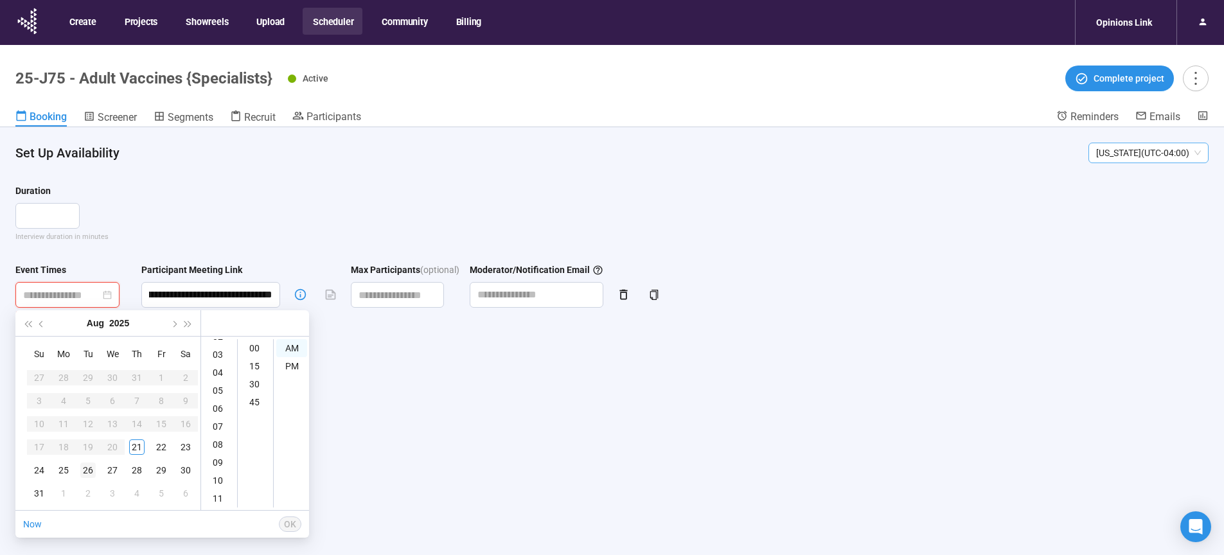
click at [88, 470] on div "26" at bounding box center [87, 470] width 15 height 15
click at [216, 477] on div "10" at bounding box center [219, 481] width 31 height 18
click at [260, 348] on div "00" at bounding box center [255, 348] width 31 height 18
click at [291, 348] on div "AM" at bounding box center [291, 348] width 31 height 18
type input "**********"
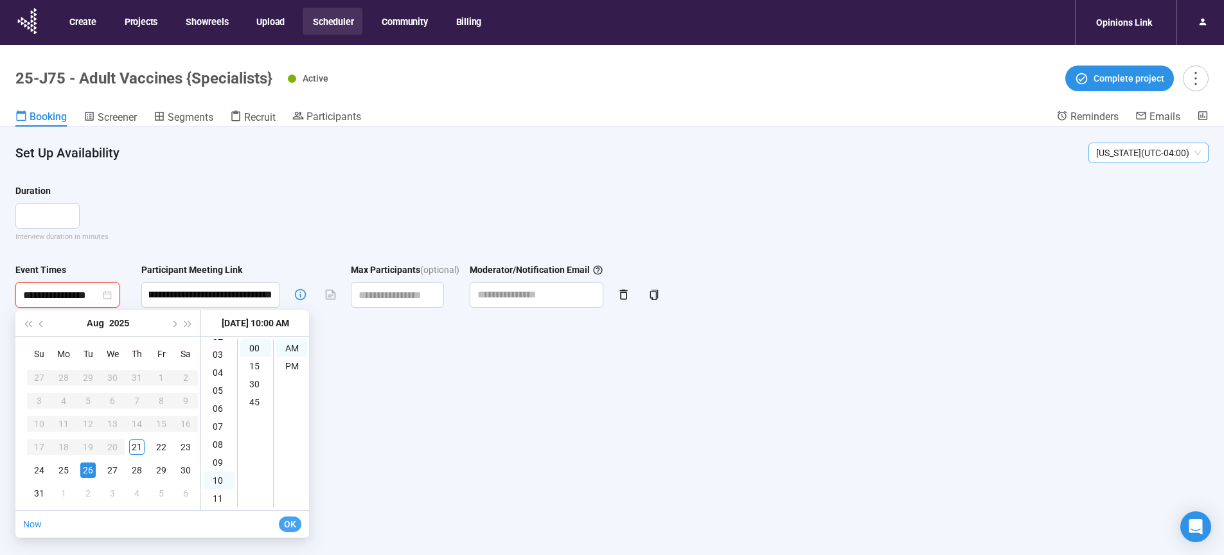
click at [294, 523] on span "OK" at bounding box center [290, 524] width 12 height 14
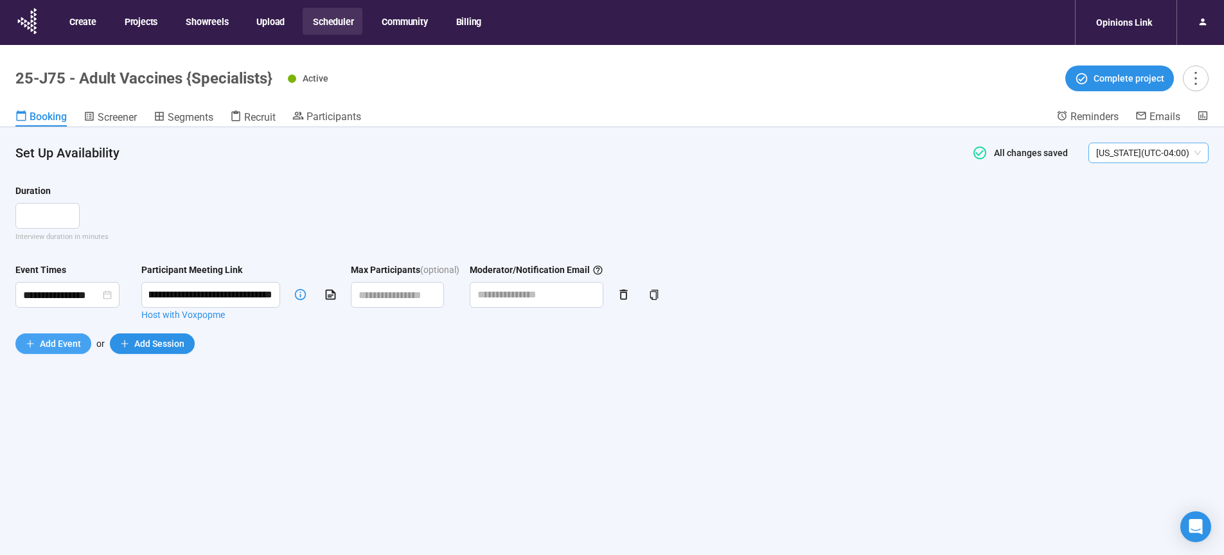
click at [56, 344] on span "Add Event" at bounding box center [60, 344] width 41 height 14
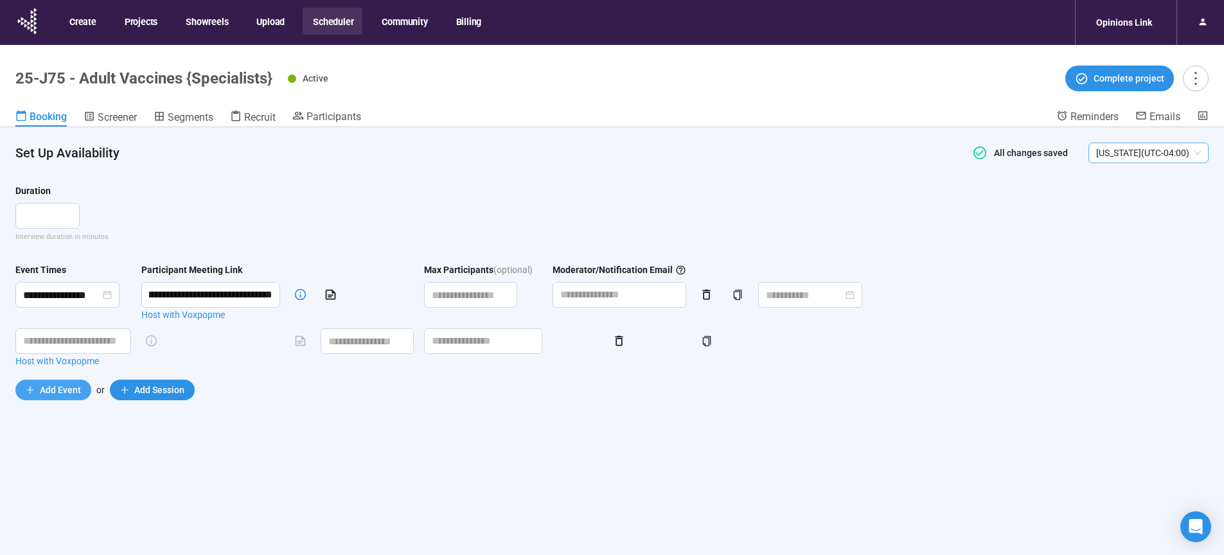
click at [58, 384] on span "Add Event" at bounding box center [60, 390] width 41 height 14
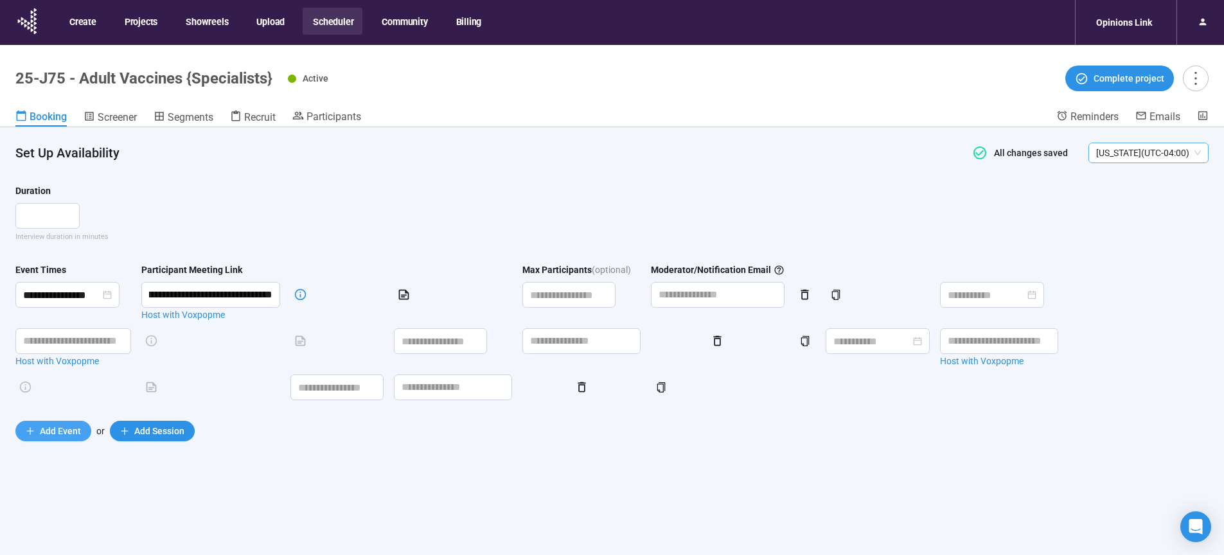
click at [54, 424] on button "Add Event" at bounding box center [53, 431] width 76 height 21
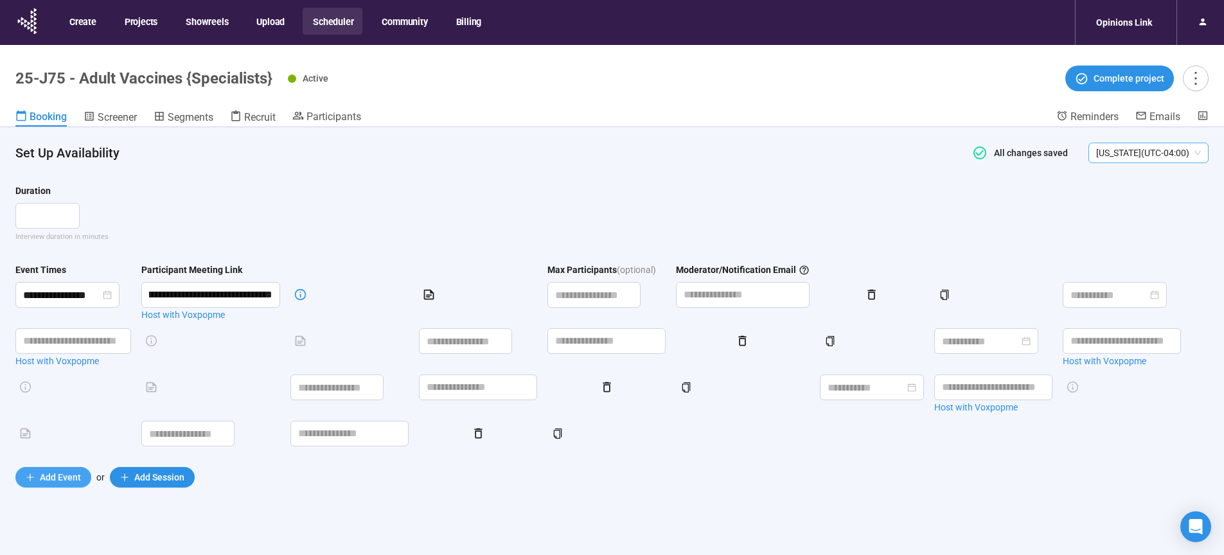
click at [55, 485] on span "Add Event" at bounding box center [60, 477] width 41 height 14
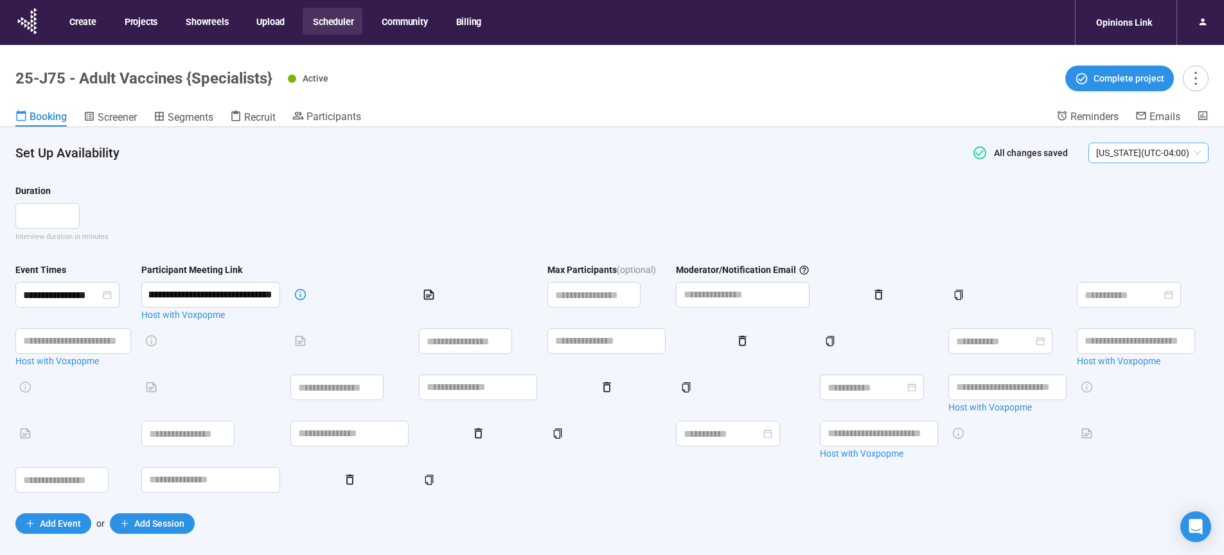
click at [275, 83] on div "25-J75 - Adult Vaccines {Specialists} Active Complete project" at bounding box center [612, 79] width 1194 height 26
drag, startPoint x: 275, startPoint y: 82, endPoint x: 19, endPoint y: 78, distance: 256.5
click at [19, 78] on div "25-J75 - Adult Vaccines {Specialists} Active Complete project" at bounding box center [612, 79] width 1194 height 26
copy h1 "25-J75 - Adult Vaccines {Specialists}"
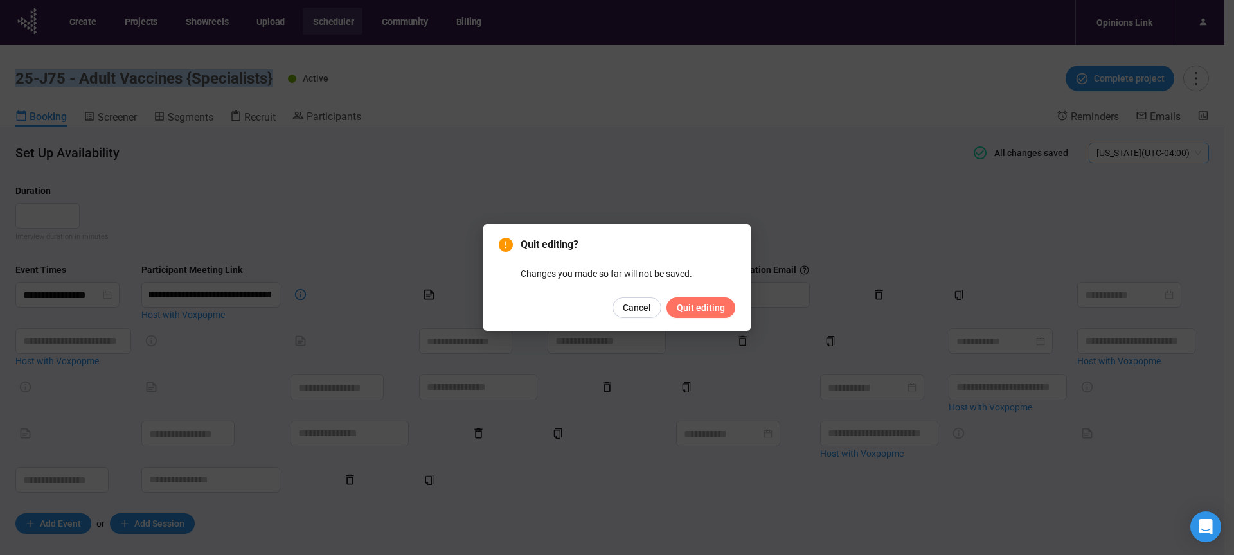
click at [693, 308] on span "Quit editing" at bounding box center [701, 308] width 48 height 14
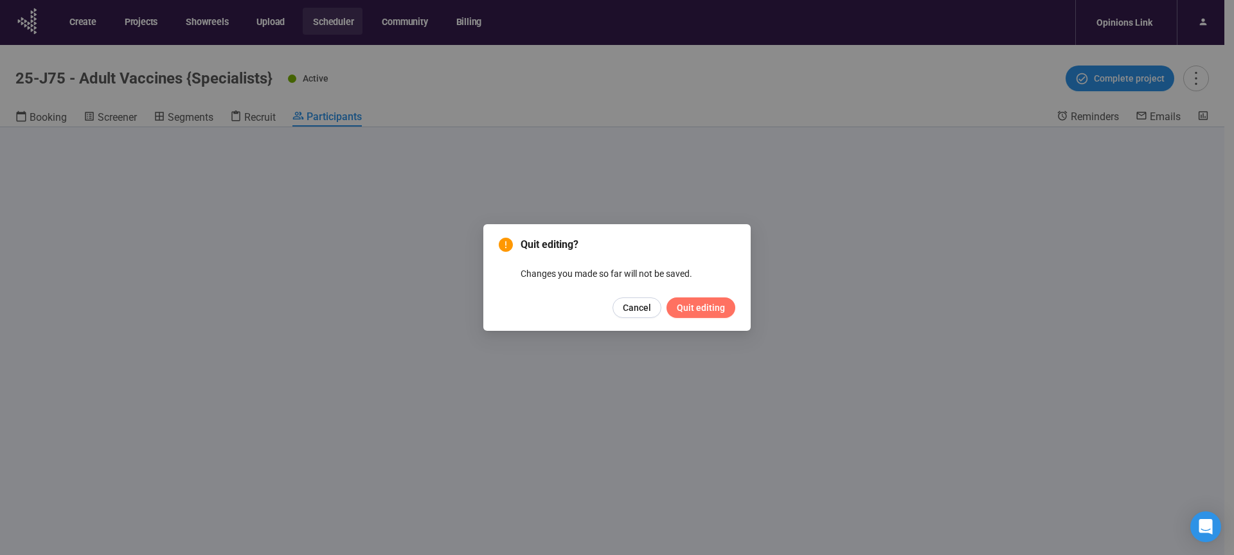
click at [686, 302] on span "Quit editing" at bounding box center [701, 308] width 48 height 14
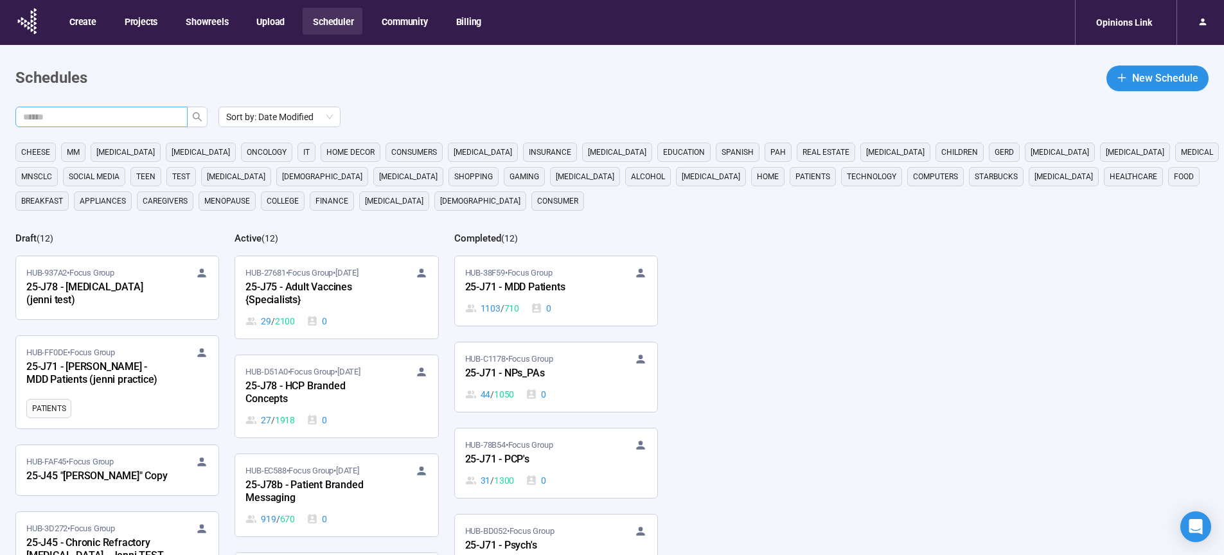
click at [158, 120] on input "text" at bounding box center [96, 117] width 147 height 14
type input "**"
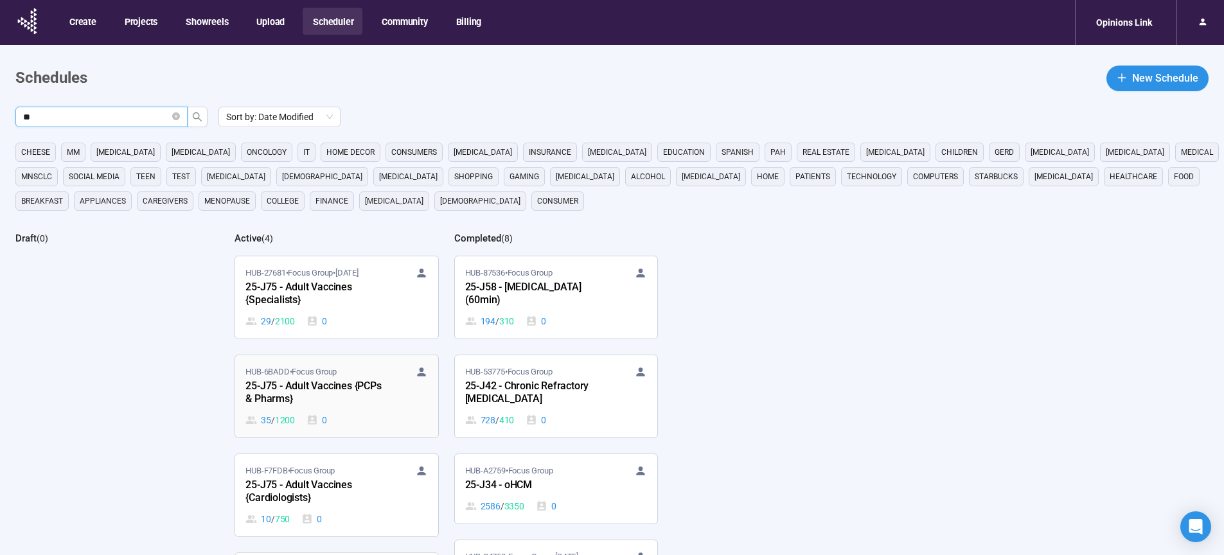
click at [298, 389] on div "25-J75 - Adult Vaccines {PCPs & Pharms}" at bounding box center [316, 394] width 141 height 30
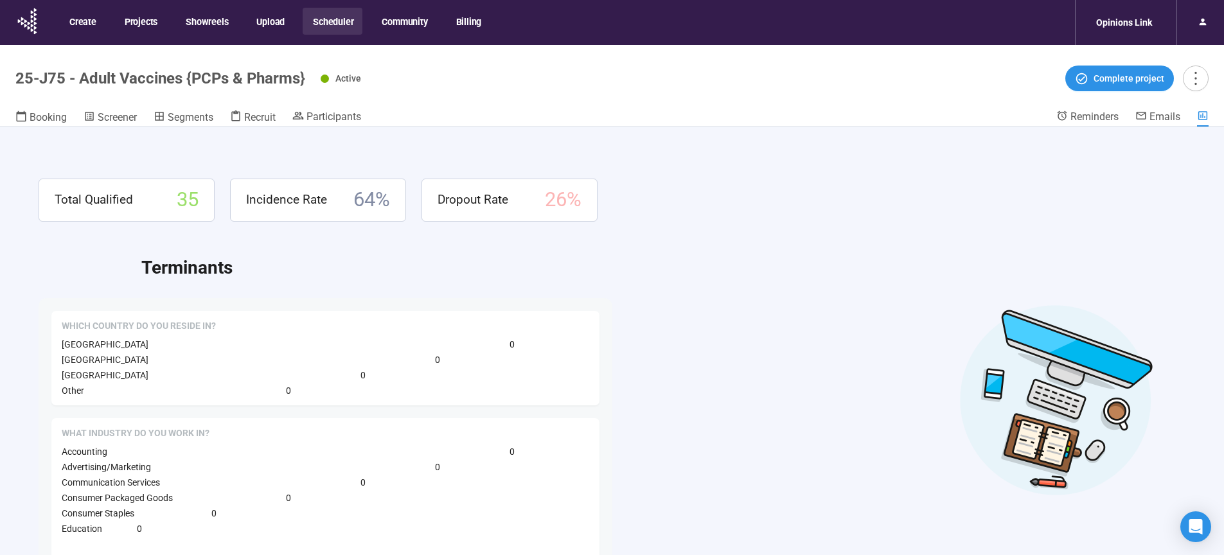
click at [100, 107] on header "25-J75 - Adult Vaccines {PCPs & Pharms} Active Complete project Booking Screene…" at bounding box center [612, 86] width 1224 height 82
click at [101, 118] on span "Screener" at bounding box center [117, 117] width 39 height 12
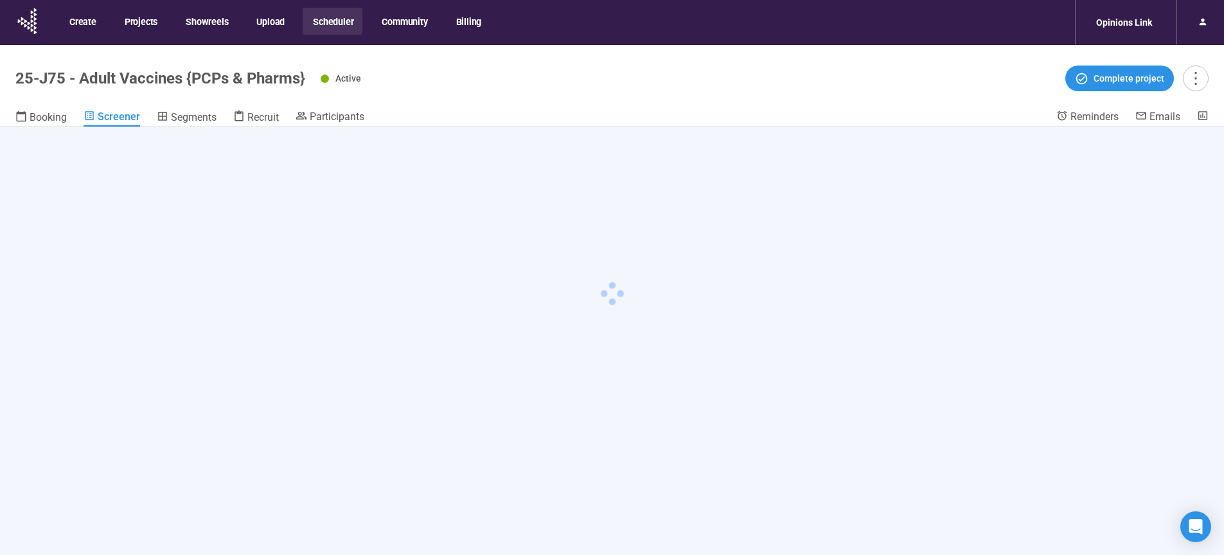
click at [346, 83] on span "Active" at bounding box center [348, 78] width 26 height 10
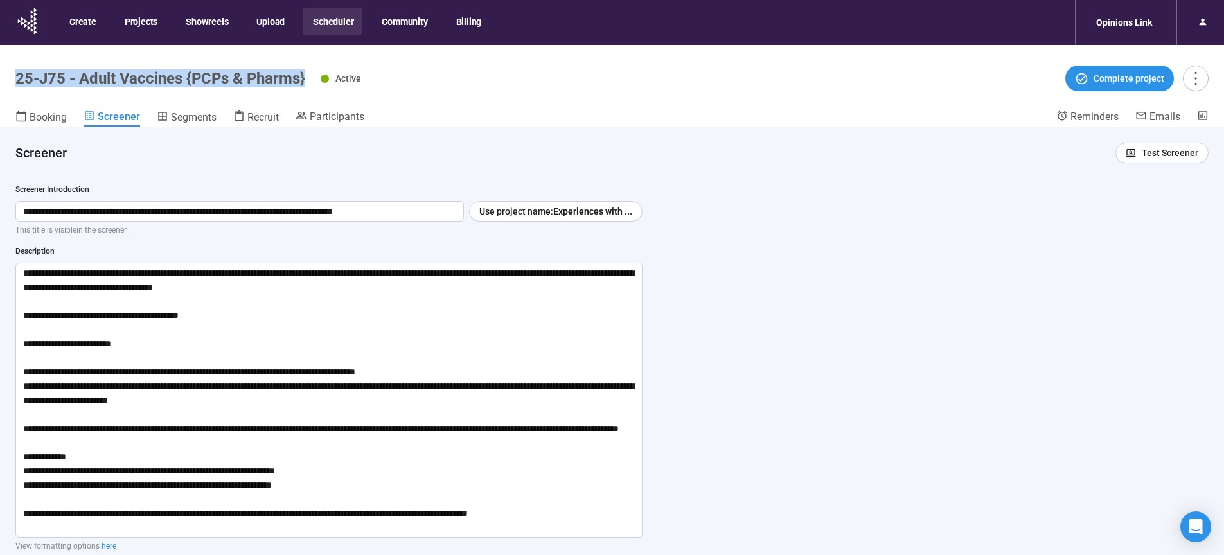
drag, startPoint x: 281, startPoint y: 80, endPoint x: 17, endPoint y: 83, distance: 264.2
click at [17, 83] on div "25-J75 - Adult Vaccines {PCPs & Pharms} Active Complete project" at bounding box center [612, 79] width 1194 height 26
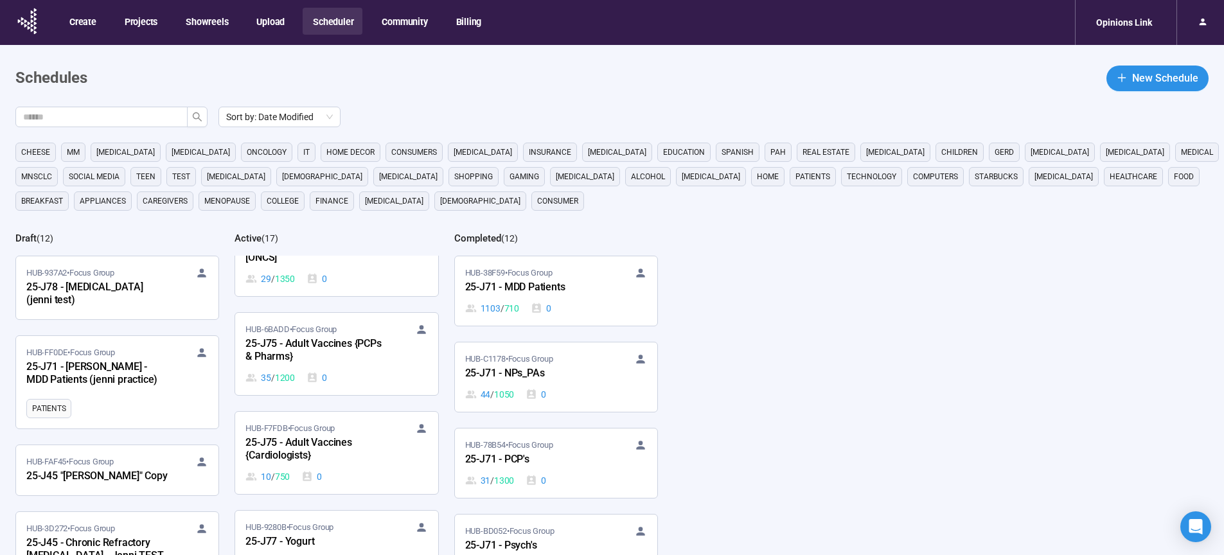
scroll to position [972, 0]
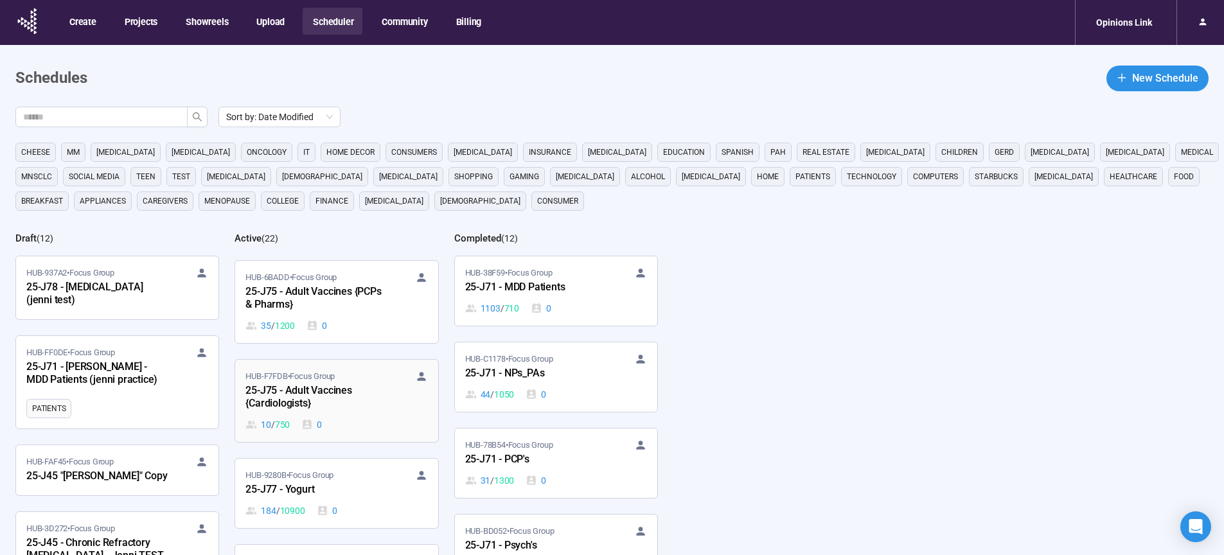
click at [307, 400] on div "25-J75 - Adult Vaccines {Cardiologists}" at bounding box center [316, 398] width 141 height 30
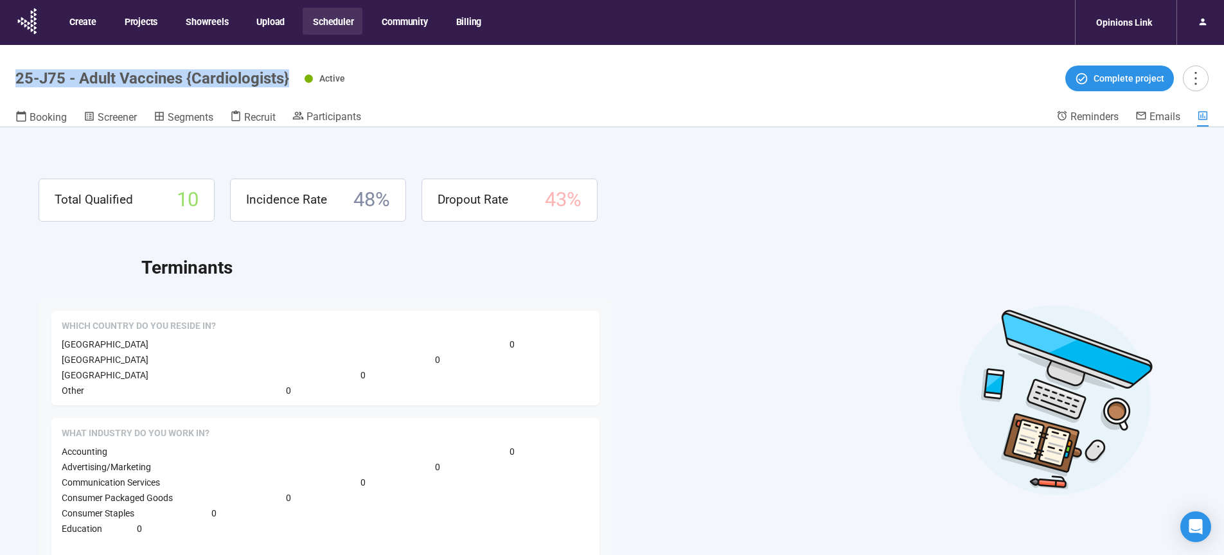
drag, startPoint x: 289, startPoint y: 80, endPoint x: 15, endPoint y: 81, distance: 274.4
click at [15, 81] on header "25-J75 - Adult Vaccines {Cardiologists} Active Complete project Booking Screene…" at bounding box center [612, 86] width 1224 height 82
copy h1 "25-J75 - Adult Vaccines {Cardiologists}"
click at [593, 161] on div "Total Qualified 10 Incidence Rate 48 % Dropout Rate 43 % Terminants Which count…" at bounding box center [612, 363] width 1224 height 473
